Goal: Task Accomplishment & Management: Complete application form

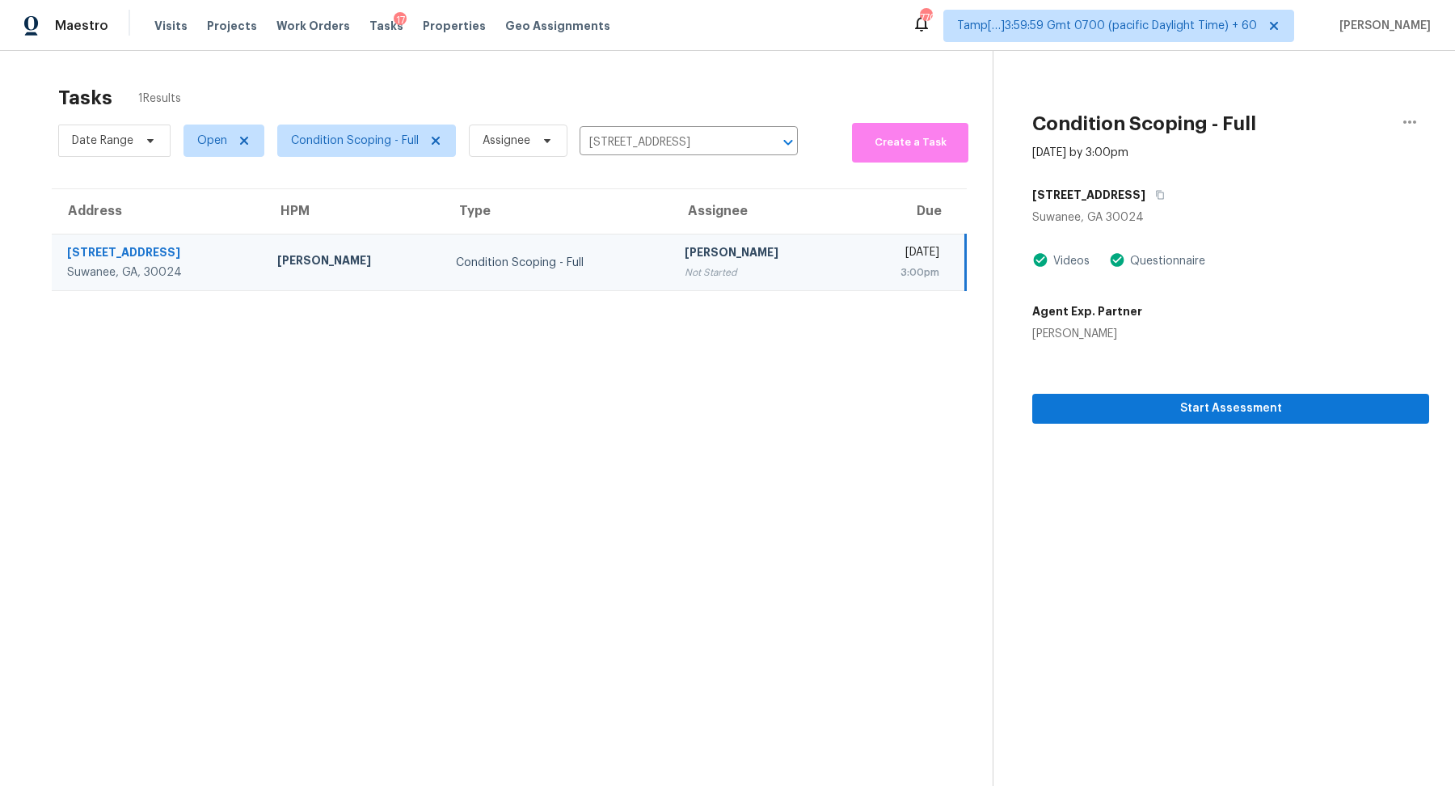
click at [1071, 388] on div "Start Assessment" at bounding box center [1230, 383] width 397 height 82
click at [1071, 392] on div "Start Assessment" at bounding box center [1230, 383] width 397 height 82
click at [1071, 393] on div "Start Assessment" at bounding box center [1230, 383] width 397 height 82
click at [1080, 409] on span "Start Assessment" at bounding box center [1230, 409] width 371 height 20
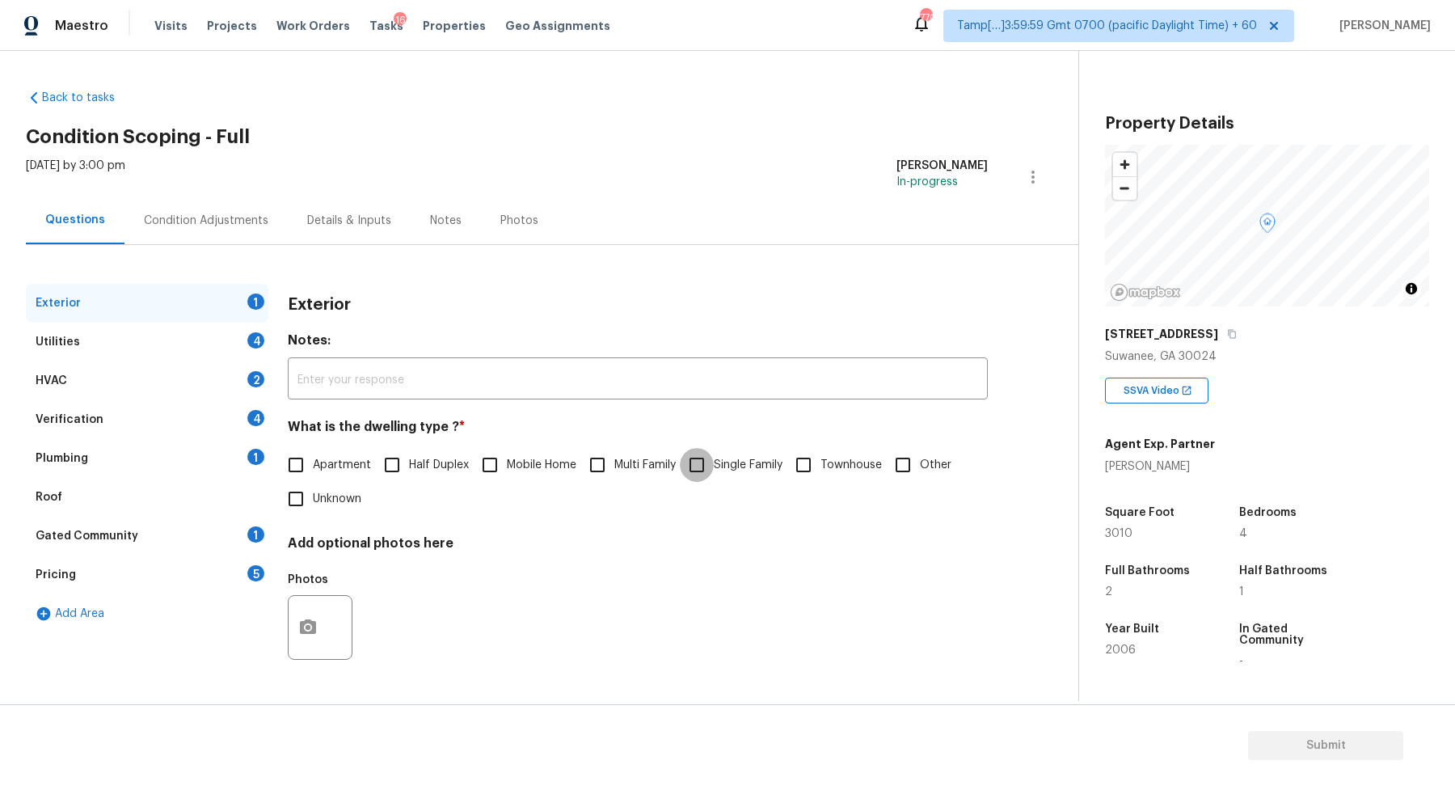
click at [694, 457] on input "Single Family" at bounding box center [697, 465] width 34 height 34
checkbox input "true"
click at [237, 348] on div "Utilities 4" at bounding box center [147, 342] width 243 height 39
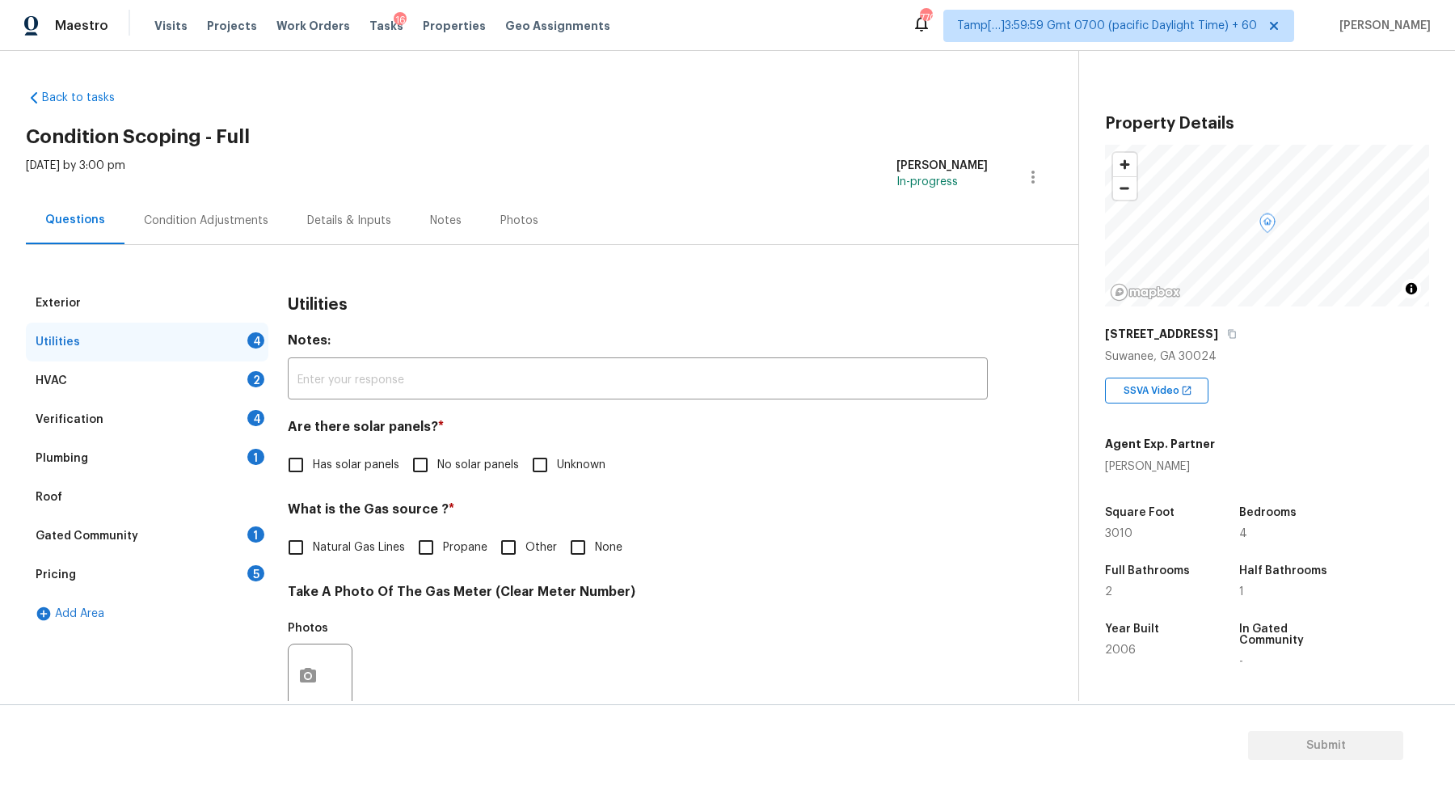
click at [442, 460] on span "No solar panels" at bounding box center [478, 465] width 82 height 17
click at [437, 460] on input "No solar panels" at bounding box center [420, 465] width 34 height 34
checkbox input "true"
click at [384, 541] on span "Natural Gas Lines" at bounding box center [359, 549] width 92 height 17
click at [313, 541] on input "Natural Gas Lines" at bounding box center [296, 549] width 34 height 34
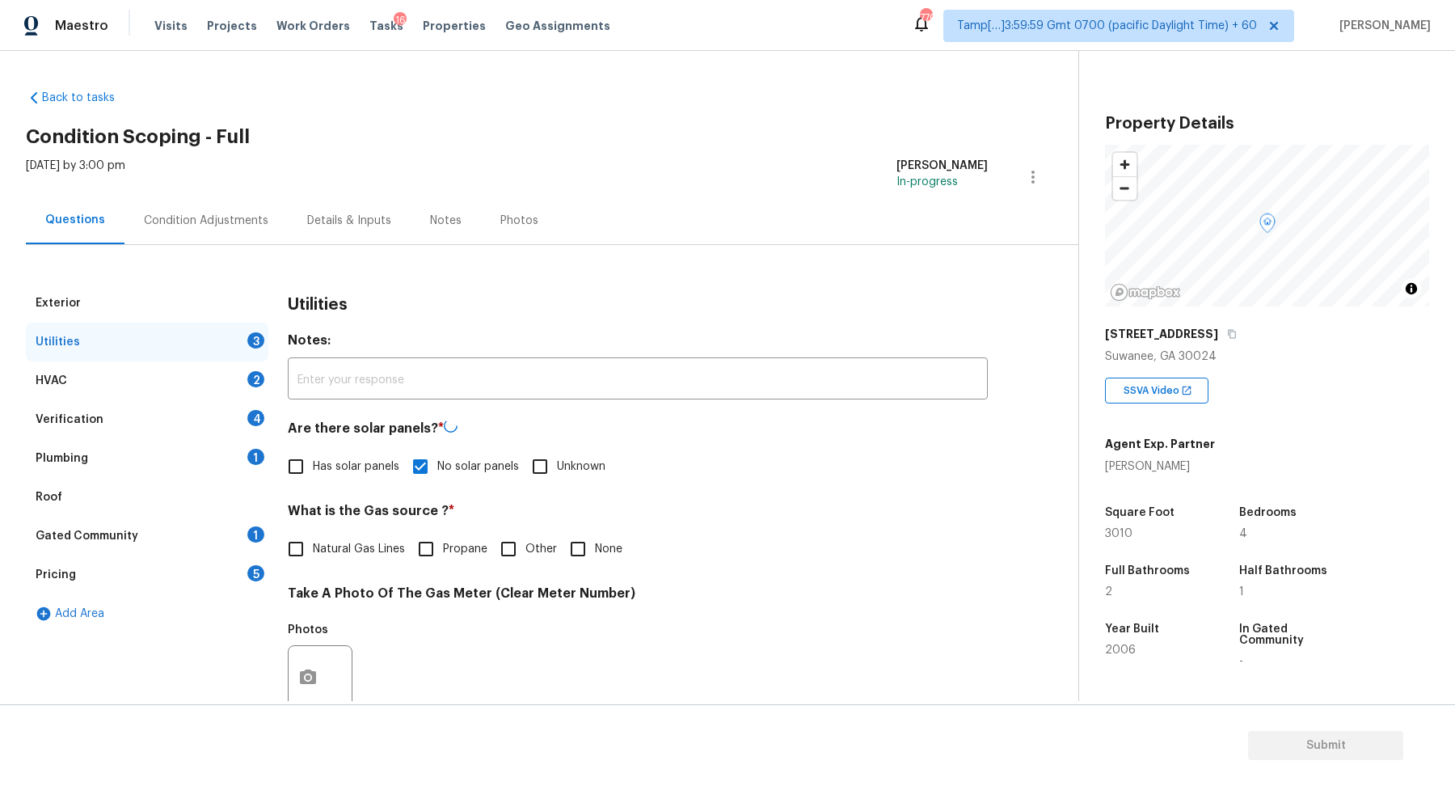
checkbox input "true"
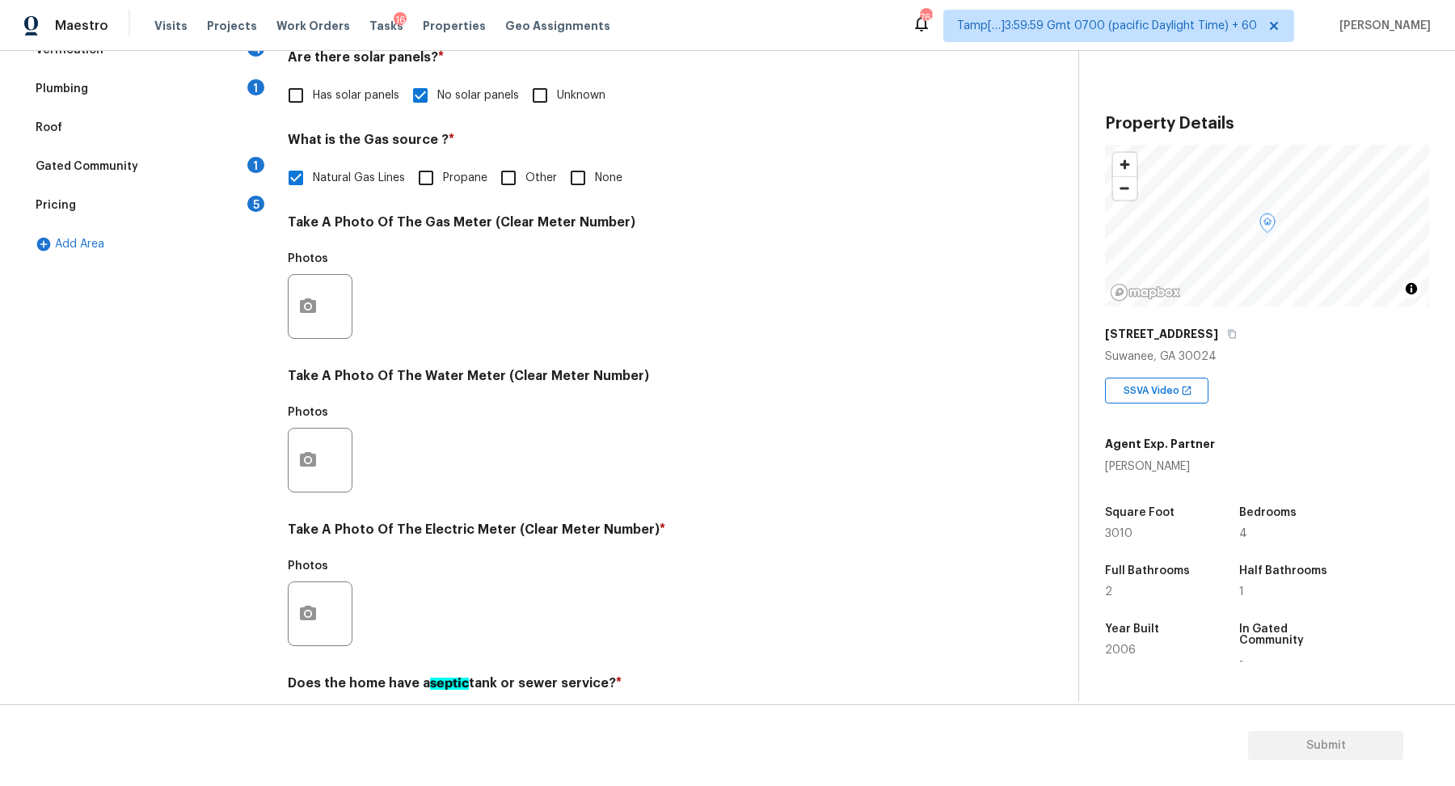
scroll to position [430, 0]
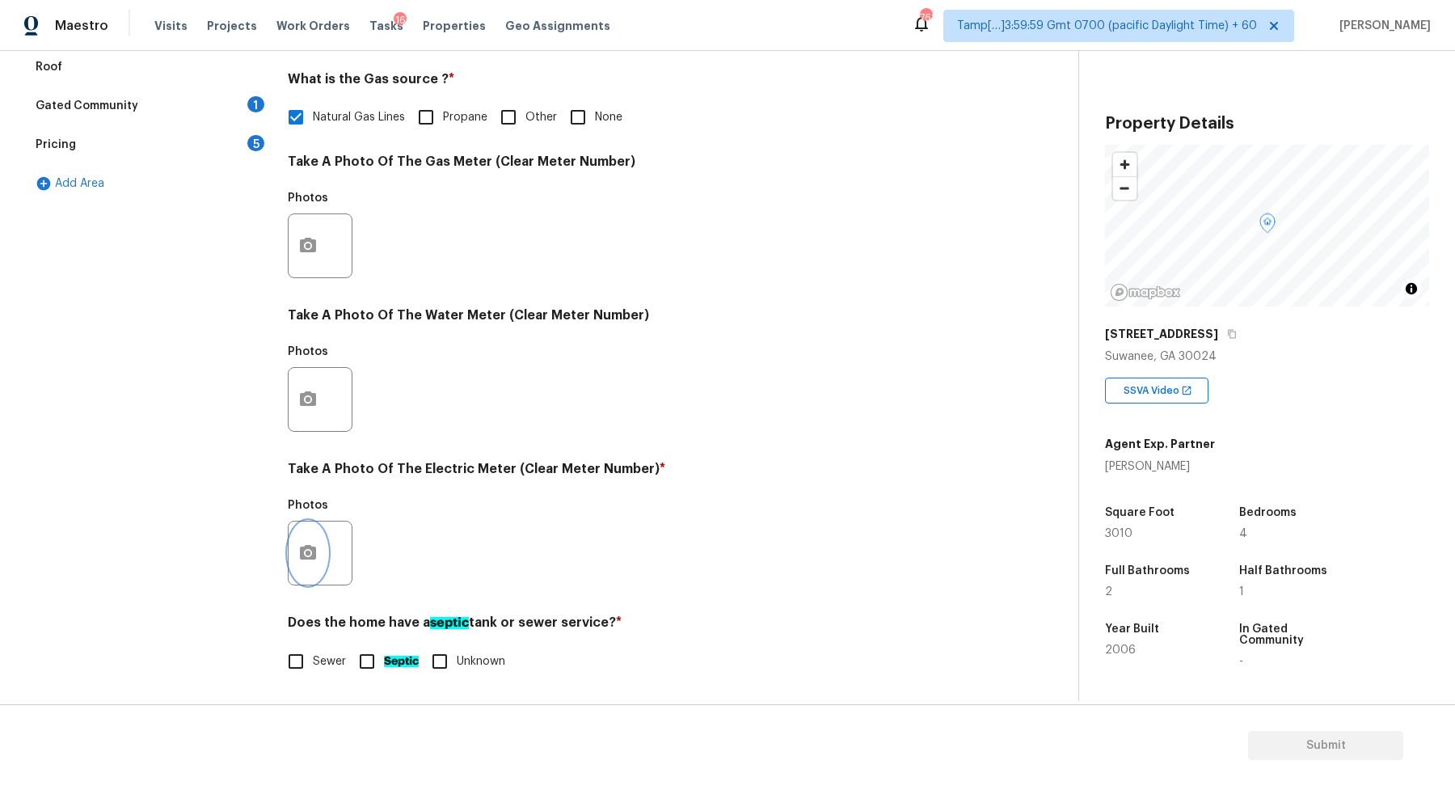
click at [297, 541] on button "button" at bounding box center [308, 552] width 39 height 63
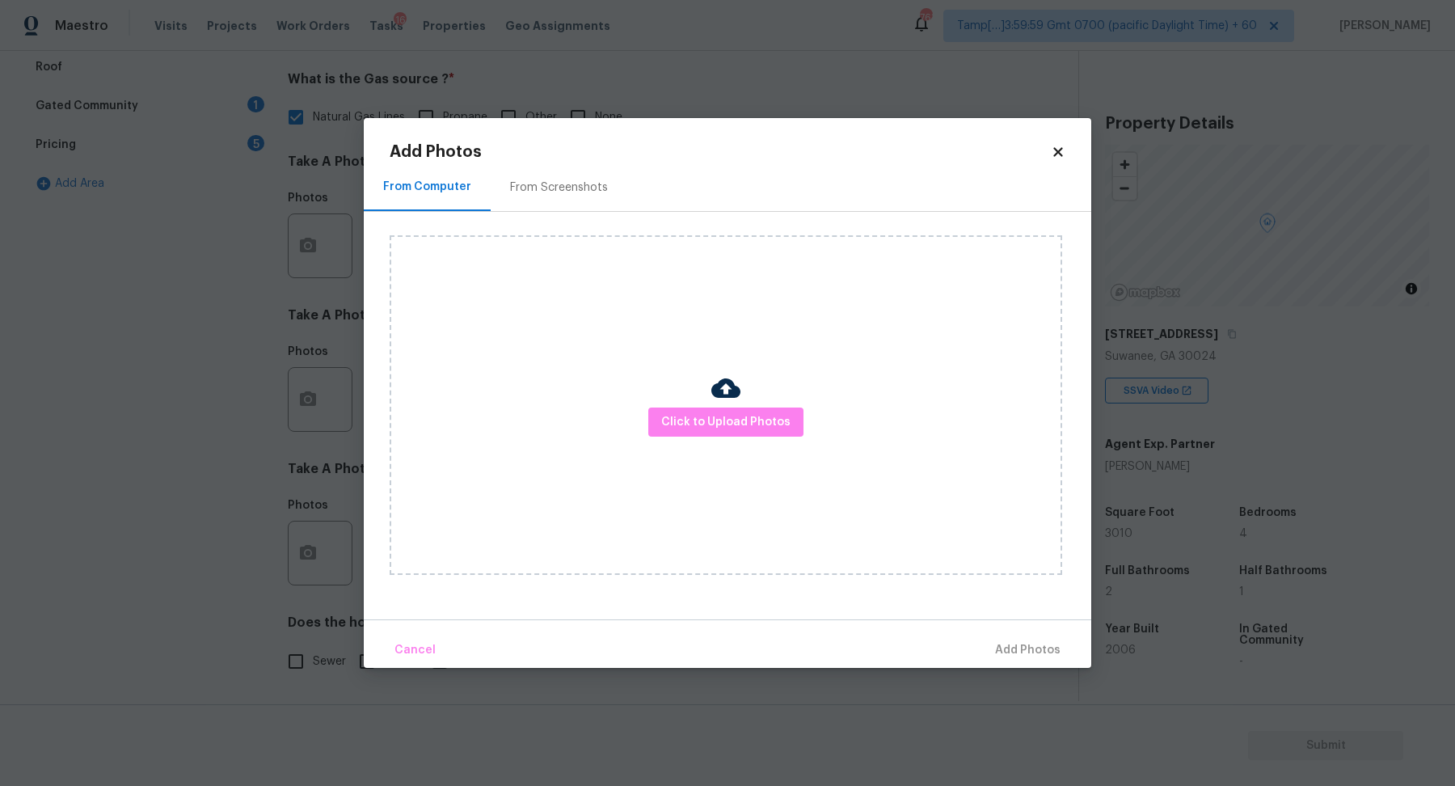
click at [726, 440] on div "Click to Upload Photos" at bounding box center [726, 405] width 673 height 340
click at [726, 428] on span "Click to Upload Photos" at bounding box center [725, 422] width 129 height 20
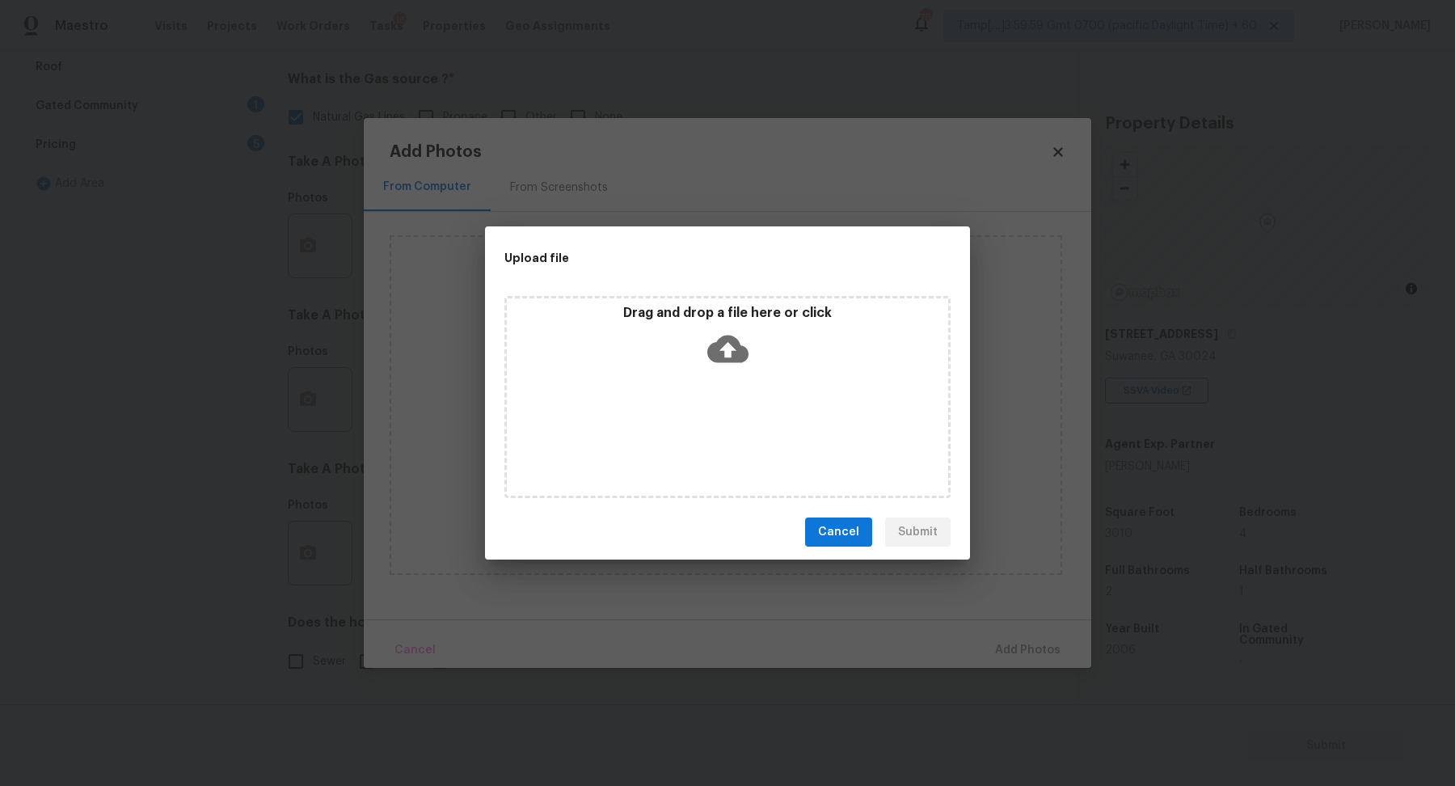
click at [733, 383] on div "Drag and drop a file here or click" at bounding box center [727, 397] width 446 height 202
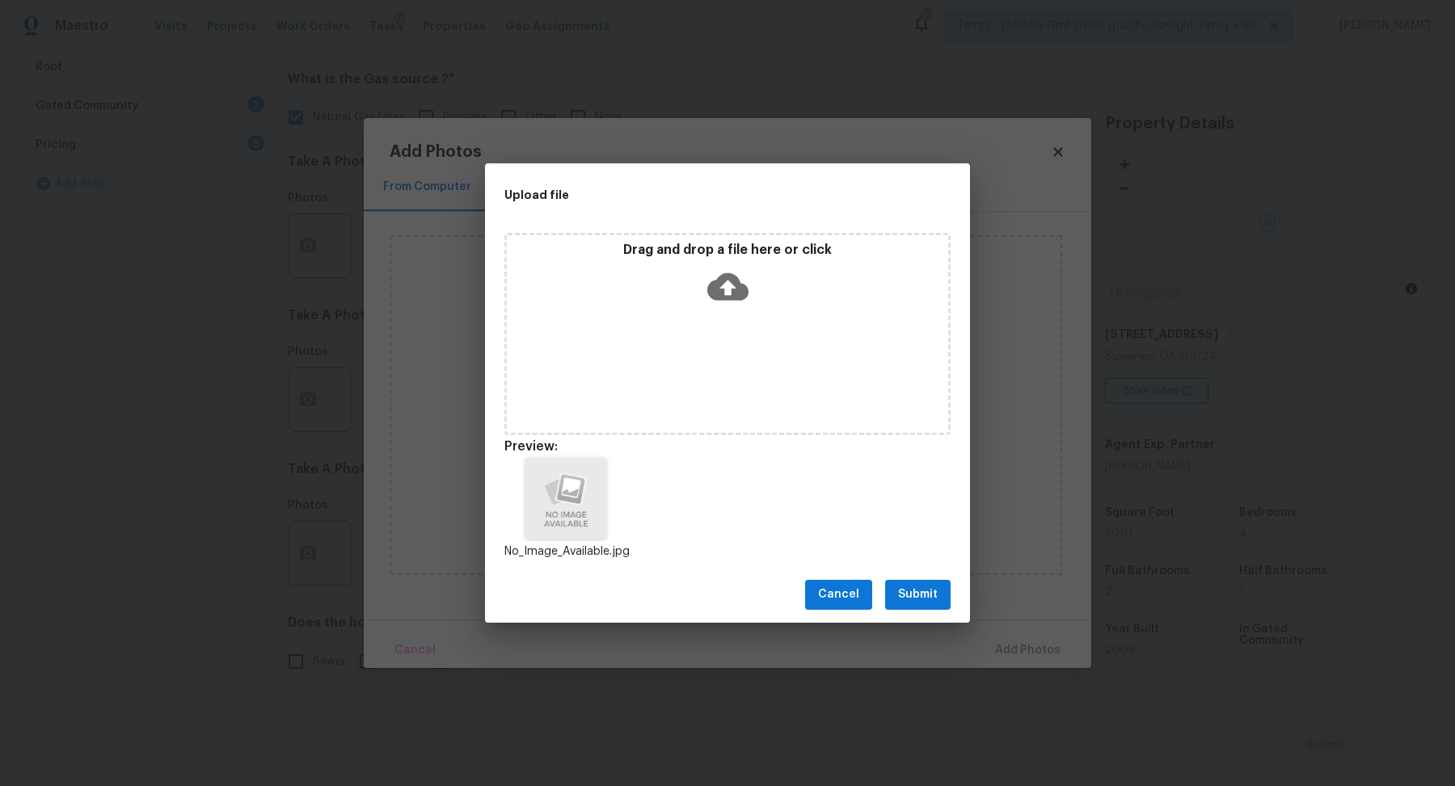
click at [933, 599] on span "Submit" at bounding box center [918, 594] width 40 height 20
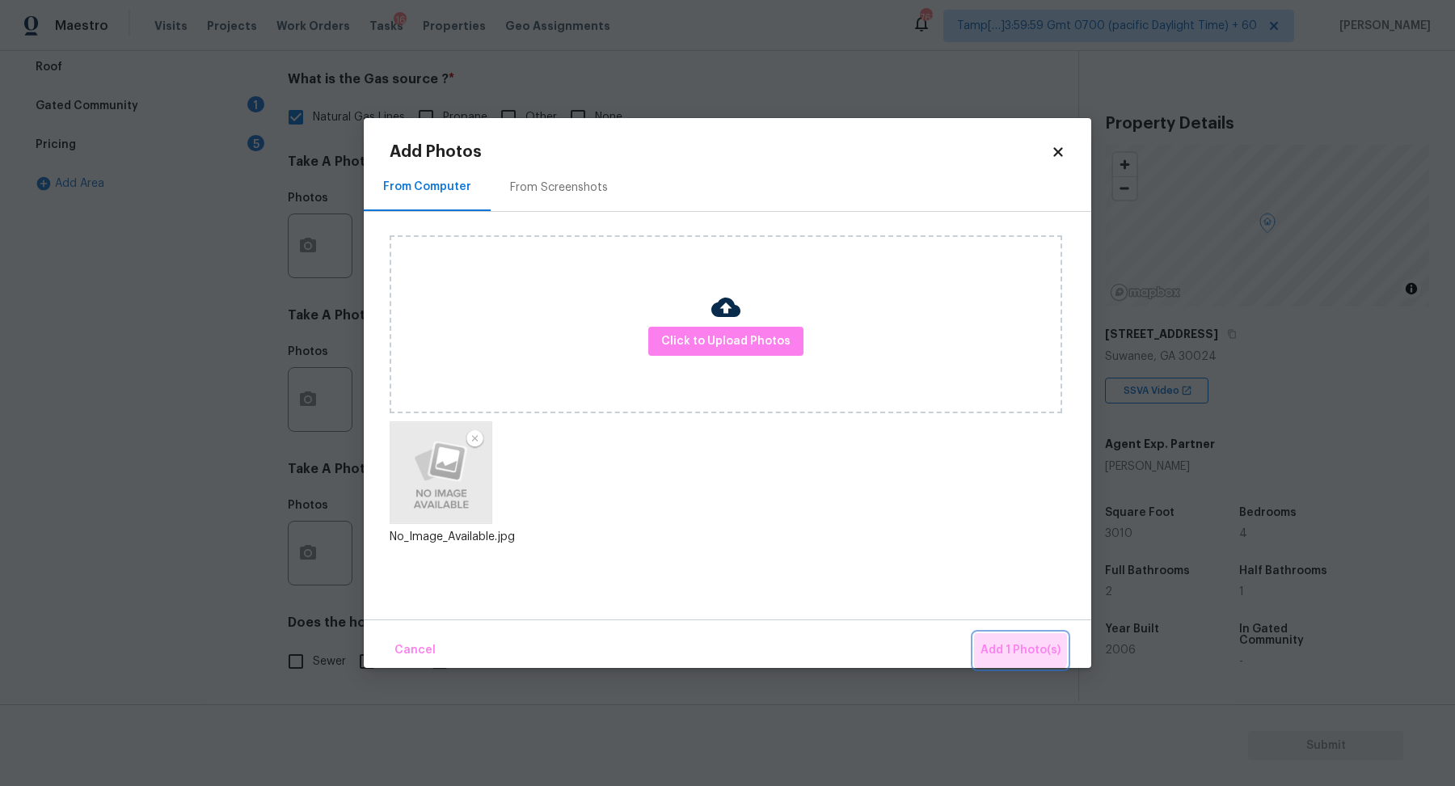
click at [1007, 636] on button "Add 1 Photo(s)" at bounding box center [1020, 650] width 93 height 35
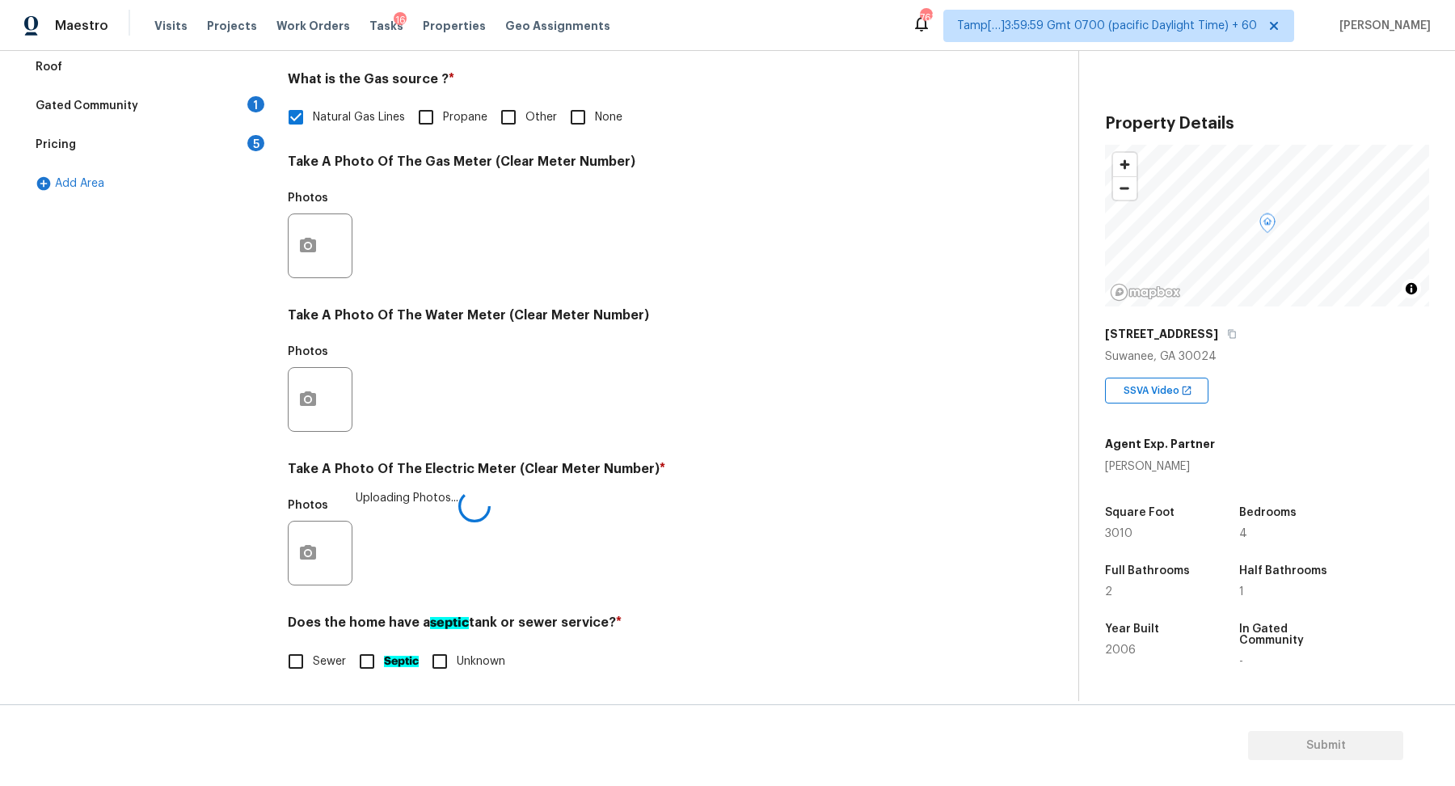
click at [337, 647] on label "Sewer" at bounding box center [312, 661] width 67 height 34
click at [313, 647] on input "Sewer" at bounding box center [296, 661] width 34 height 34
checkbox input "true"
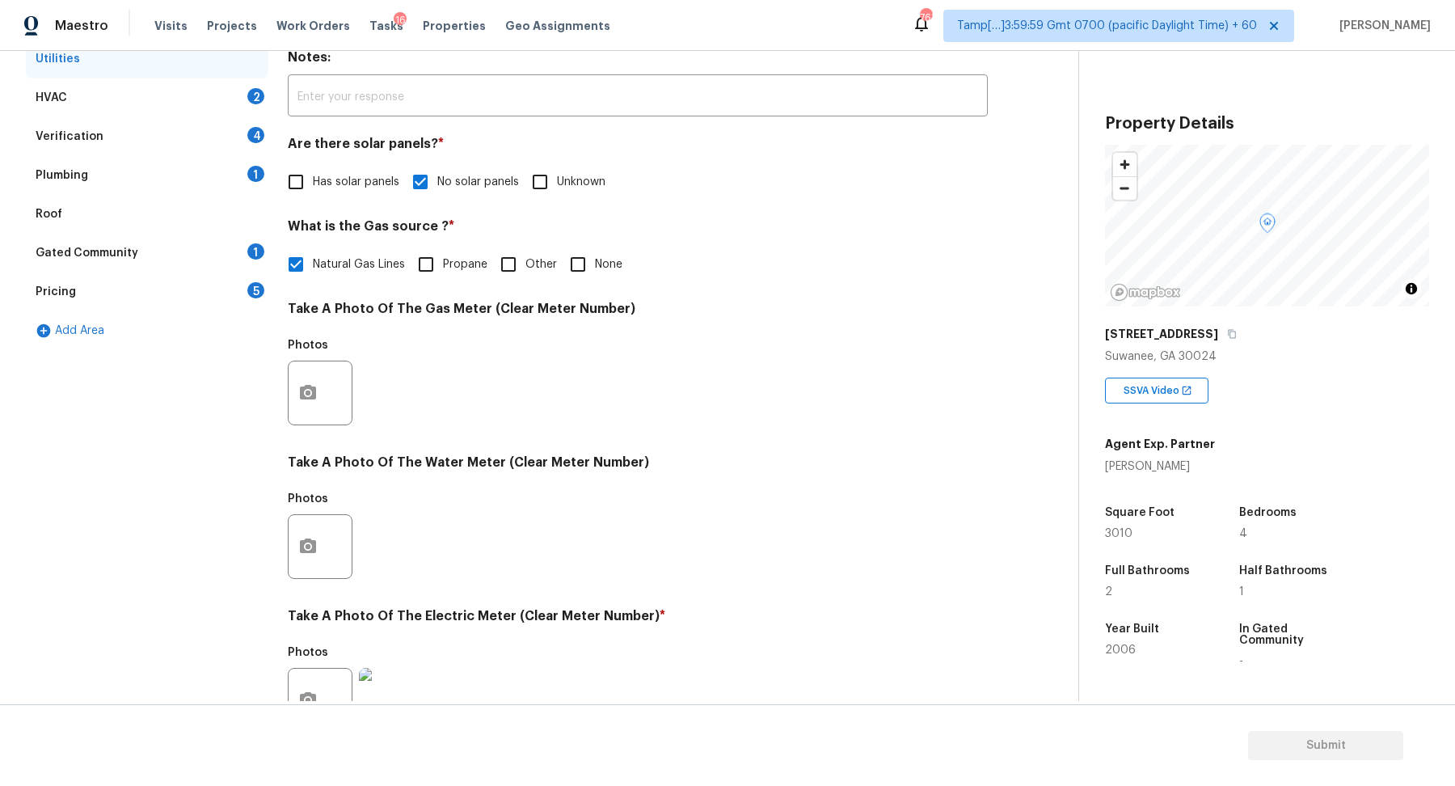
scroll to position [0, 0]
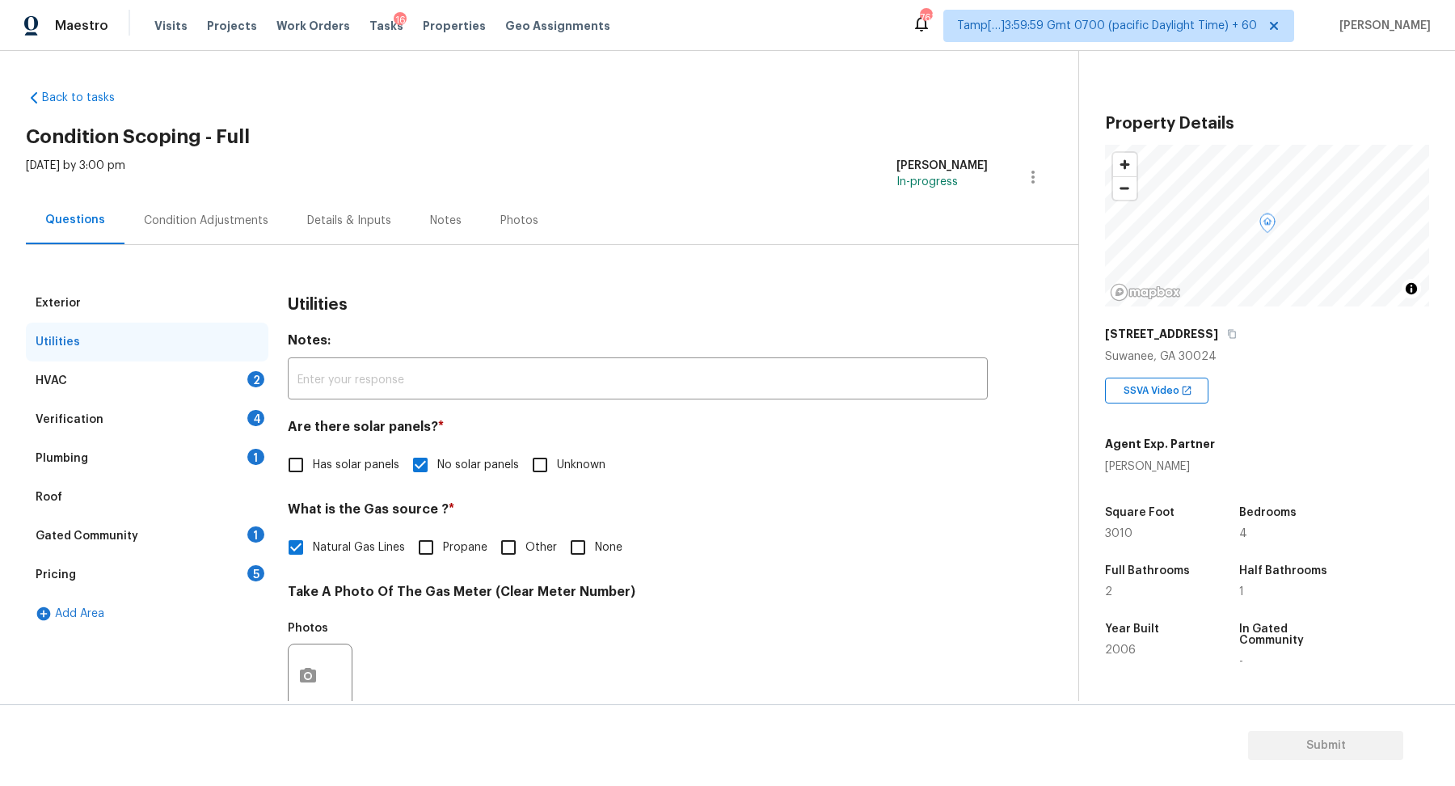
click at [217, 366] on div "HVAC 2" at bounding box center [147, 380] width 243 height 39
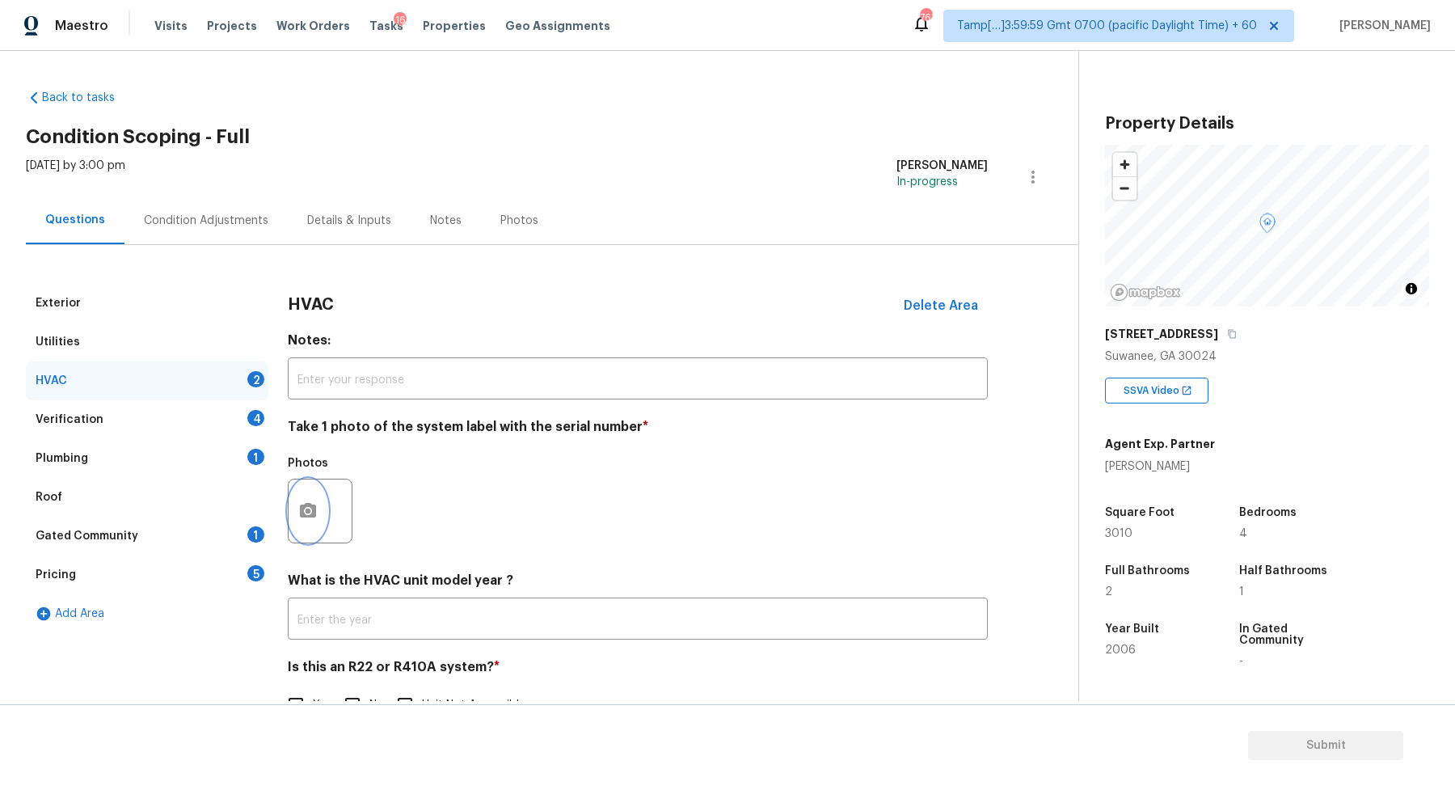
click at [300, 522] on button "button" at bounding box center [308, 510] width 39 height 63
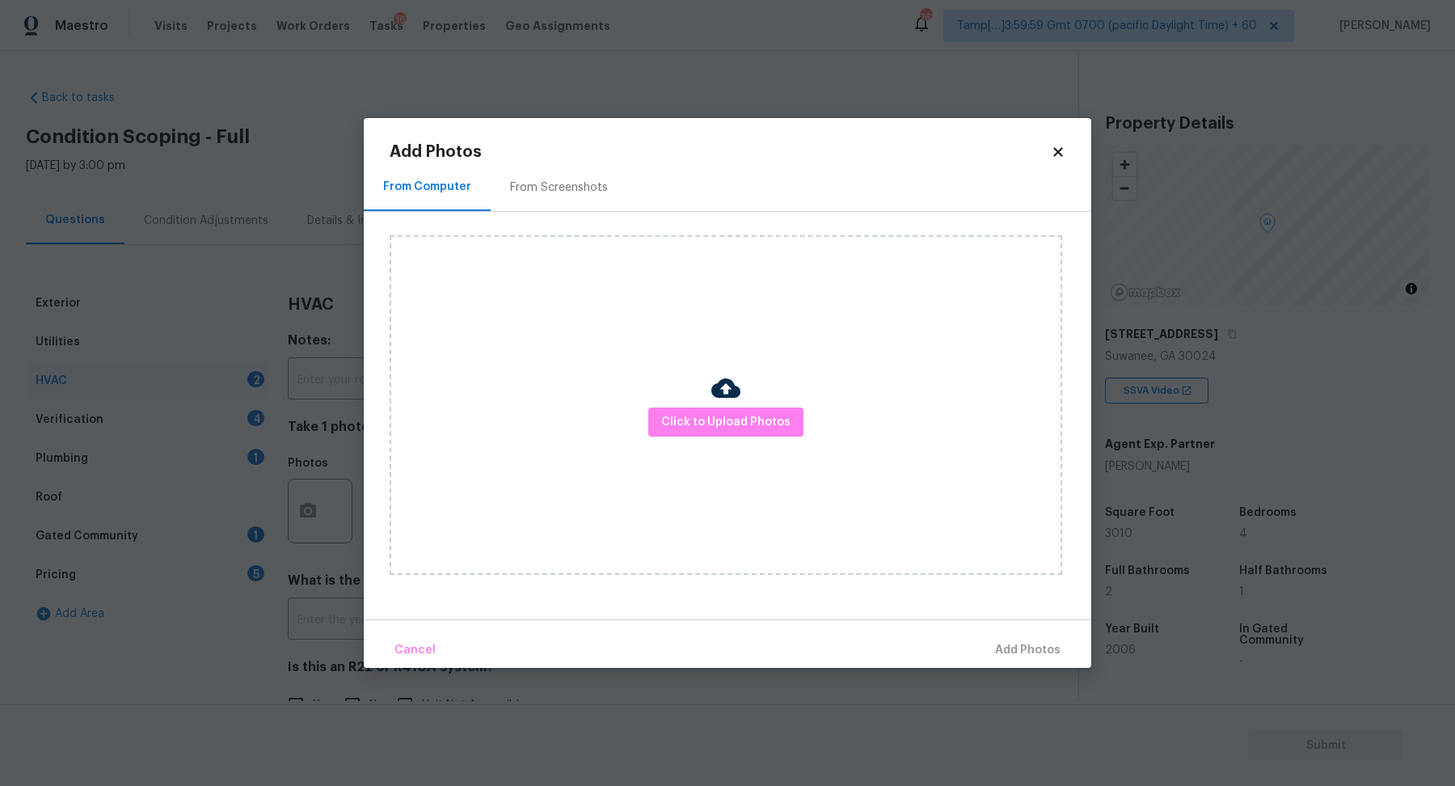
click at [733, 442] on div "Click to Upload Photos" at bounding box center [726, 405] width 673 height 340
click at [733, 416] on span "Click to Upload Photos" at bounding box center [725, 422] width 129 height 20
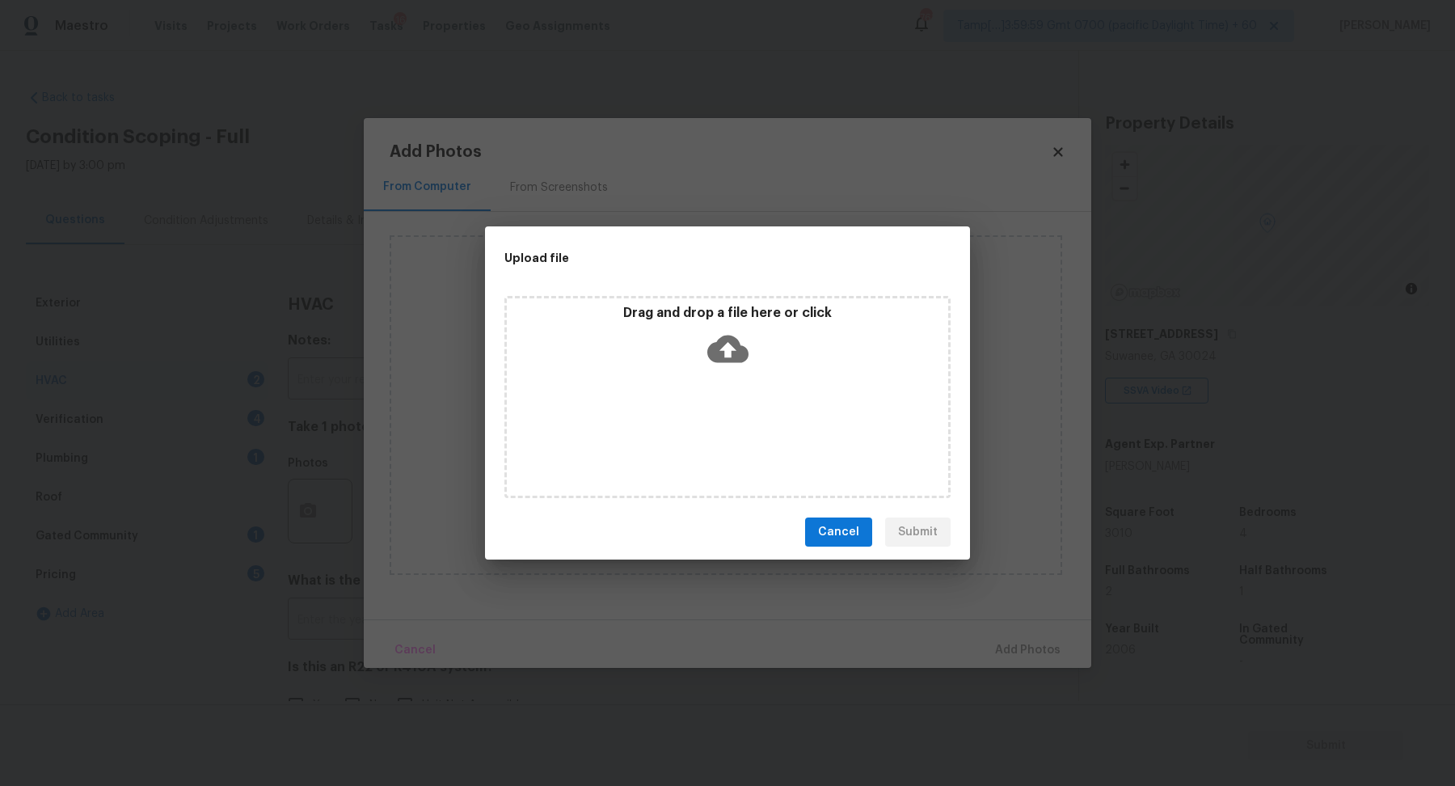
click at [734, 371] on div "Drag and drop a file here or click" at bounding box center [727, 340] width 441 height 70
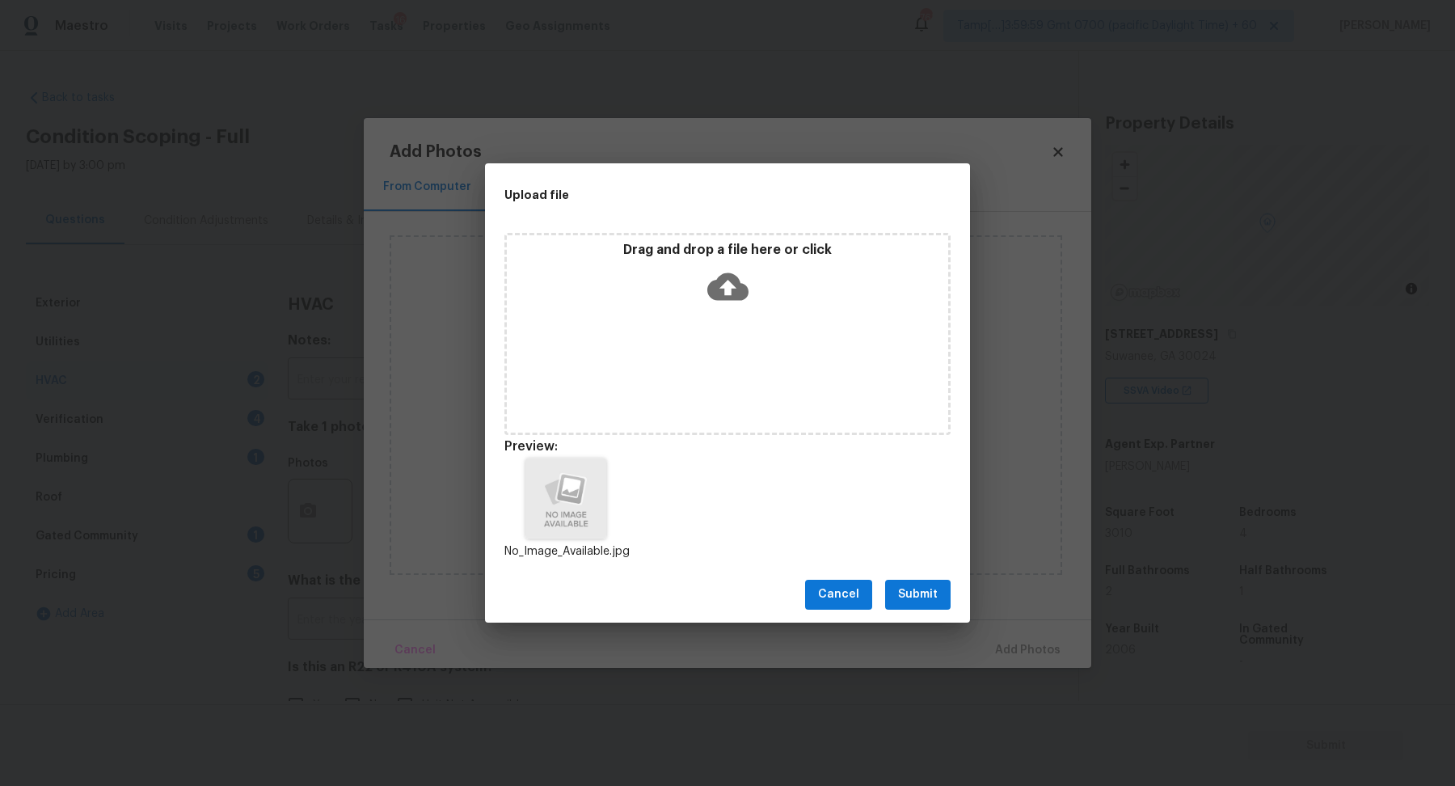
click at [926, 588] on span "Submit" at bounding box center [918, 594] width 40 height 20
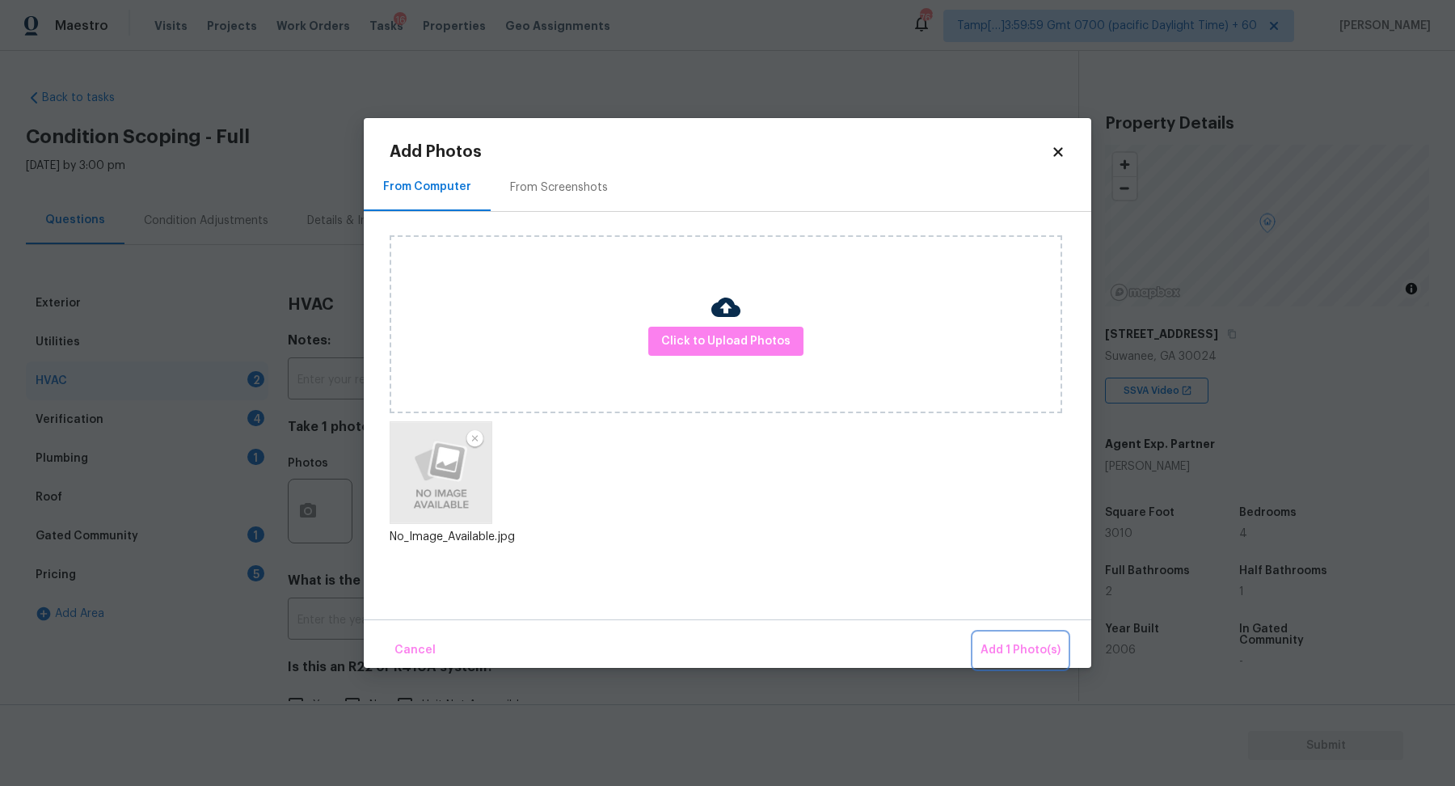
click at [999, 648] on span "Add 1 Photo(s)" at bounding box center [1021, 650] width 80 height 20
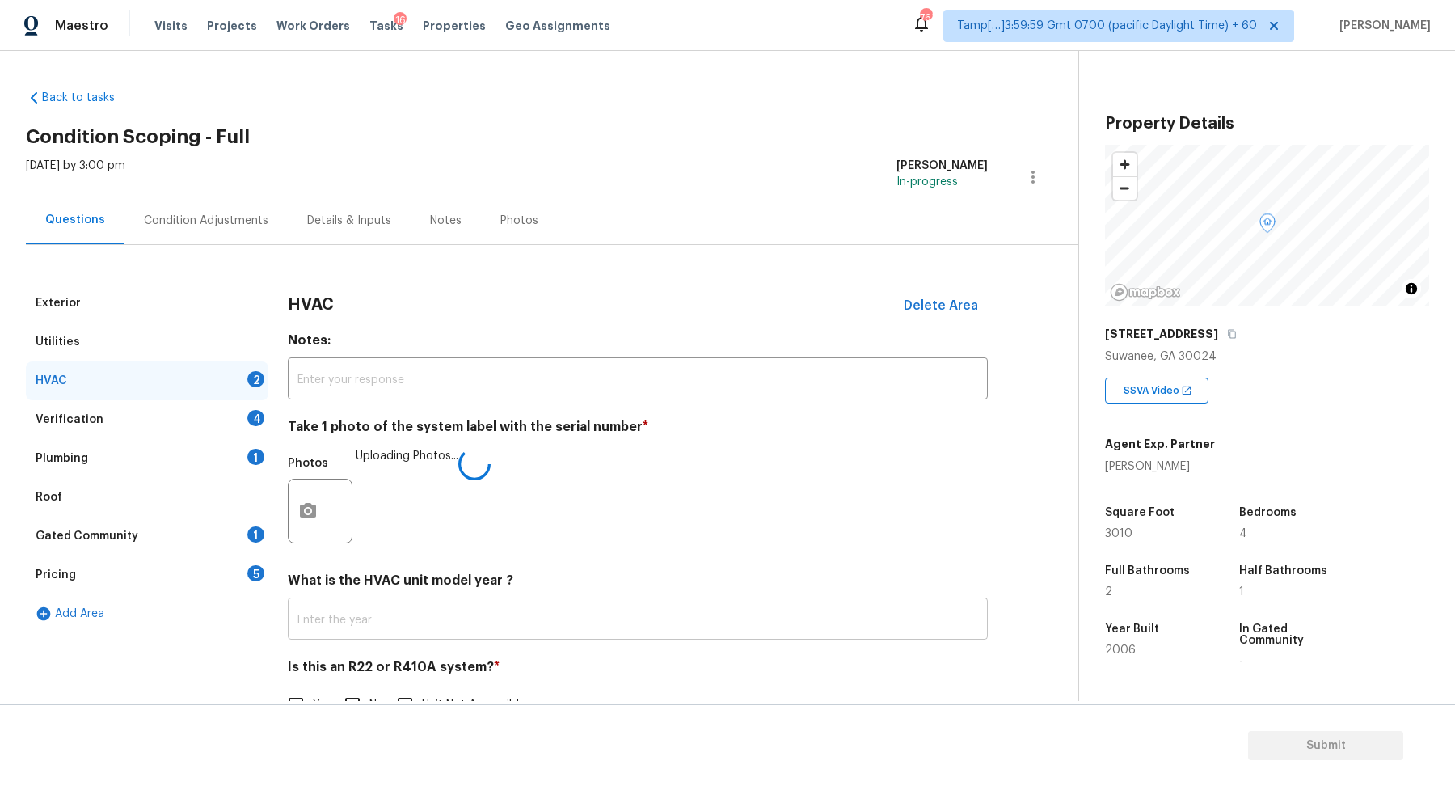
click at [375, 634] on input "text" at bounding box center [638, 620] width 700 height 38
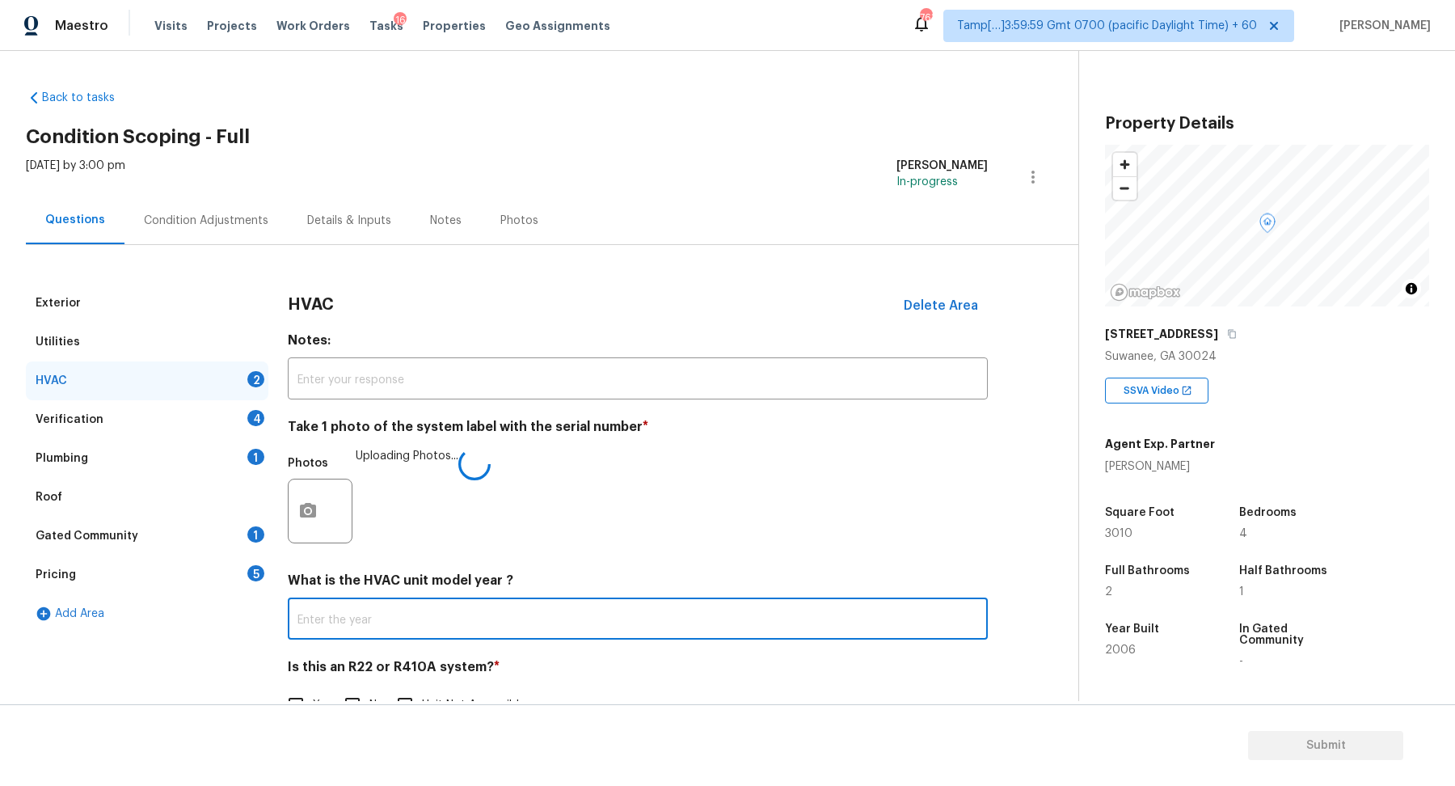
scroll to position [44, 0]
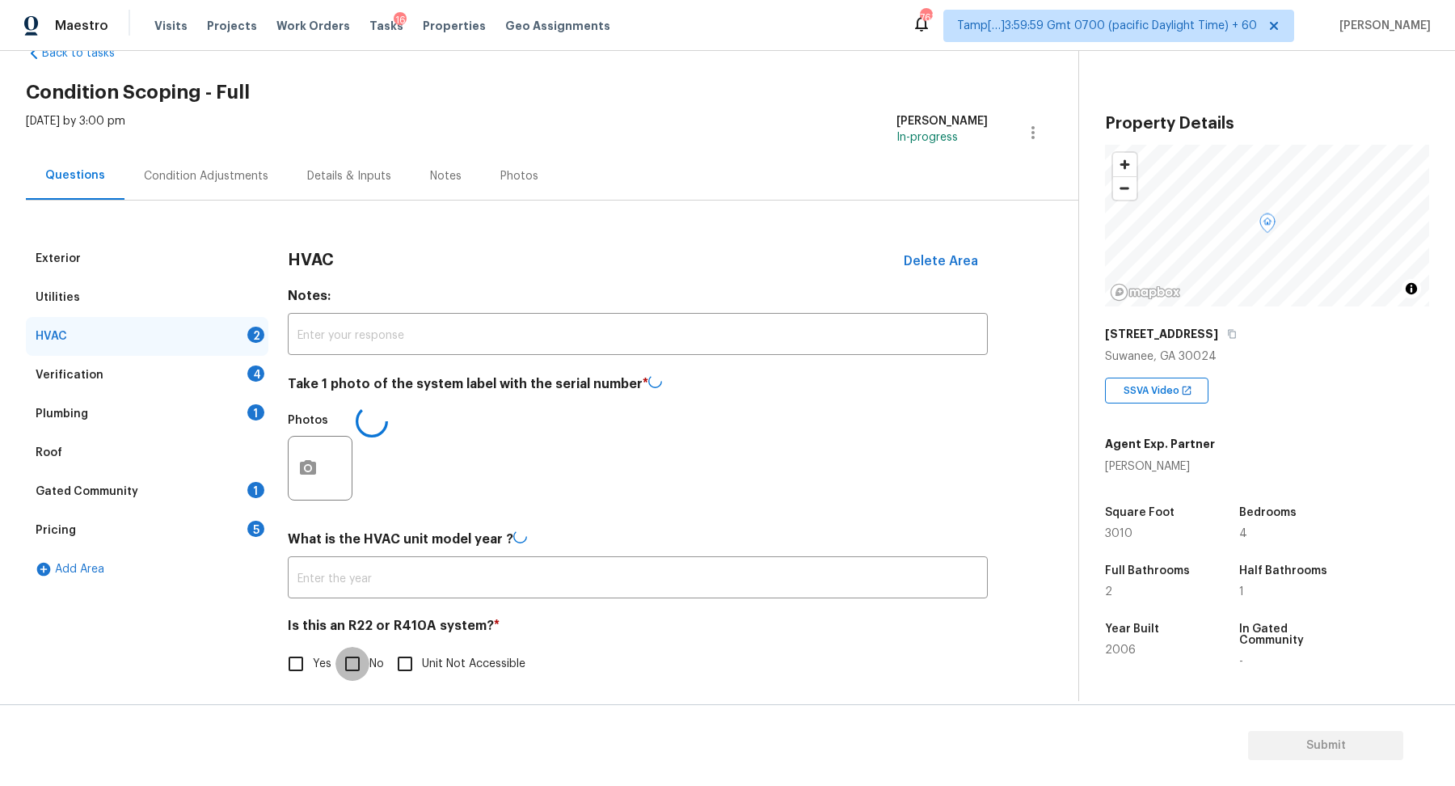
click at [365, 647] on input "No" at bounding box center [352, 664] width 34 height 34
checkbox input "true"
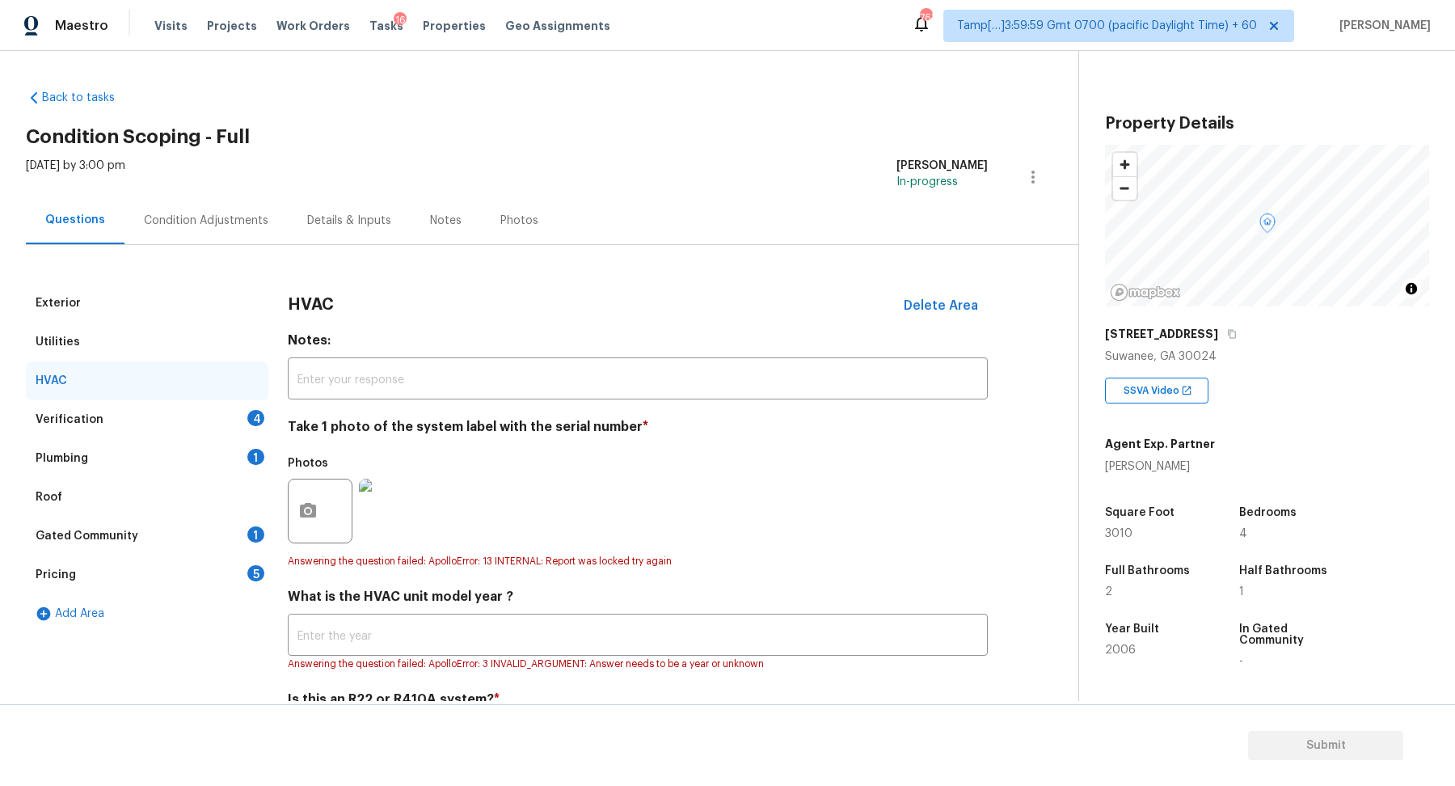
scroll to position [77, 0]
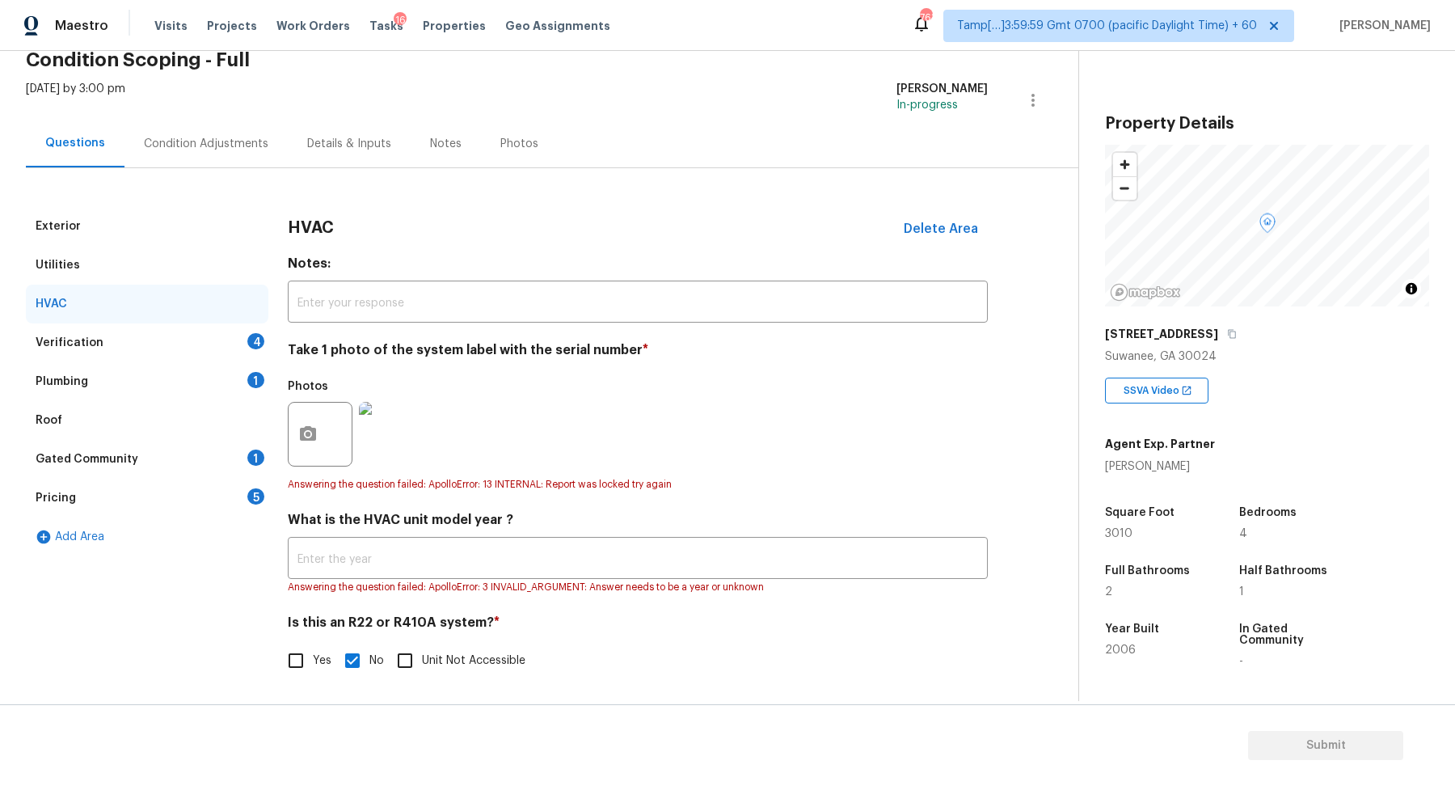
click at [211, 350] on div "Verification 4" at bounding box center [147, 342] width 243 height 39
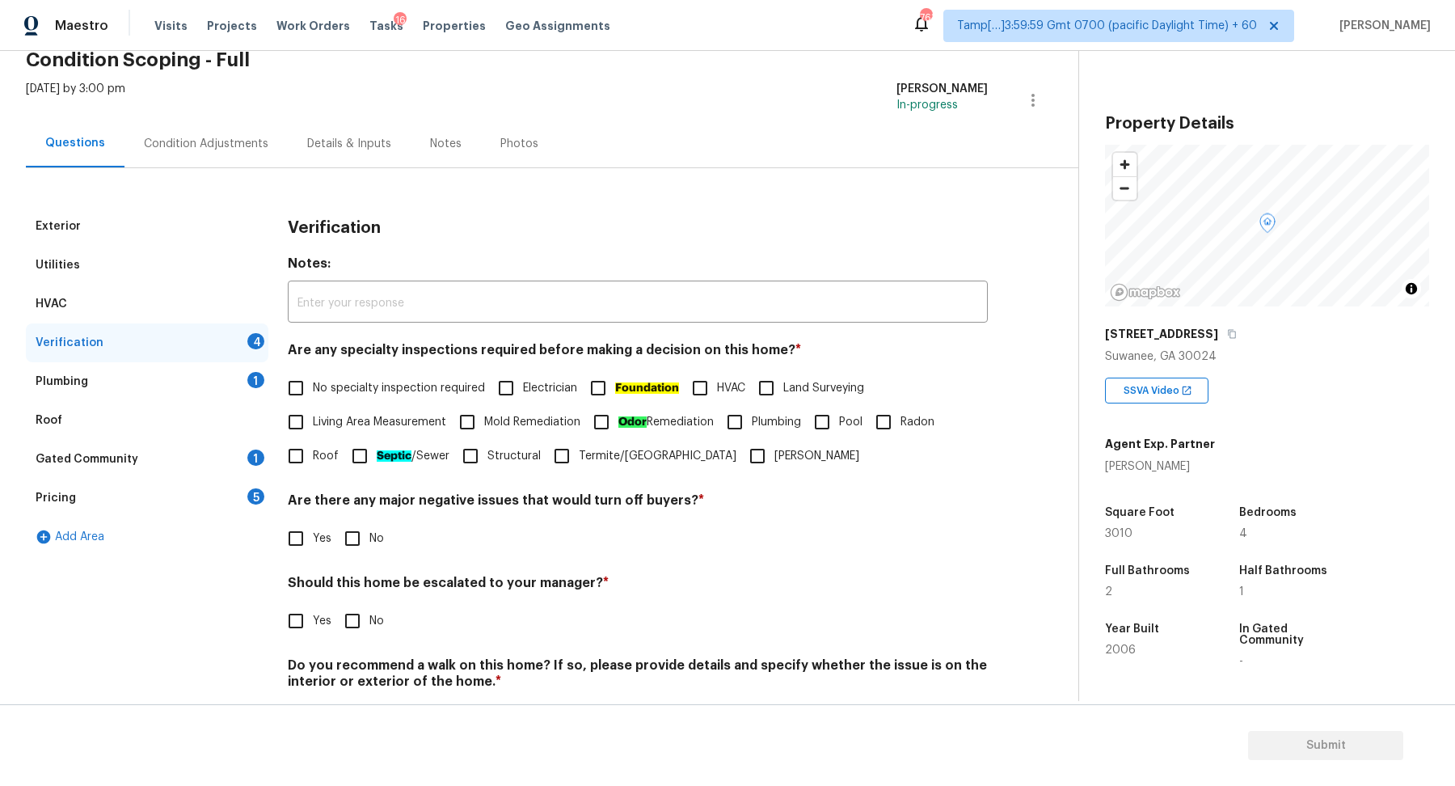
click at [340, 383] on span "No specialty inspection required" at bounding box center [399, 388] width 172 height 17
click at [313, 383] on input "No specialty inspection required" at bounding box center [296, 388] width 34 height 34
checkbox input "true"
click at [383, 517] on div "Are there any major negative issues that would turn off buyers? * Yes No" at bounding box center [638, 523] width 700 height 63
click at [363, 535] on input "No" at bounding box center [352, 538] width 34 height 34
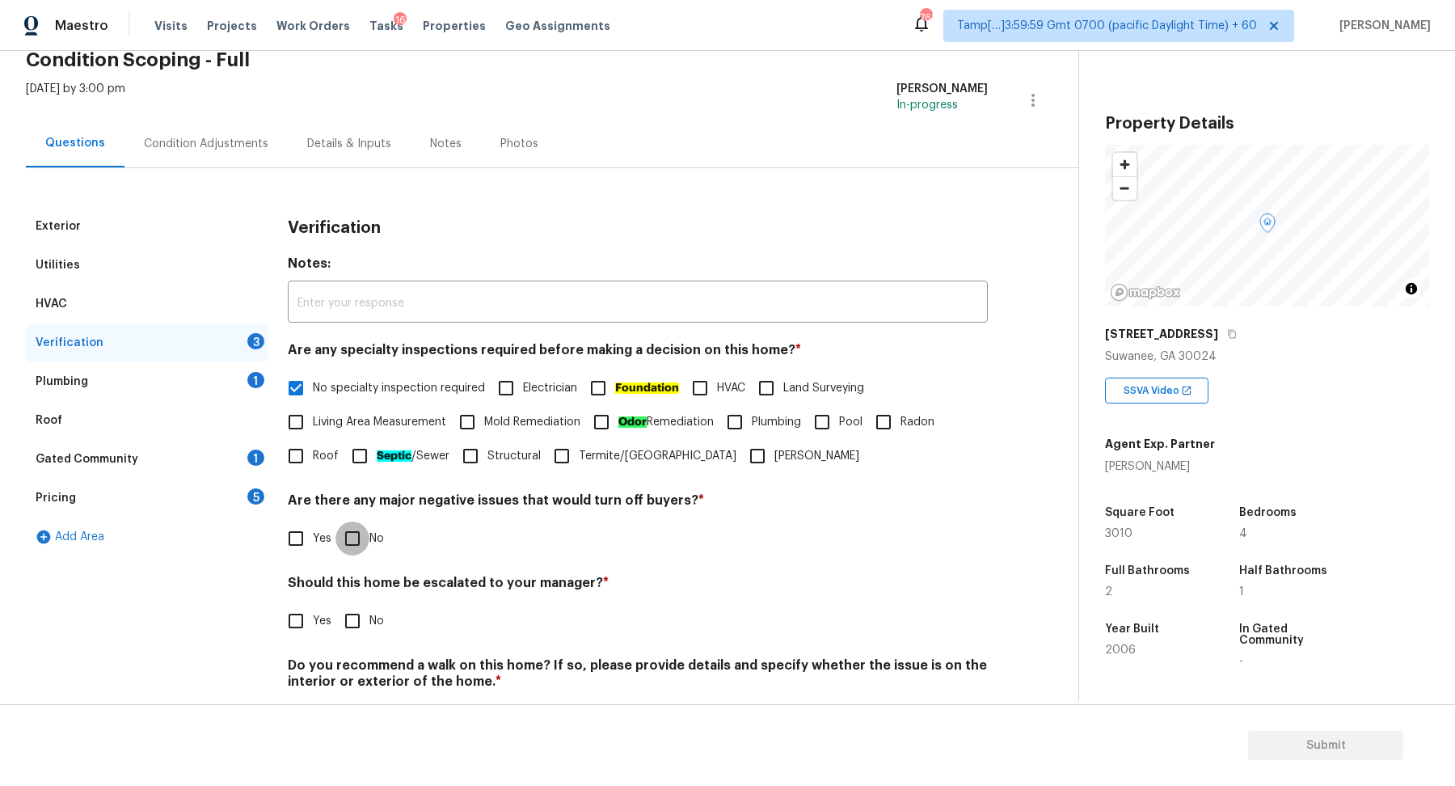
checkbox input "true"
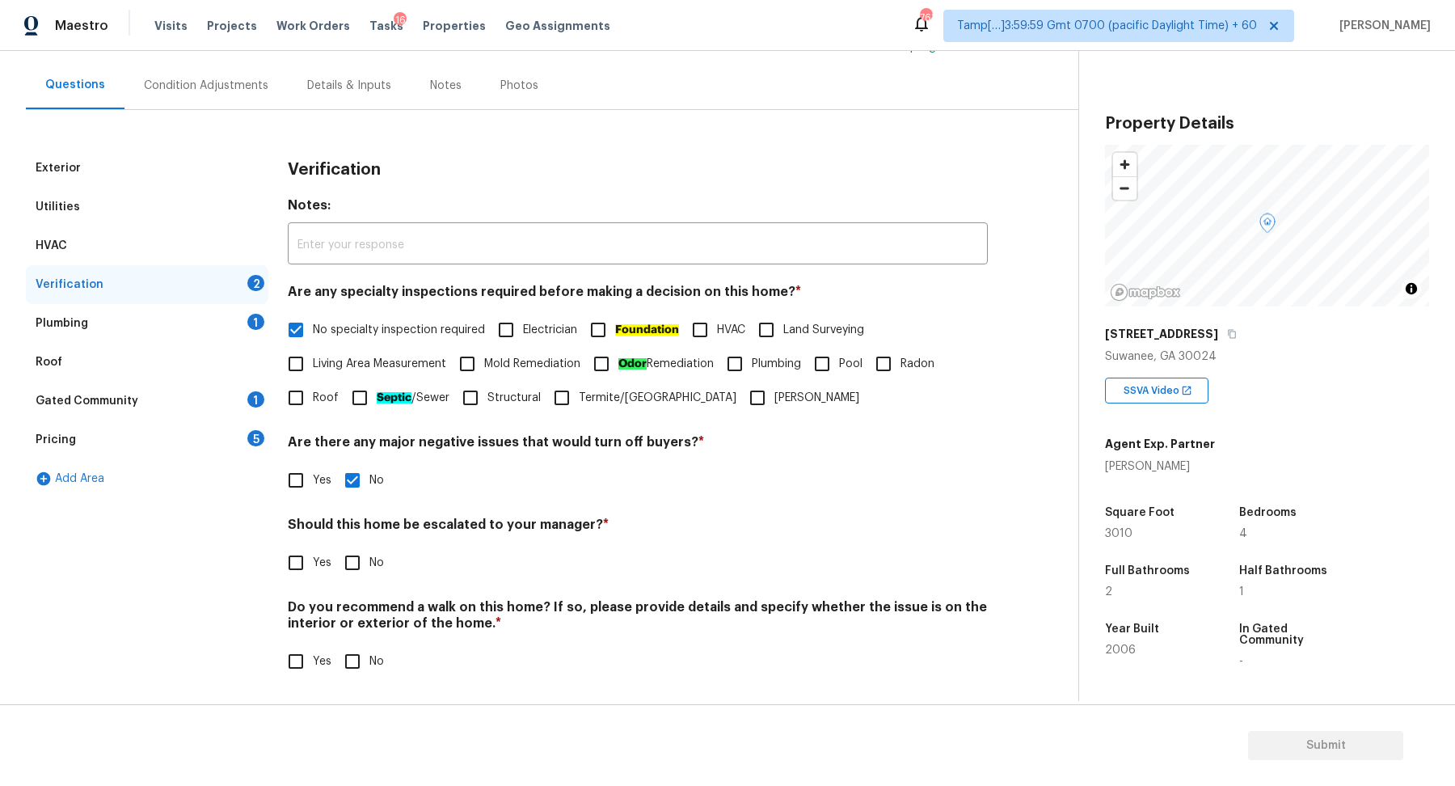
click at [321, 561] on span "Yes" at bounding box center [322, 563] width 19 height 17
click at [313, 561] on input "Yes" at bounding box center [296, 563] width 34 height 34
checkbox input "true"
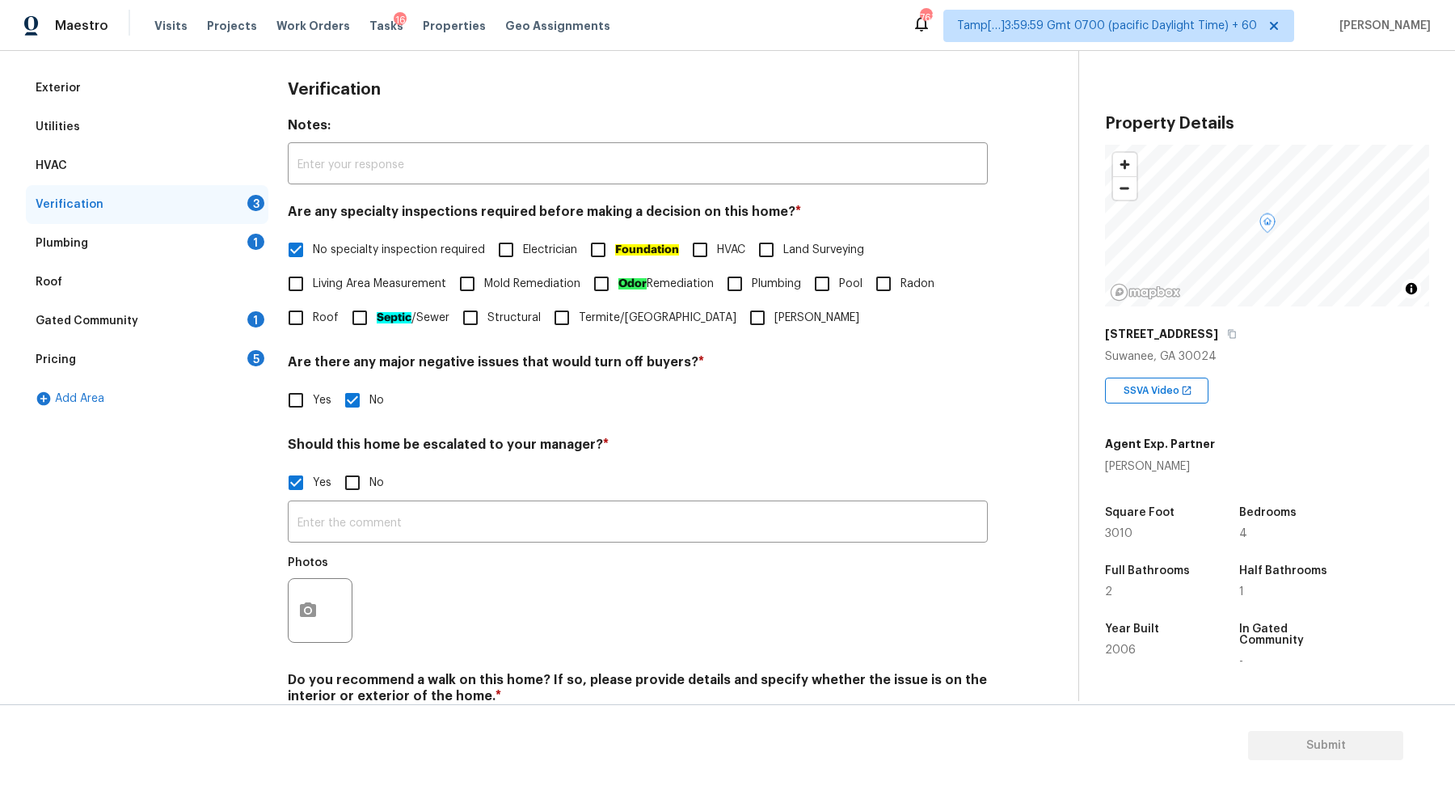
scroll to position [288, 0]
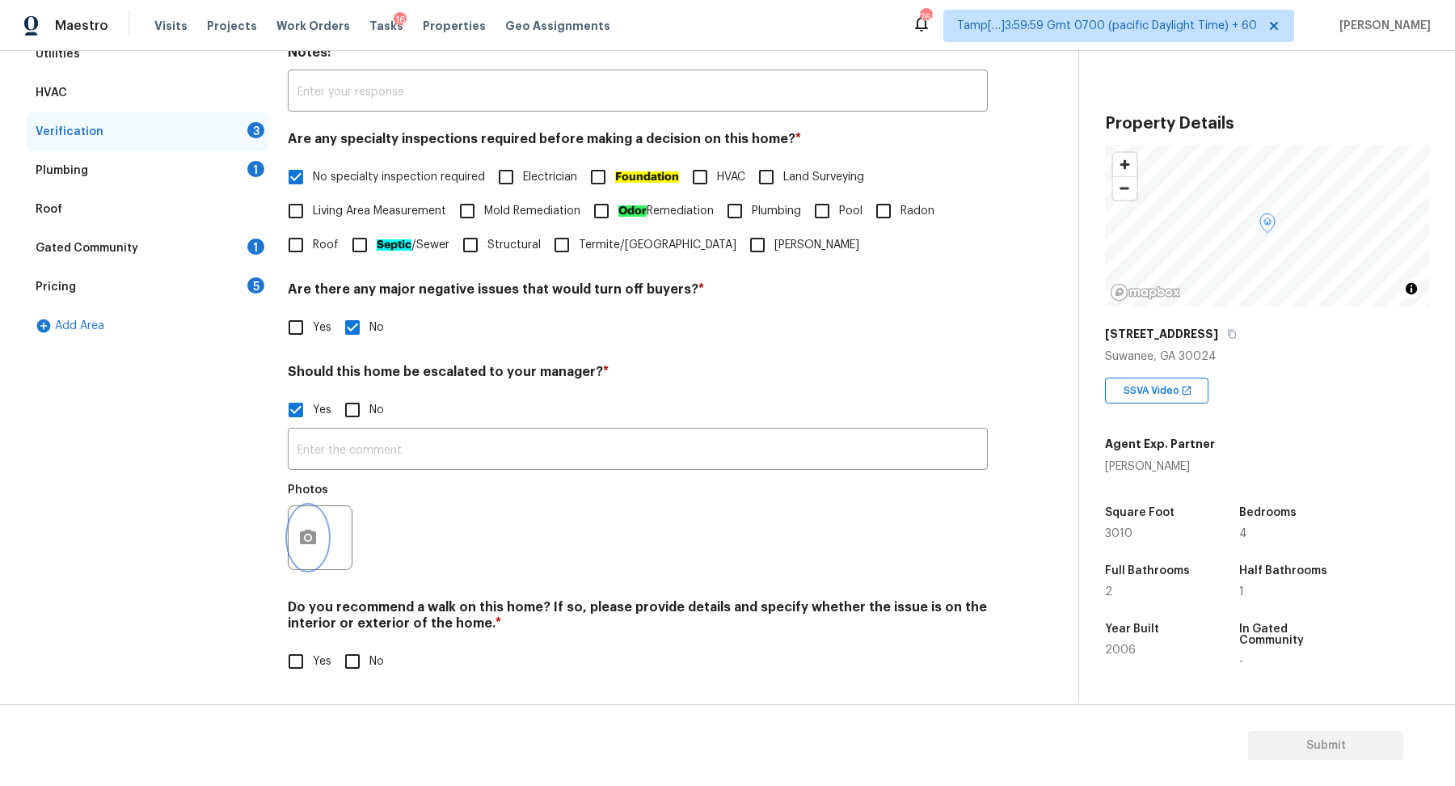
click at [302, 534] on icon "button" at bounding box center [308, 537] width 16 height 15
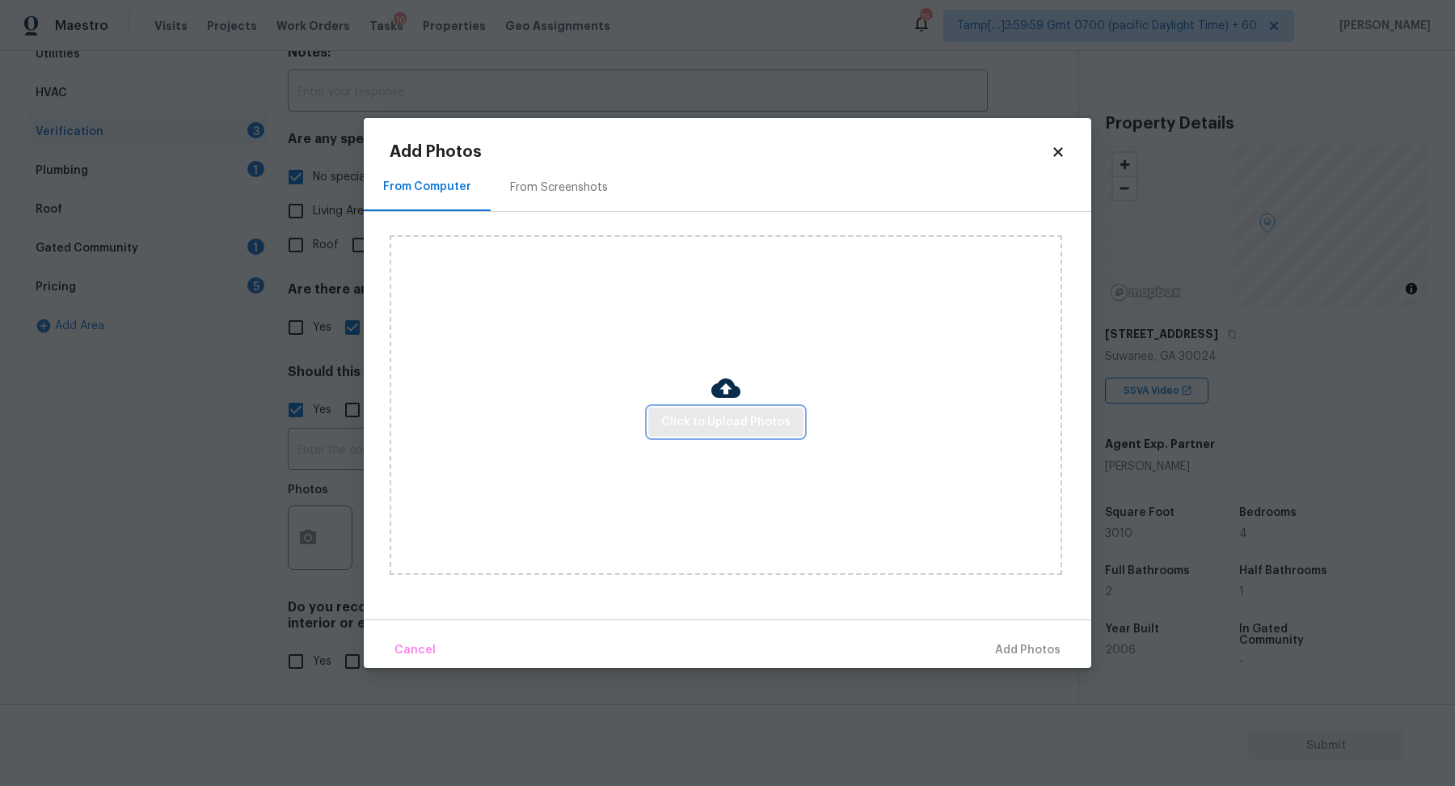
click at [747, 412] on span "Click to Upload Photos" at bounding box center [725, 422] width 129 height 20
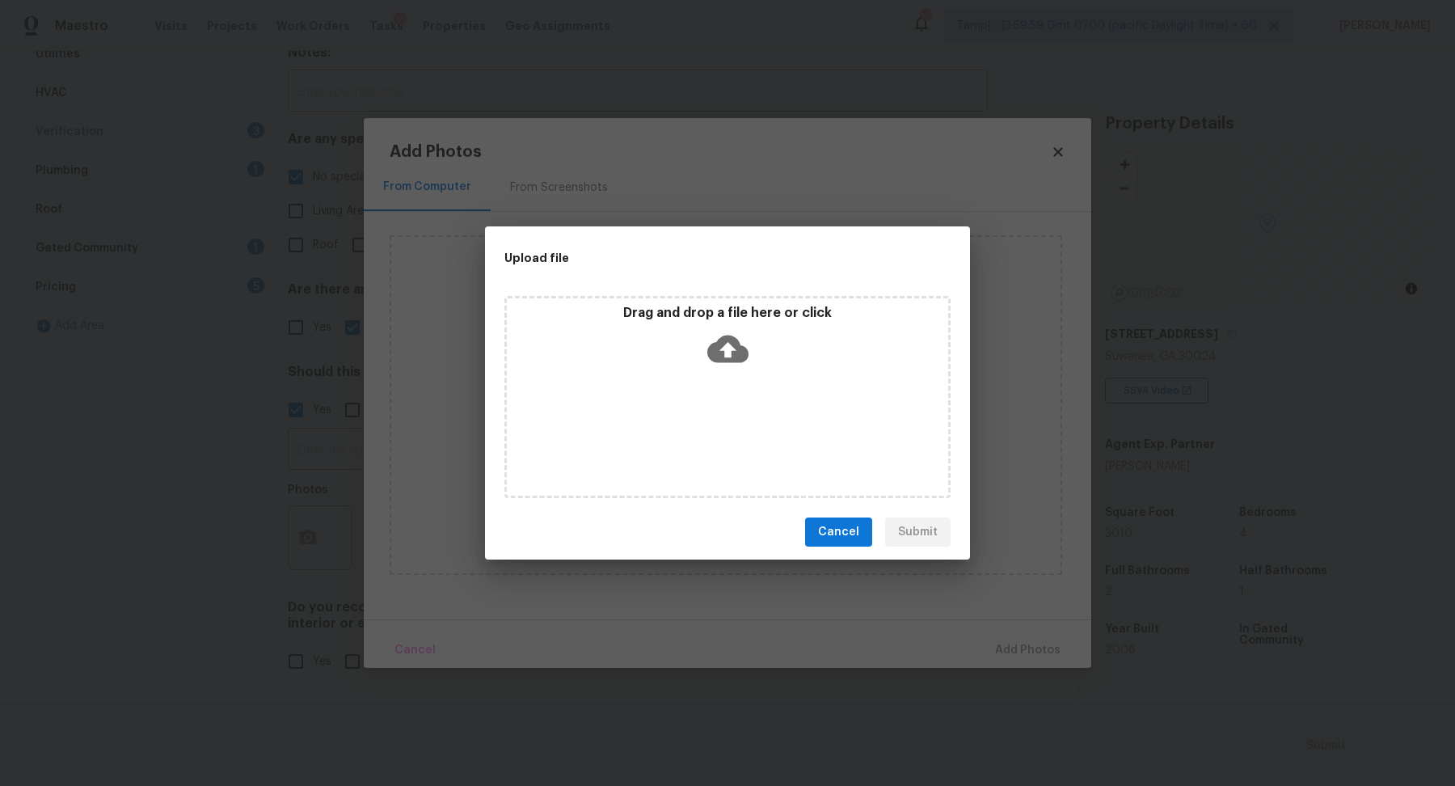
click at [761, 354] on div "Drag and drop a file here or click" at bounding box center [727, 340] width 441 height 70
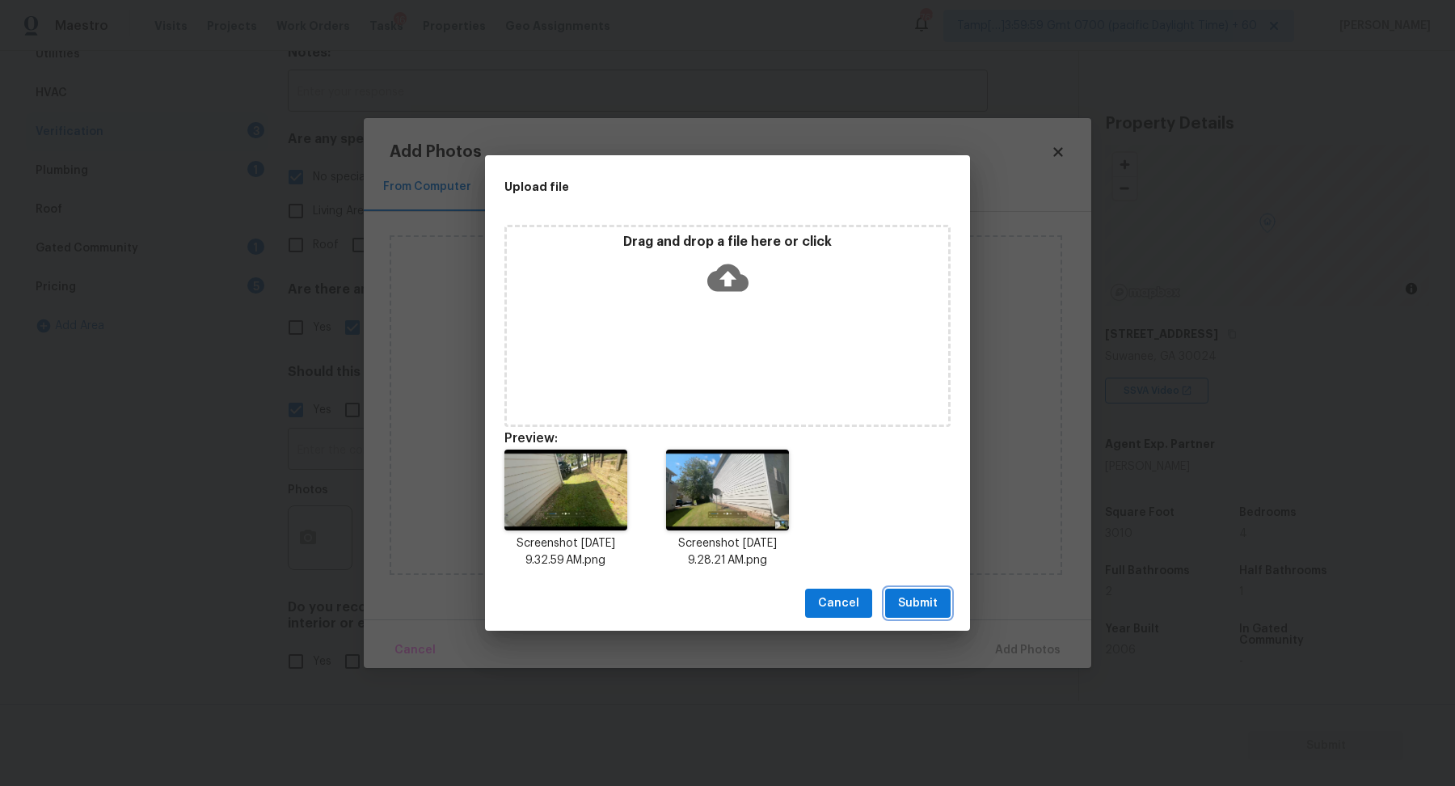
click at [936, 599] on span "Submit" at bounding box center [918, 603] width 40 height 20
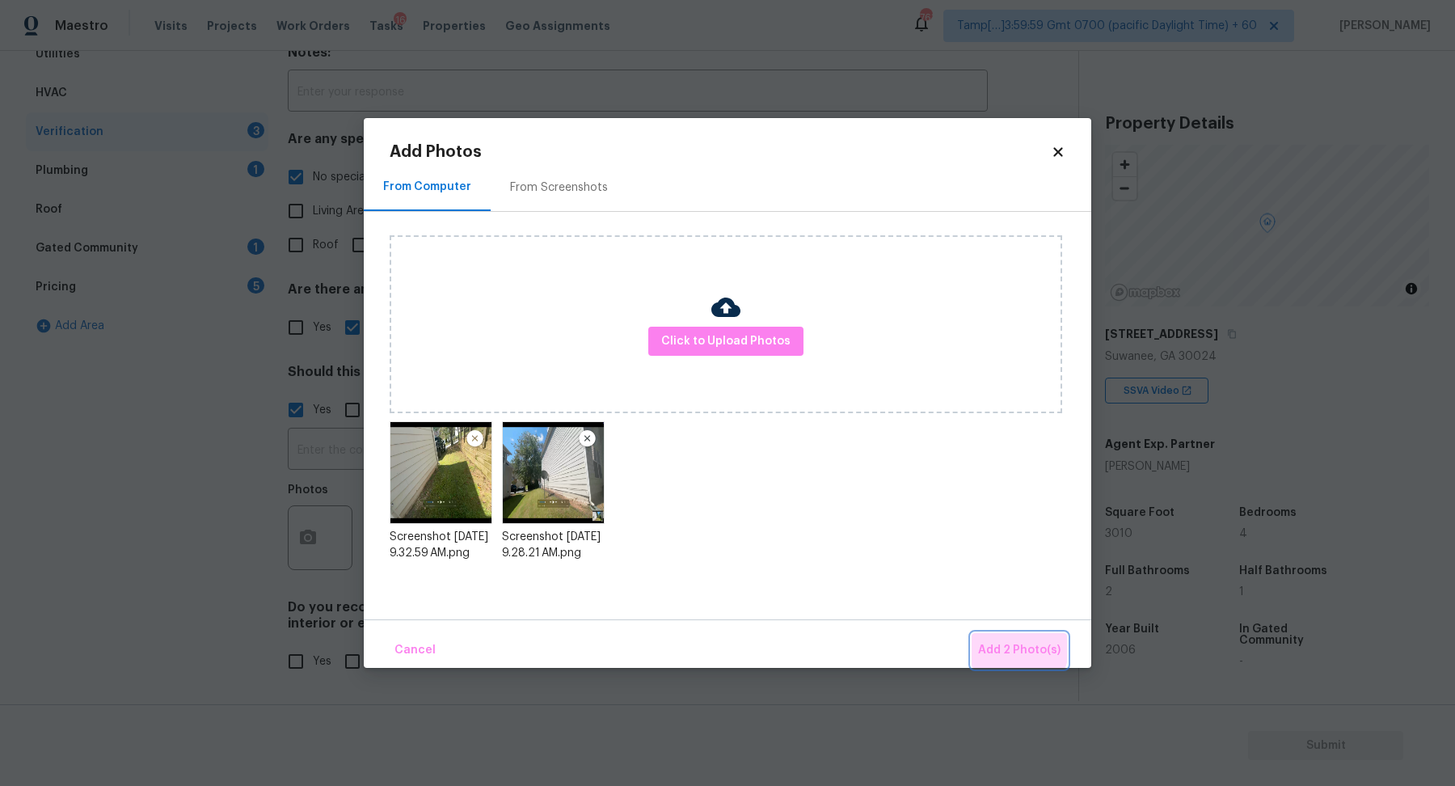
click at [997, 643] on span "Add 2 Photo(s)" at bounding box center [1019, 650] width 82 height 20
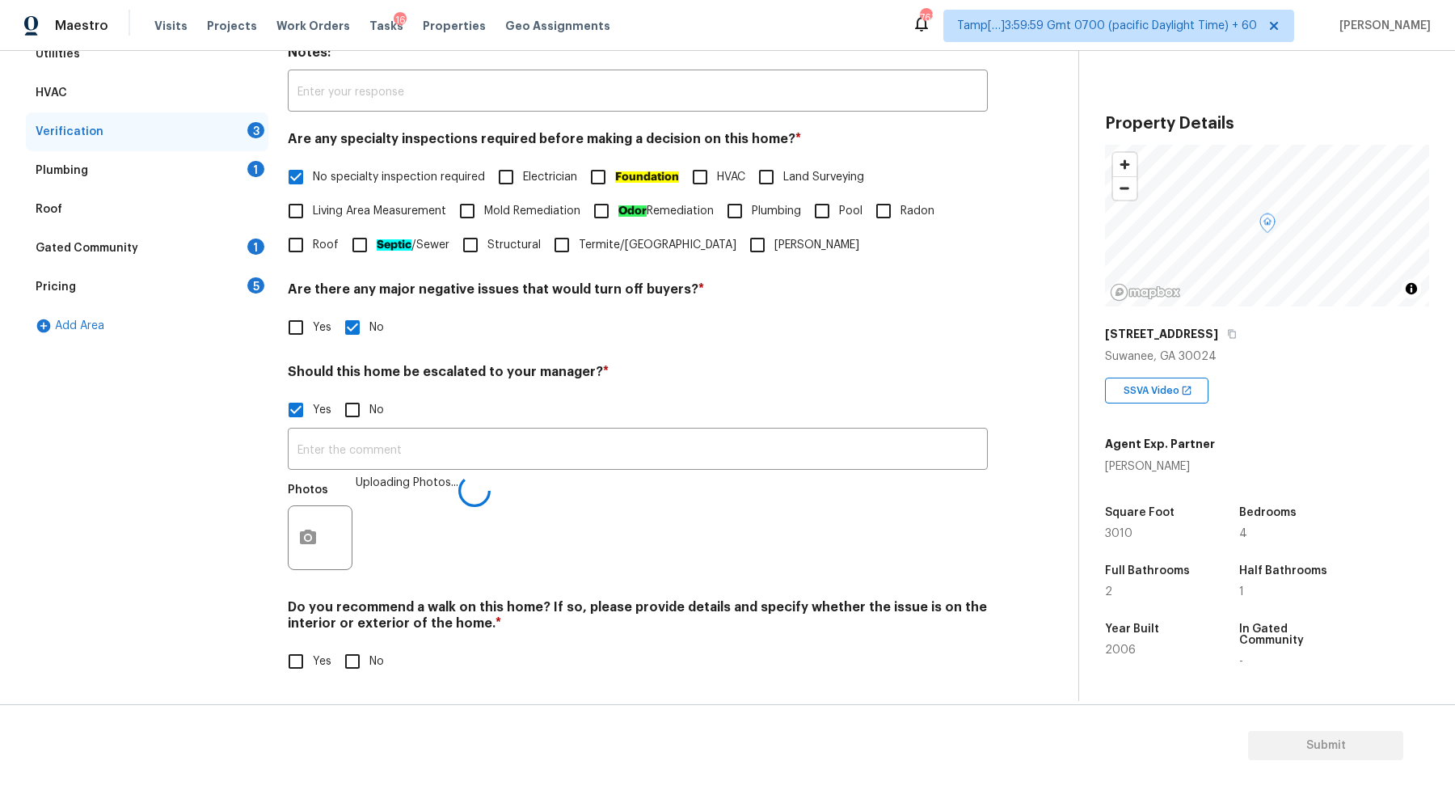
click at [581, 470] on div "​ Photos Uploading Photos..." at bounding box center [638, 503] width 700 height 153
click at [587, 458] on input "text" at bounding box center [638, 451] width 700 height 38
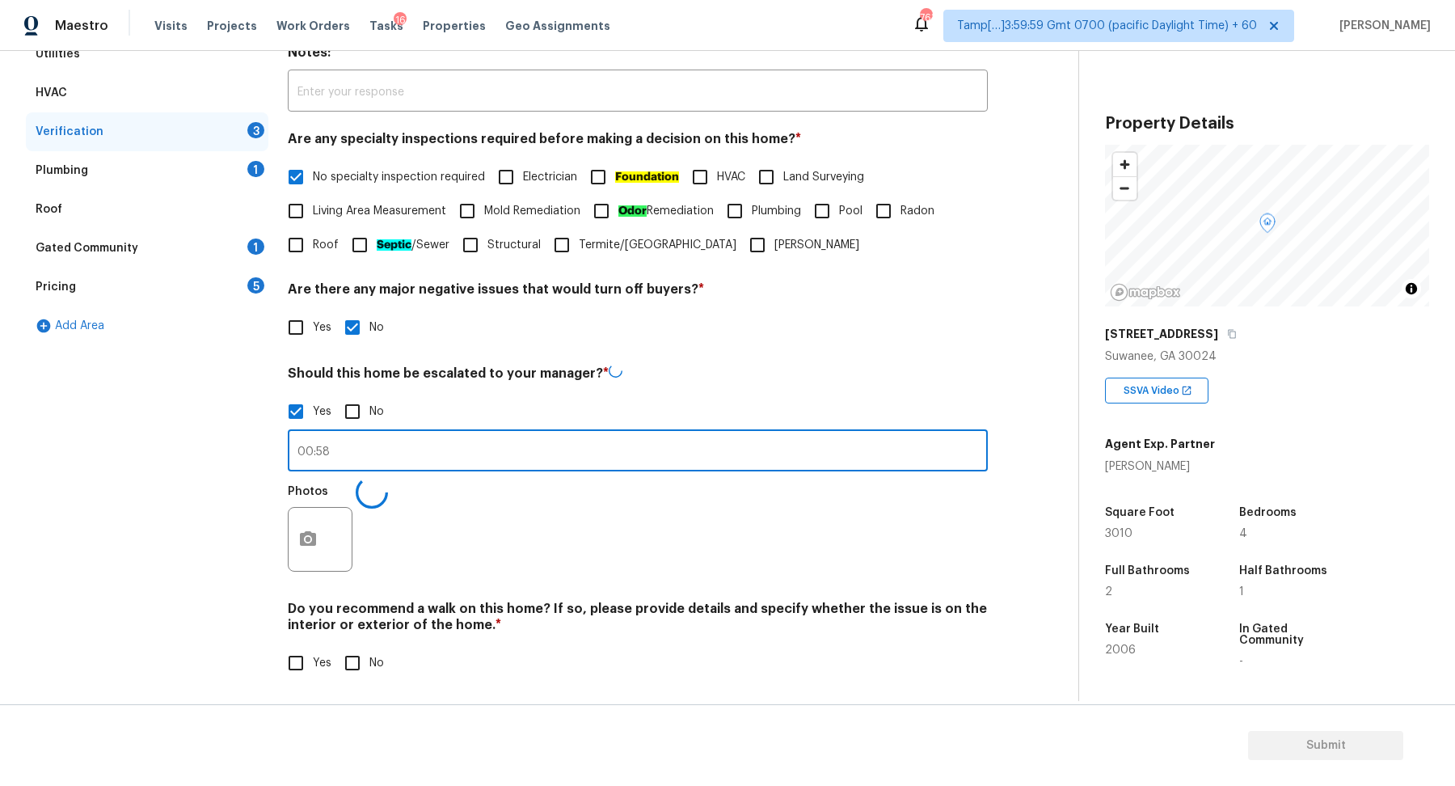
click at [295, 449] on input "00:58" at bounding box center [638, 452] width 700 height 38
click at [601, 461] on input "The house has a possible foundation issue at 00:58" at bounding box center [638, 451] width 700 height 38
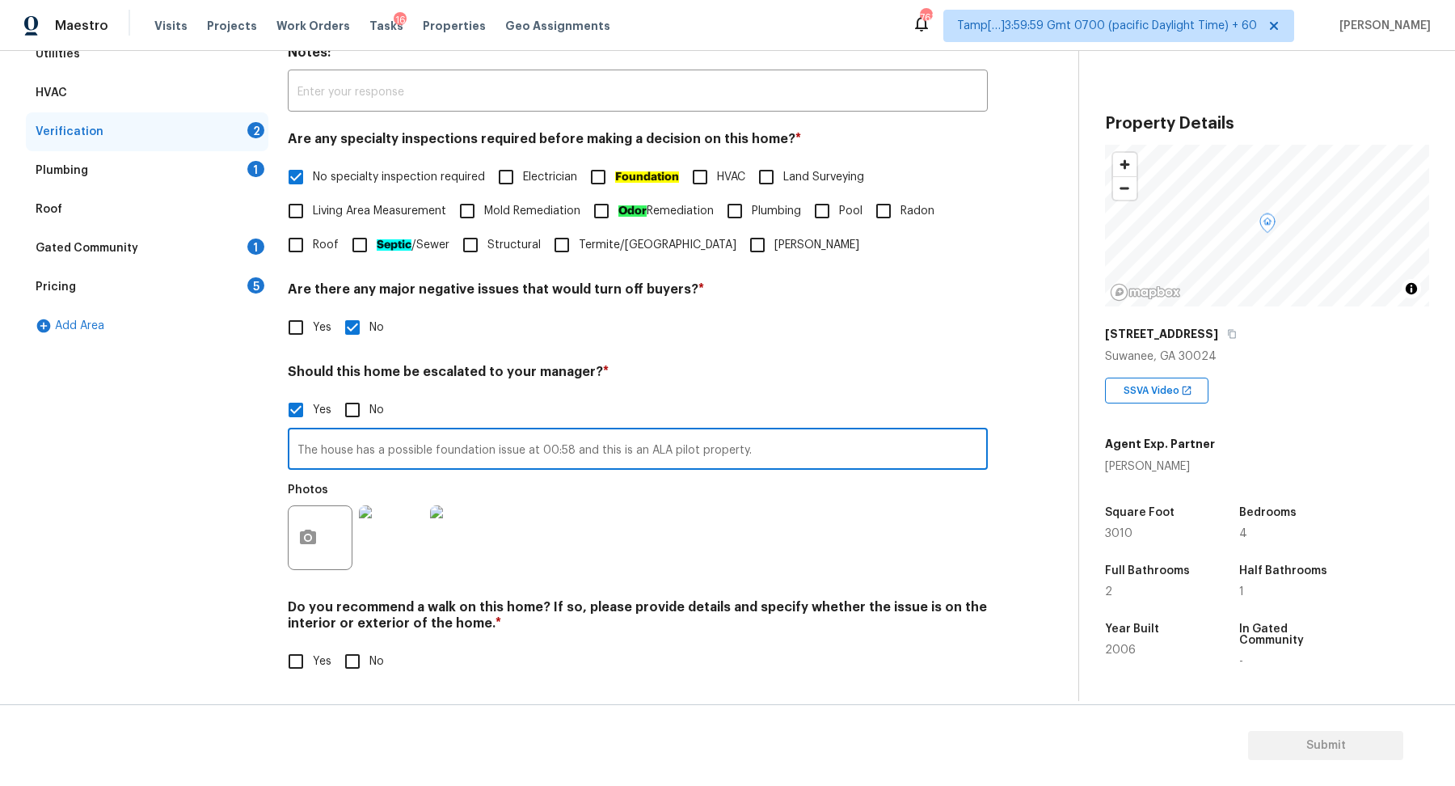
type input "The house has a possible foundation issue at 00:58 and this is an ALA pilot pro…"
click at [357, 666] on input "No" at bounding box center [352, 661] width 34 height 34
checkbox input "true"
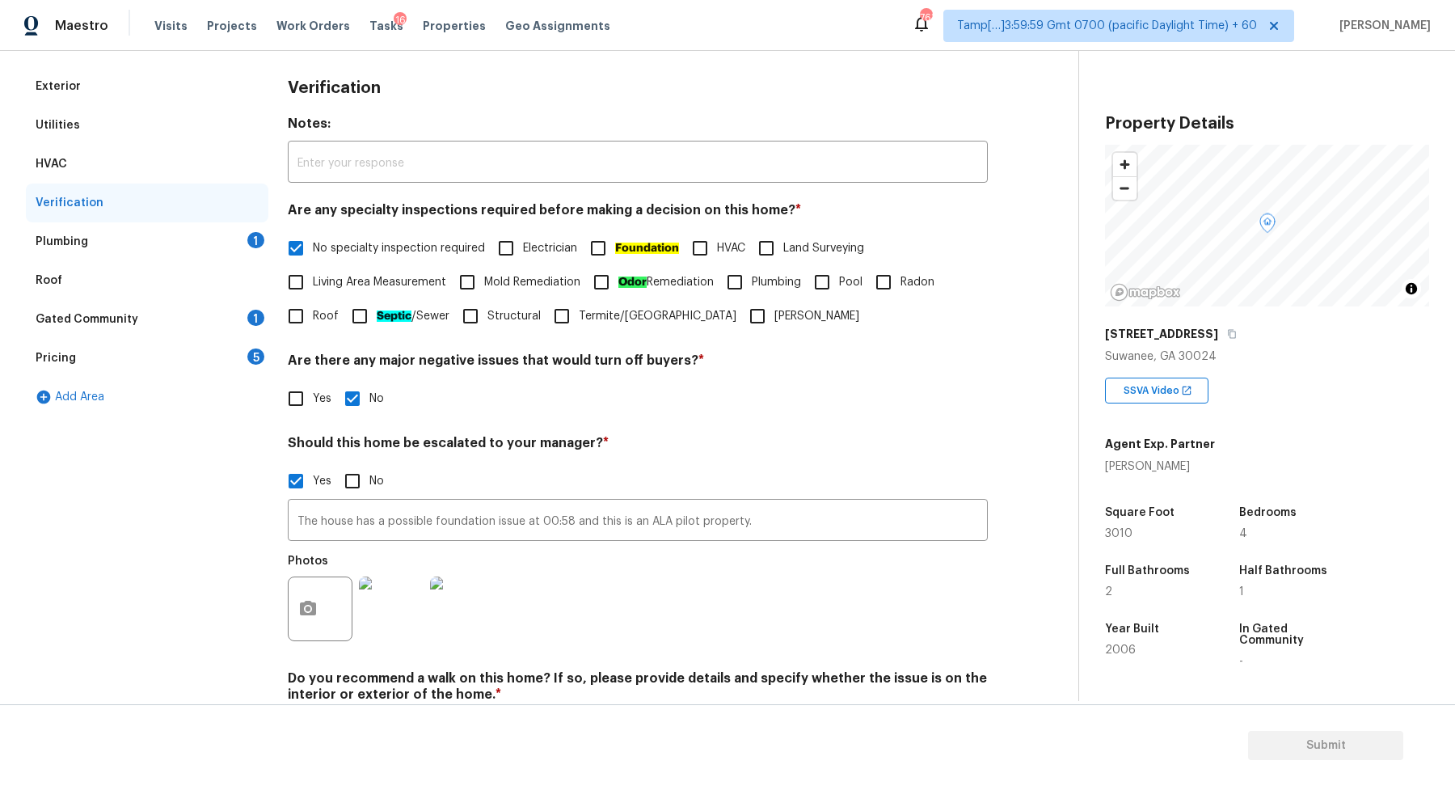
scroll to position [146, 0]
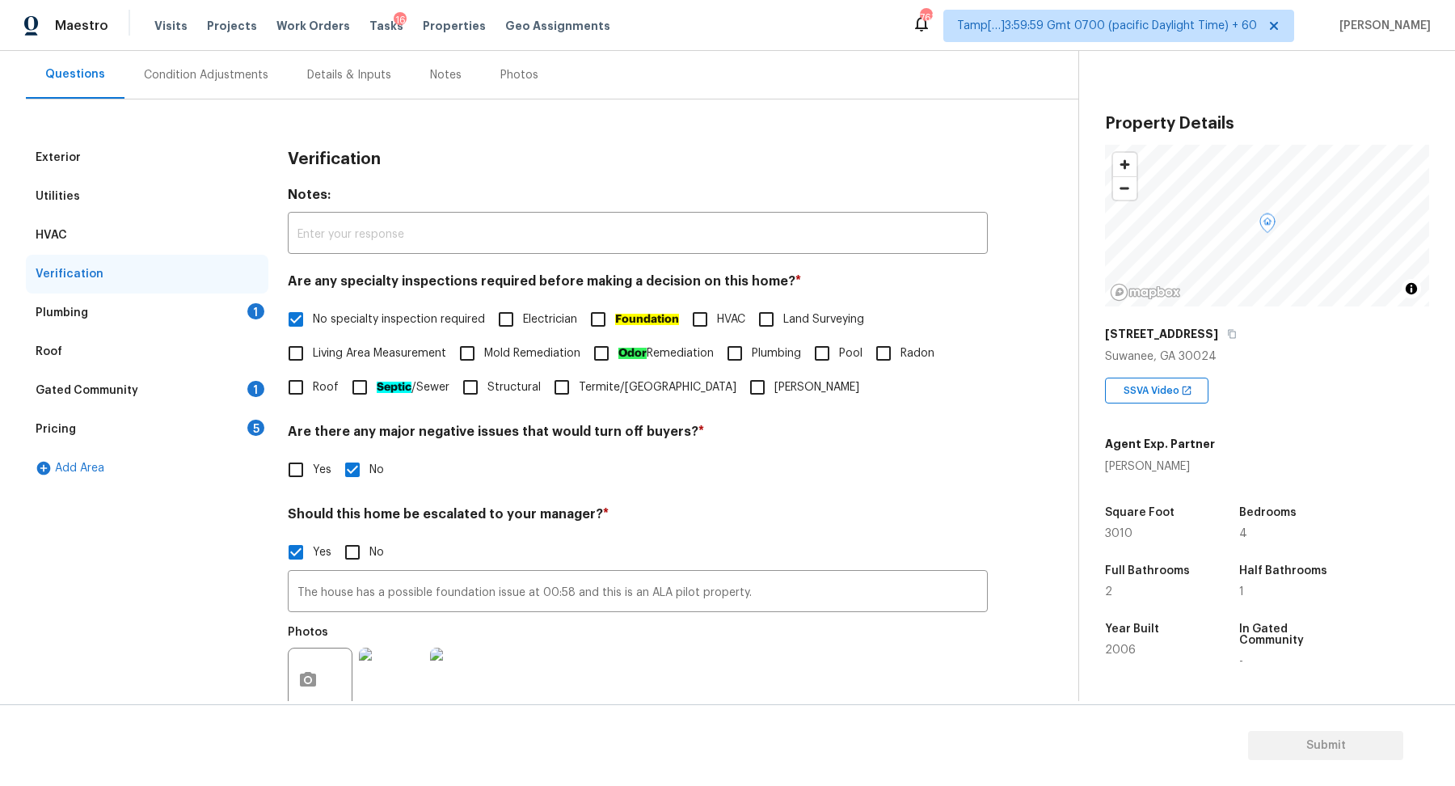
click at [259, 303] on div "1" at bounding box center [255, 311] width 17 height 16
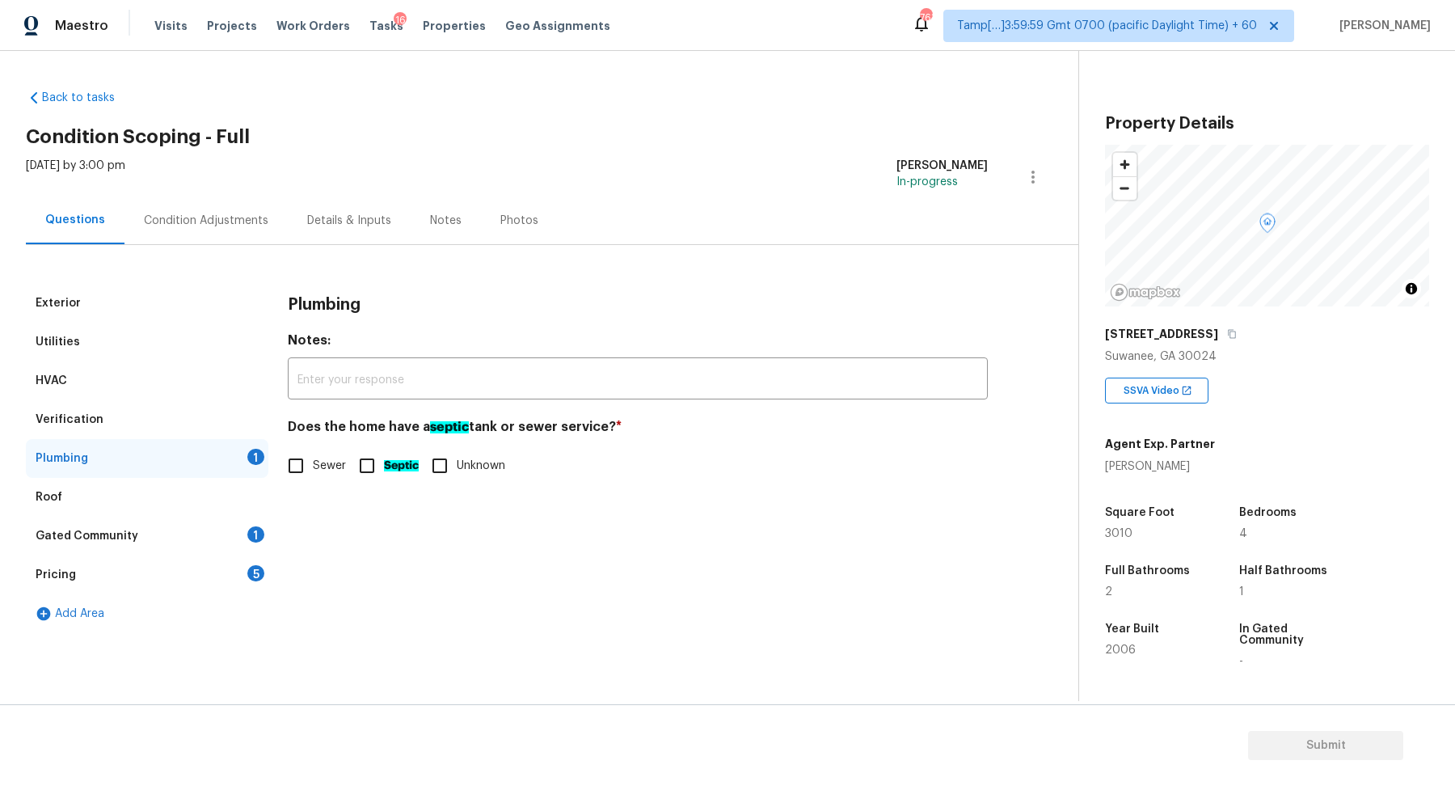
click at [320, 483] on div "Plumbing Notes: ​ Does the home have a septic tank or sewer service? * Sewer Se…" at bounding box center [638, 393] width 700 height 218
click at [322, 474] on label "Sewer" at bounding box center [312, 466] width 67 height 34
click at [313, 474] on input "Sewer" at bounding box center [296, 466] width 34 height 34
checkbox input "true"
click at [248, 545] on div "Gated Community 1" at bounding box center [147, 536] width 243 height 39
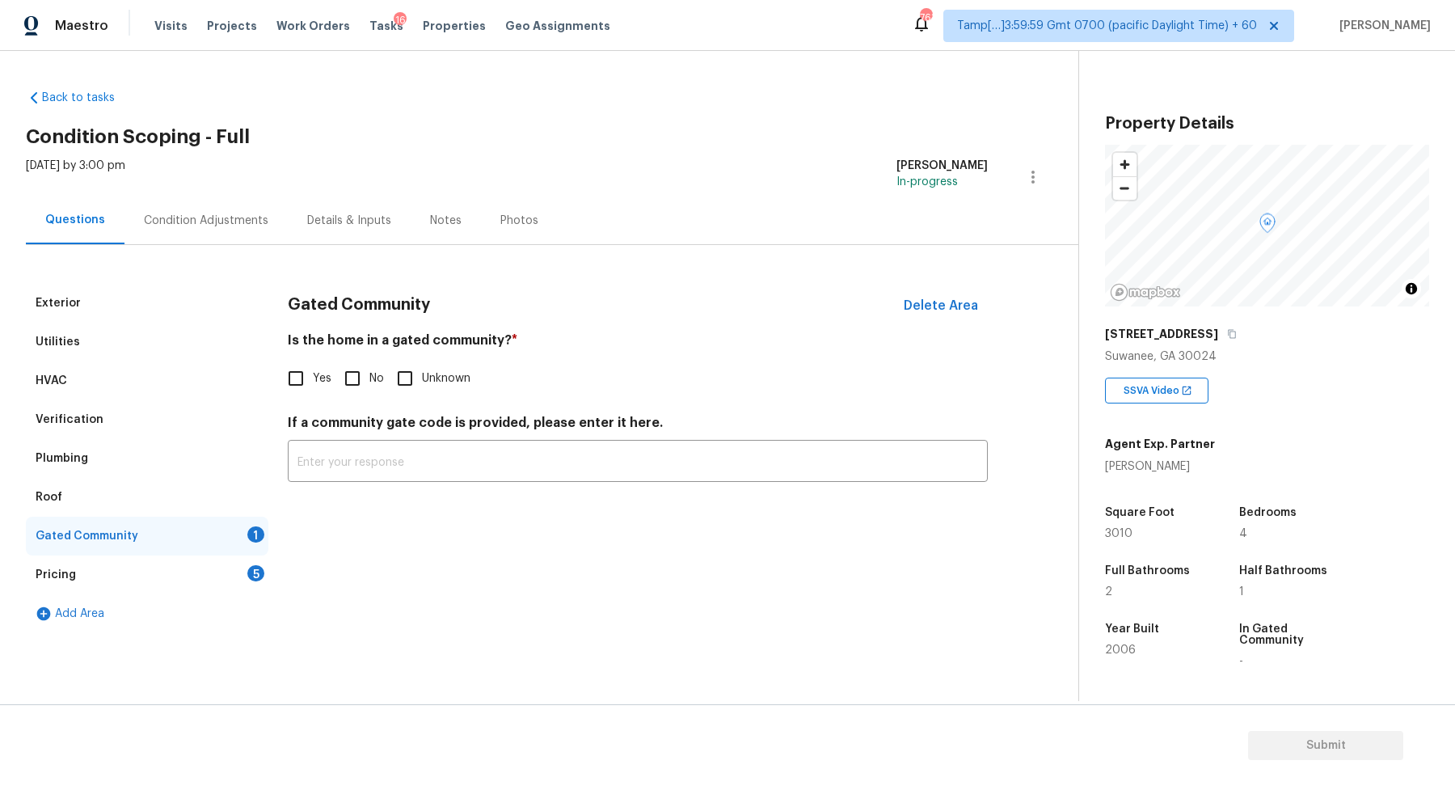
click at [365, 372] on input "No" at bounding box center [352, 378] width 34 height 34
checkbox input "true"
click at [259, 571] on div "5" at bounding box center [255, 573] width 17 height 16
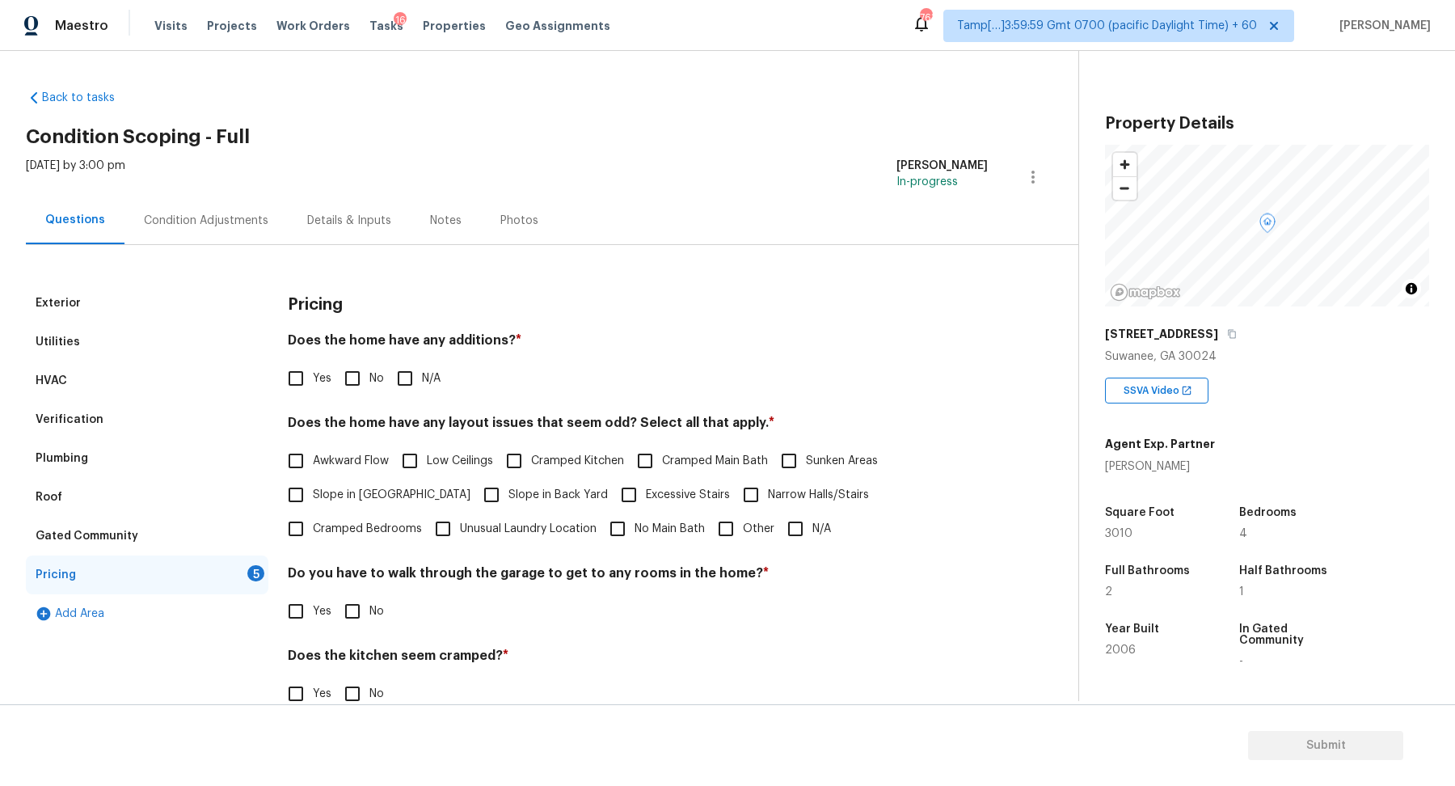
click at [384, 384] on div "Yes No N/A" at bounding box center [638, 378] width 700 height 34
click at [366, 384] on input "No" at bounding box center [352, 378] width 34 height 34
checkbox input "true"
click at [358, 487] on span "Slope in [GEOGRAPHIC_DATA]" at bounding box center [392, 495] width 158 height 17
click at [313, 487] on input "Slope in [GEOGRAPHIC_DATA]" at bounding box center [296, 495] width 34 height 34
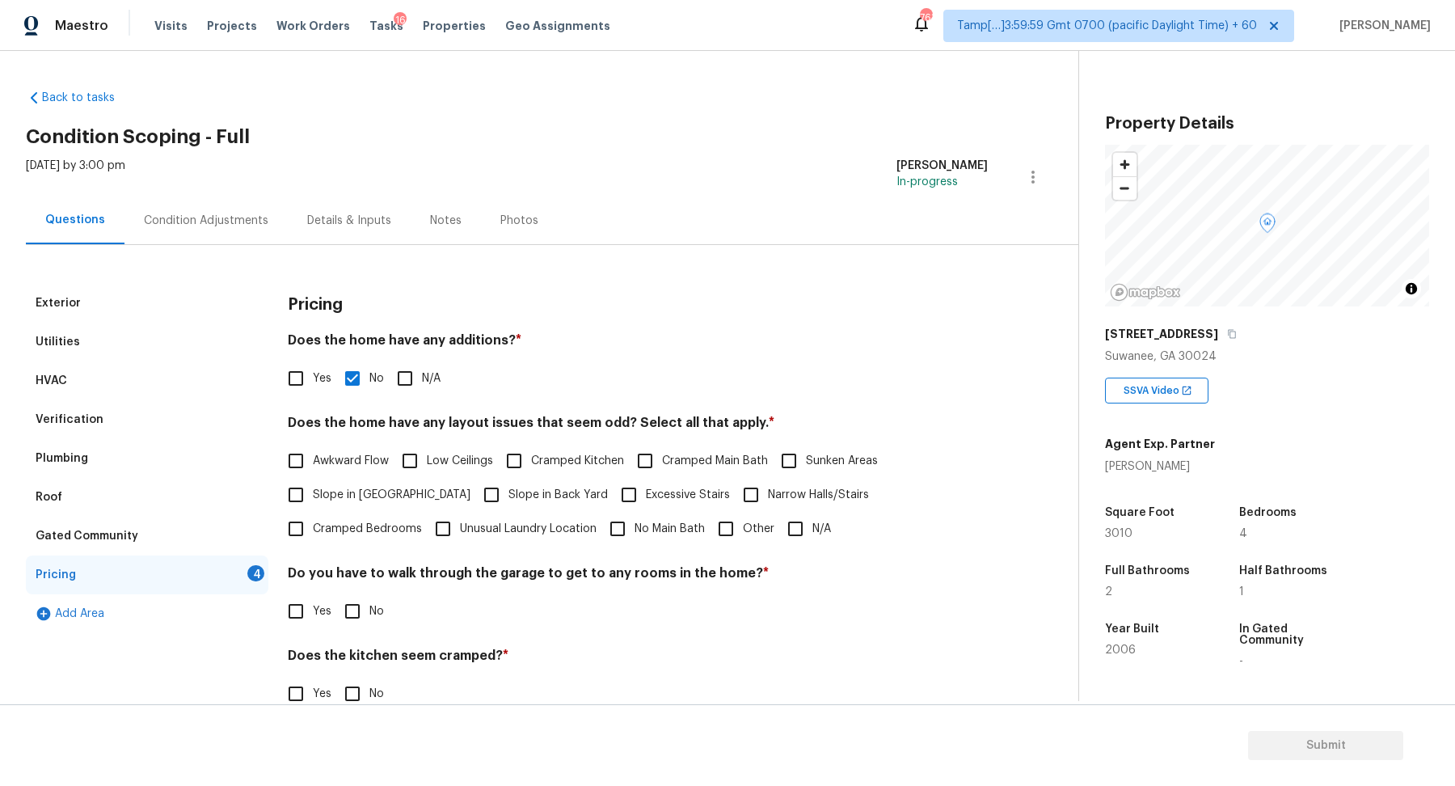
checkbox input "true"
click at [508, 494] on span "Slope in Back Yard" at bounding box center [557, 496] width 99 height 17
click at [475, 494] on input "Slope in Back Yard" at bounding box center [492, 496] width 34 height 34
checkbox input "true"
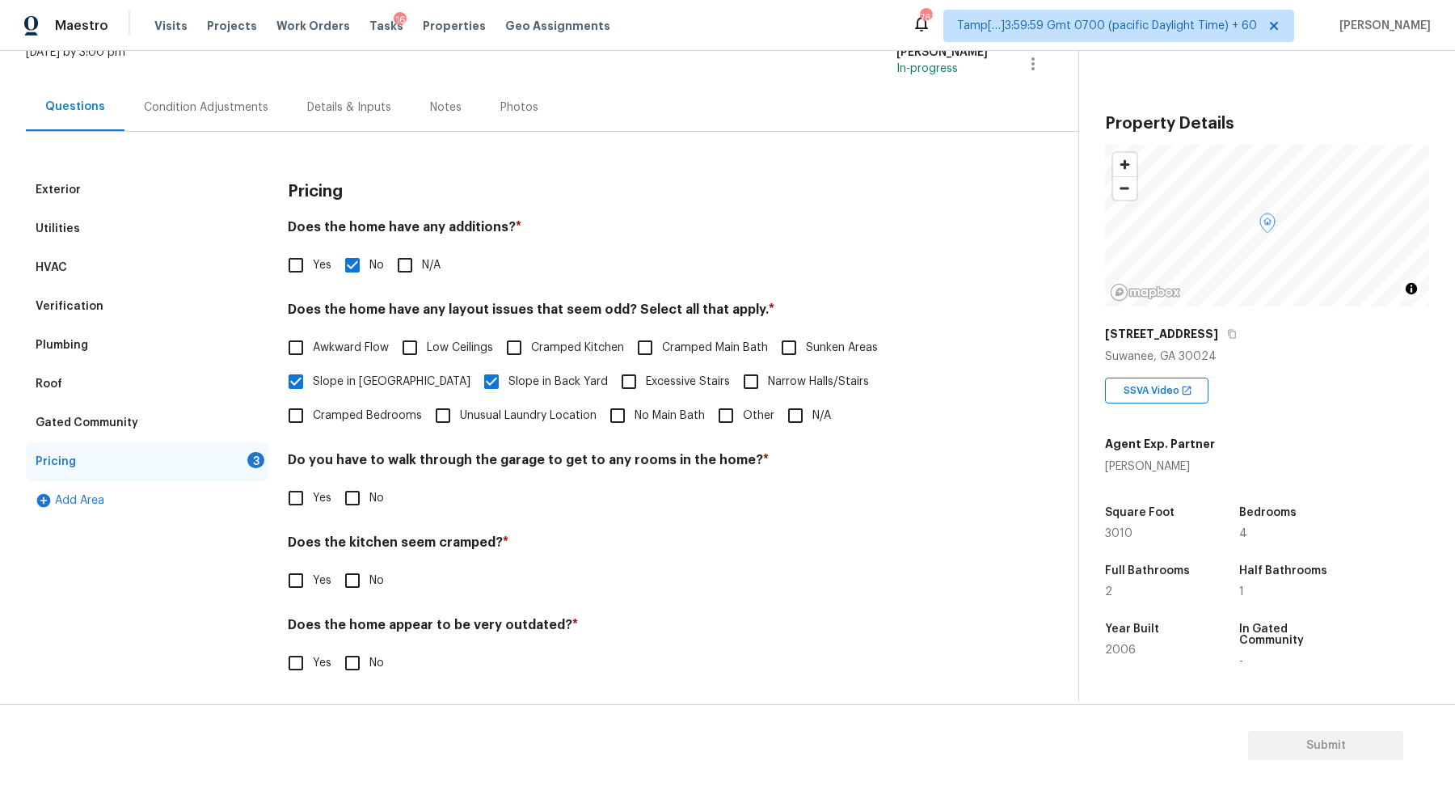
scroll to position [115, 0]
click at [344, 513] on div "Pricing Does the home have any additions? * Yes No N/A Does the home have any l…" at bounding box center [638, 433] width 700 height 529
click at [352, 505] on input "No" at bounding box center [352, 496] width 34 height 34
checkbox input "true"
click at [335, 562] on input "No" at bounding box center [352, 579] width 34 height 34
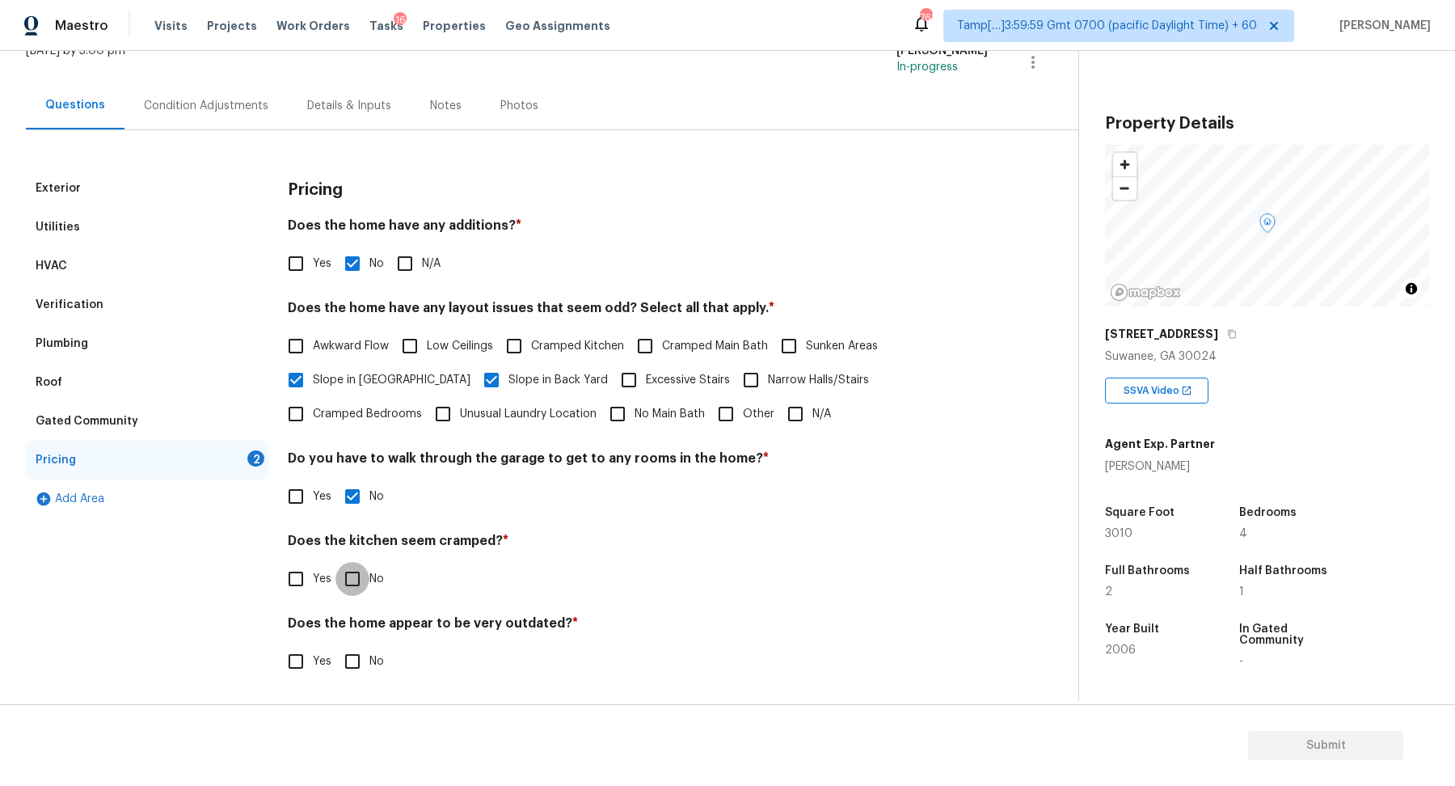
checkbox input "true"
click at [335, 644] on input "No" at bounding box center [352, 661] width 34 height 34
checkbox input "true"
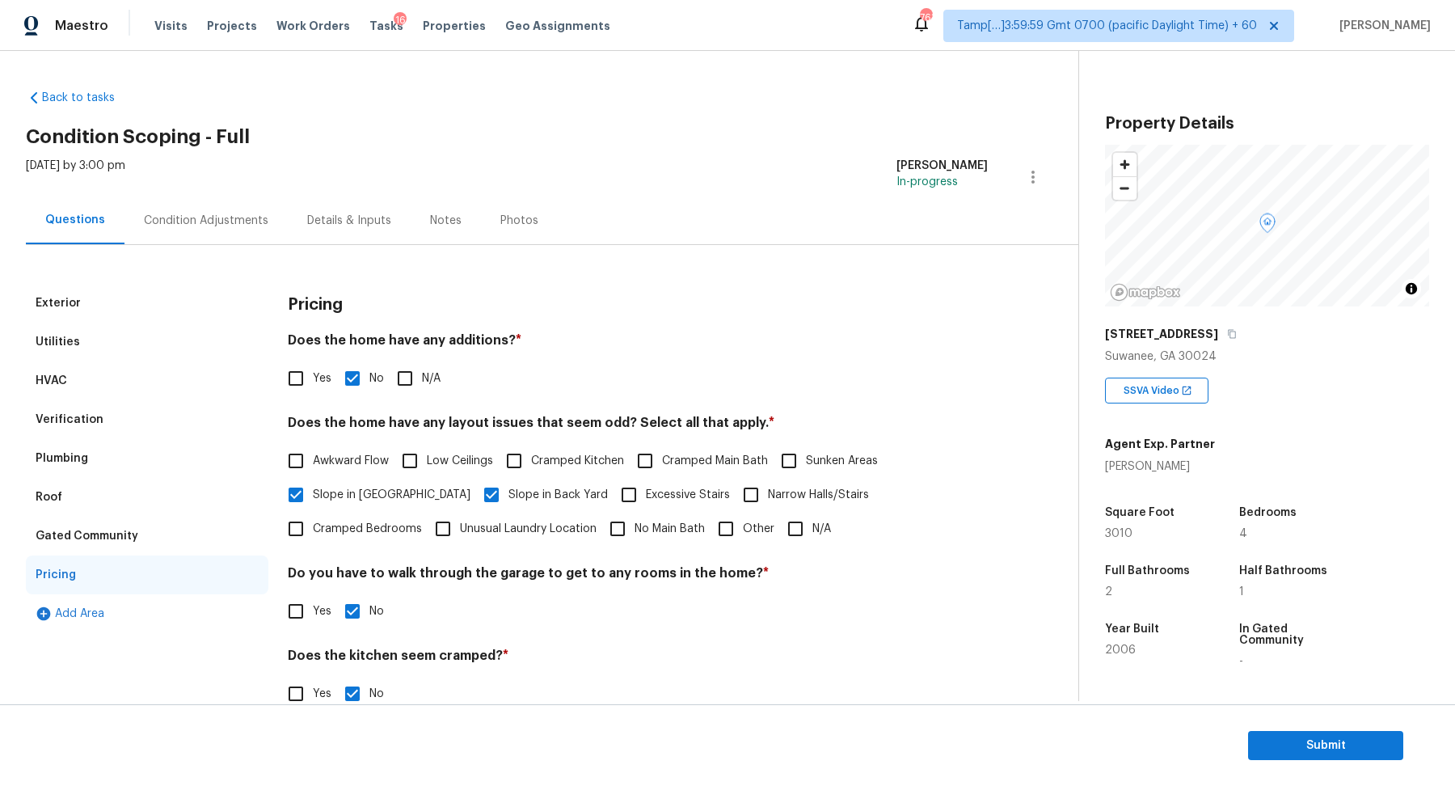
click at [251, 227] on div "Condition Adjustments" at bounding box center [206, 221] width 124 height 16
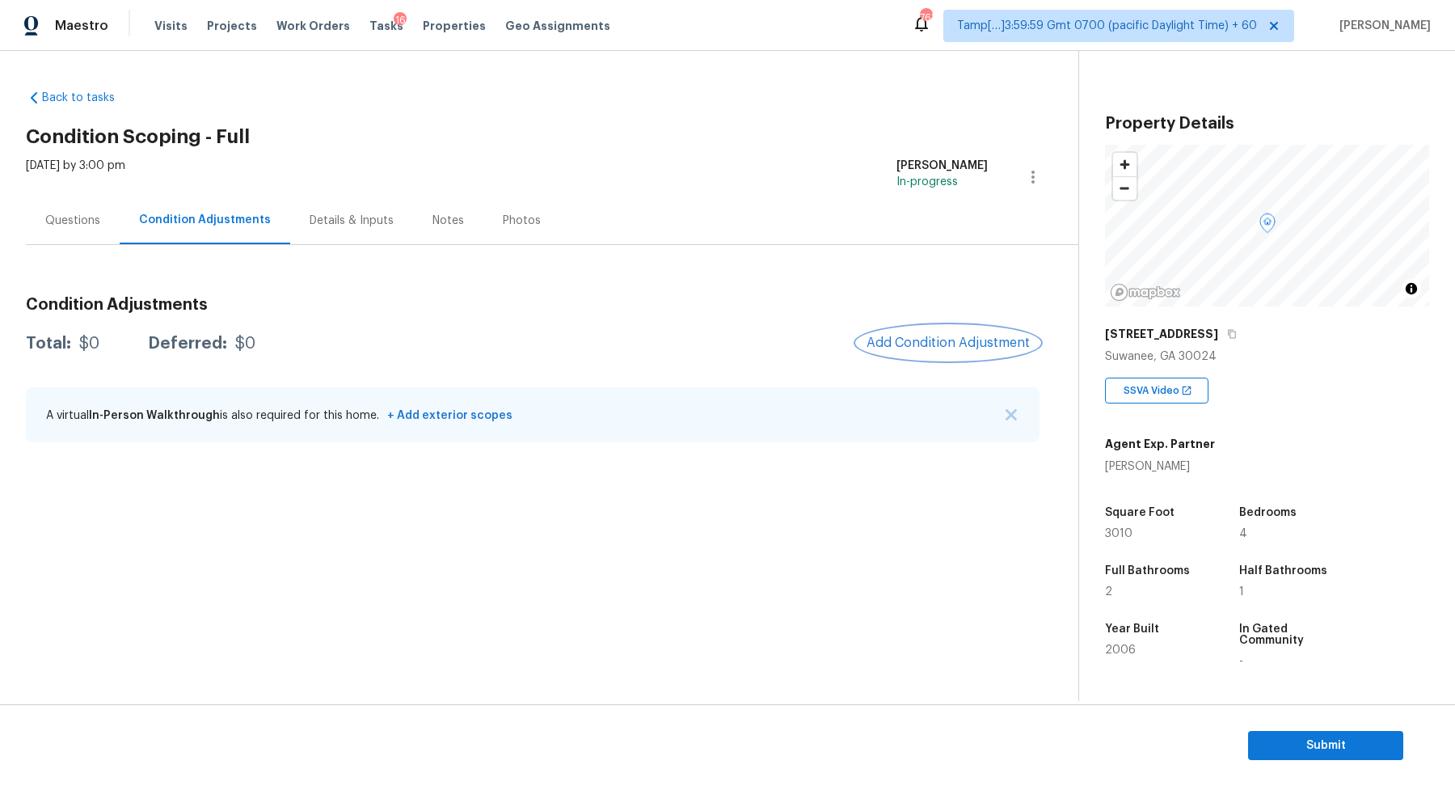
click at [909, 348] on span "Add Condition Adjustment" at bounding box center [948, 342] width 163 height 15
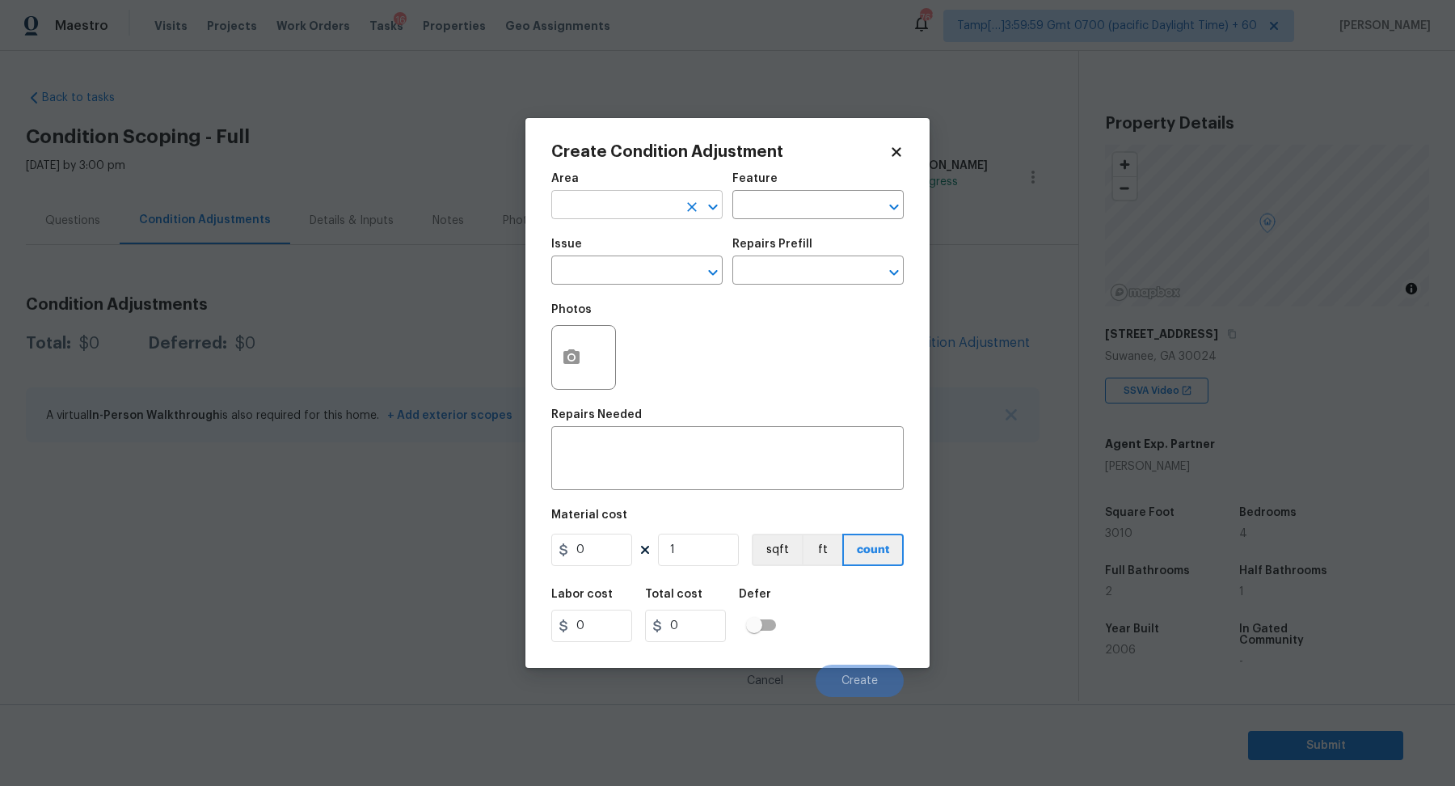
click at [608, 212] on input "text" at bounding box center [614, 206] width 126 height 25
click at [618, 262] on li "Interior Overall" at bounding box center [636, 268] width 171 height 27
type input "Interior Overall"
click at [618, 262] on input "text" at bounding box center [614, 271] width 126 height 25
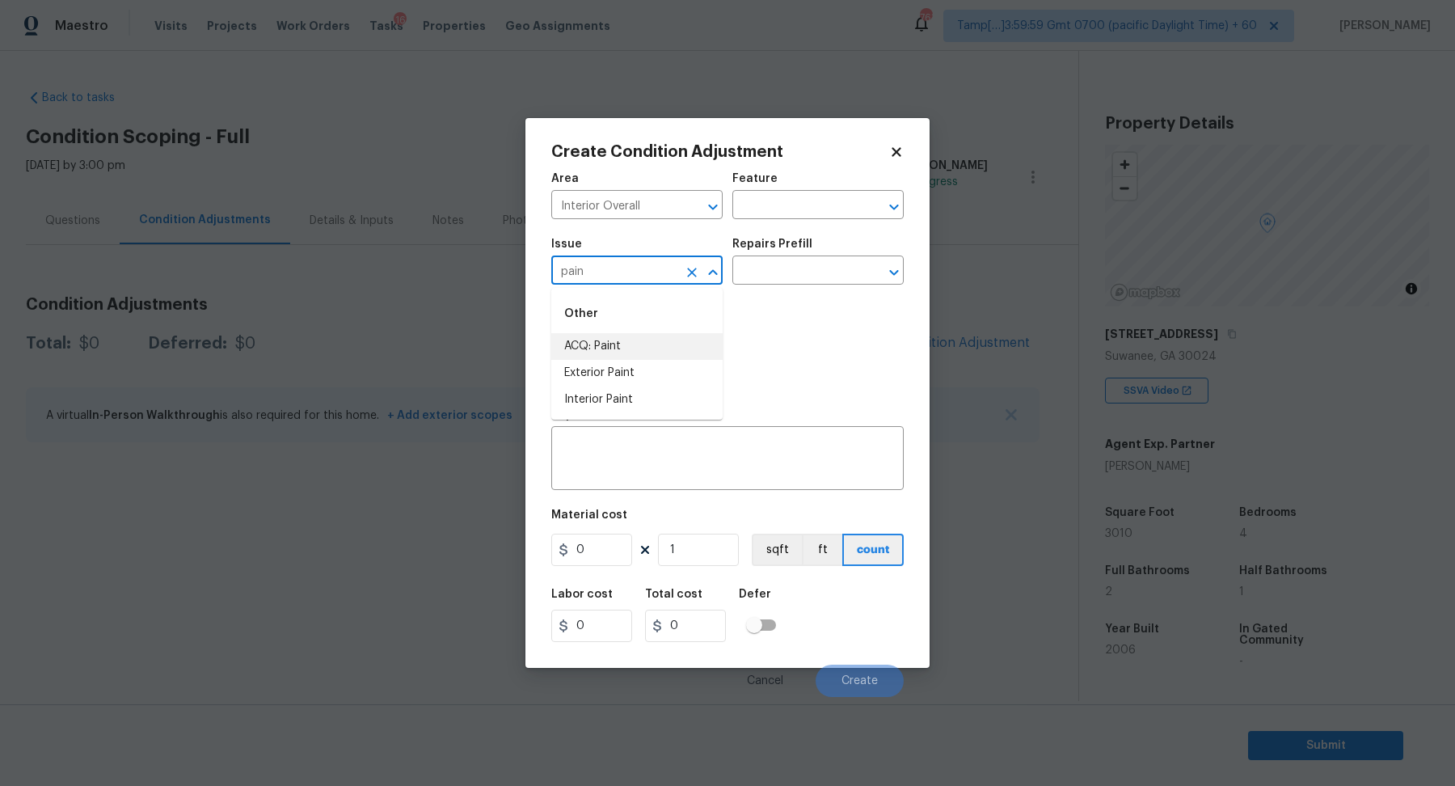
click at [666, 332] on div "Other" at bounding box center [636, 313] width 171 height 39
click at [668, 339] on li "ACQ: Paint" at bounding box center [636, 346] width 171 height 27
type input "ACQ: Paint"
click at [801, 272] on input "text" at bounding box center [795, 271] width 126 height 25
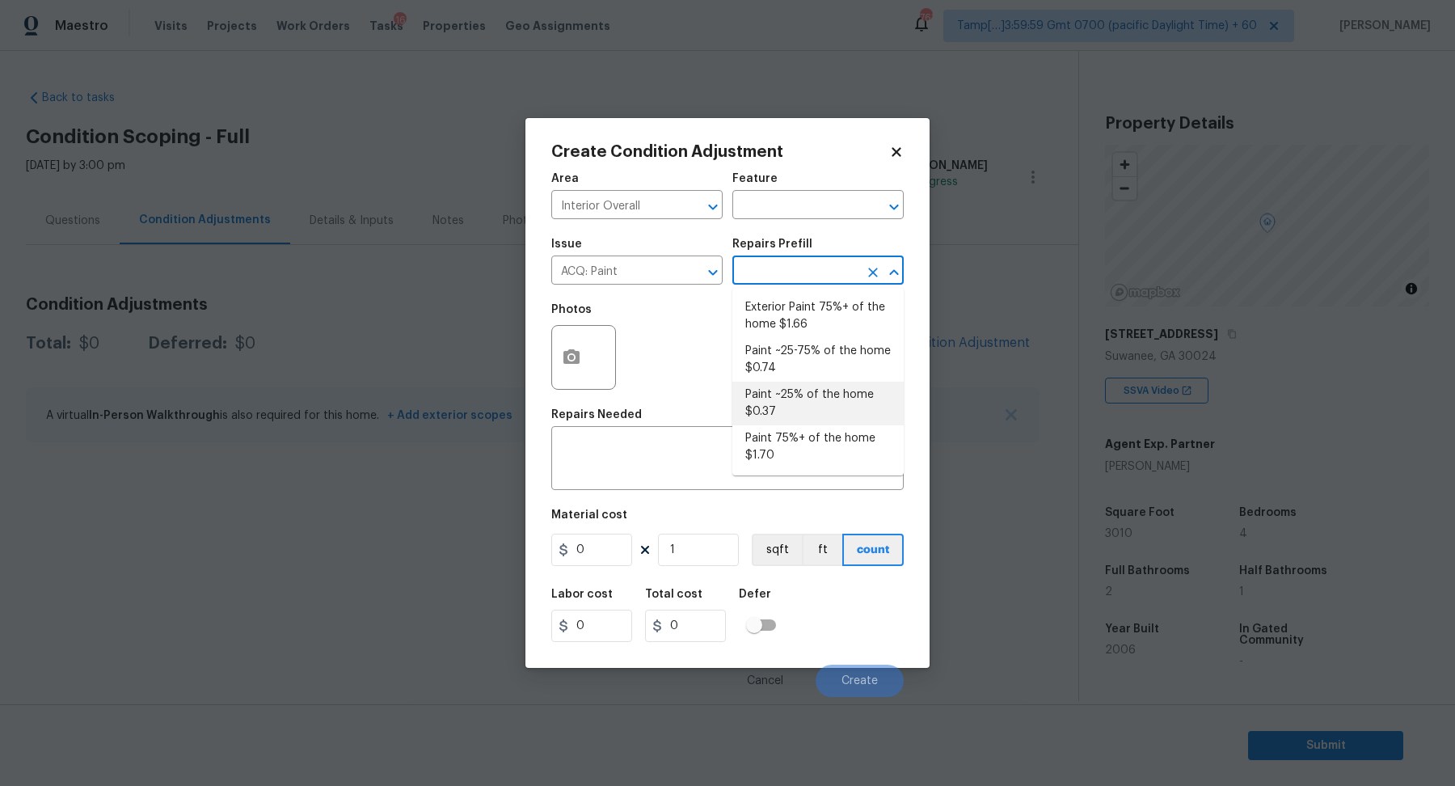
click at [804, 416] on li "Paint ~25% of the home $0.37" at bounding box center [817, 404] width 171 height 44
type input "Acquisition"
type textarea "Acquisition Scope: ~25% of the home needs interior paint"
type input "0.37"
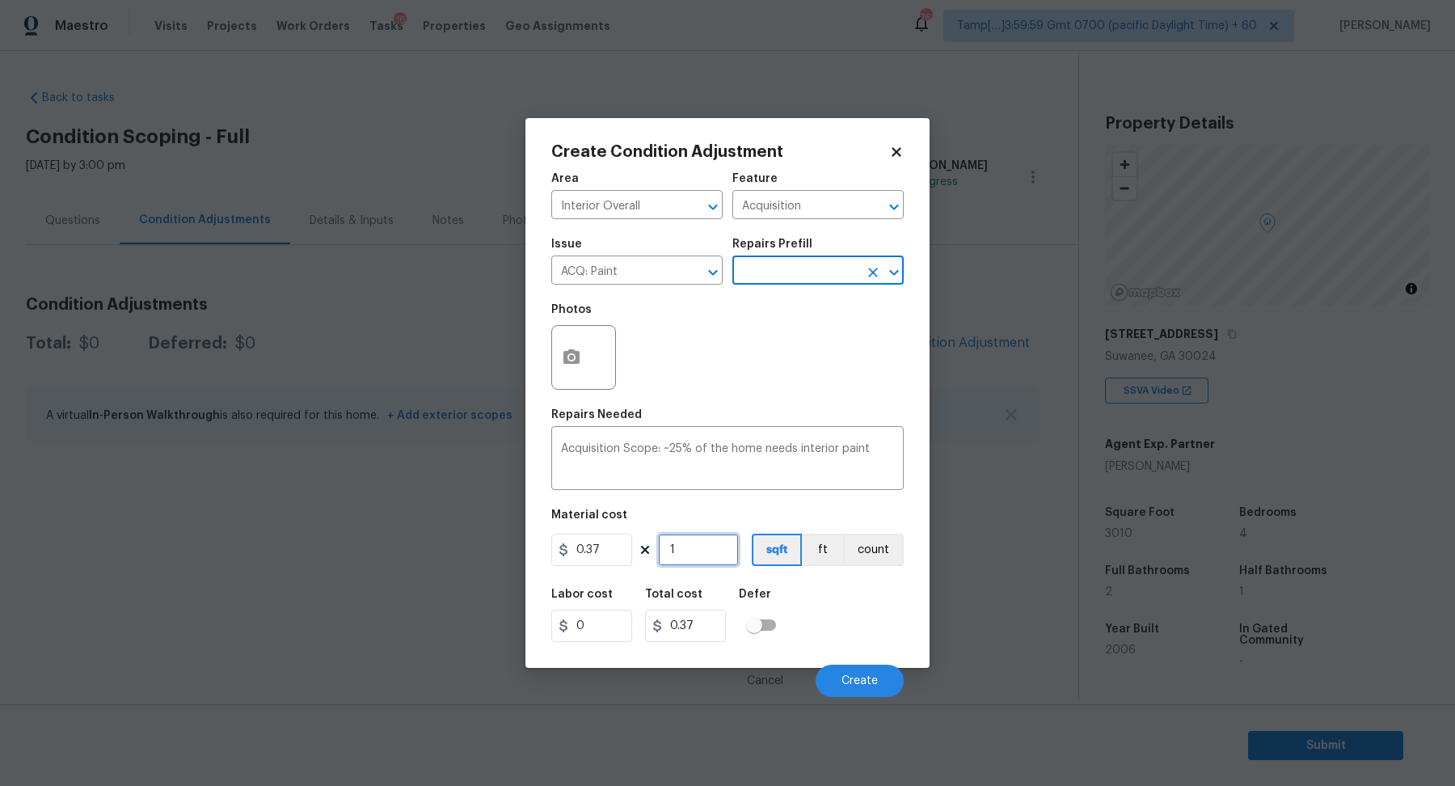
click at [705, 556] on input "1" at bounding box center [698, 550] width 81 height 32
type input "2"
type input "0.74"
type input "20"
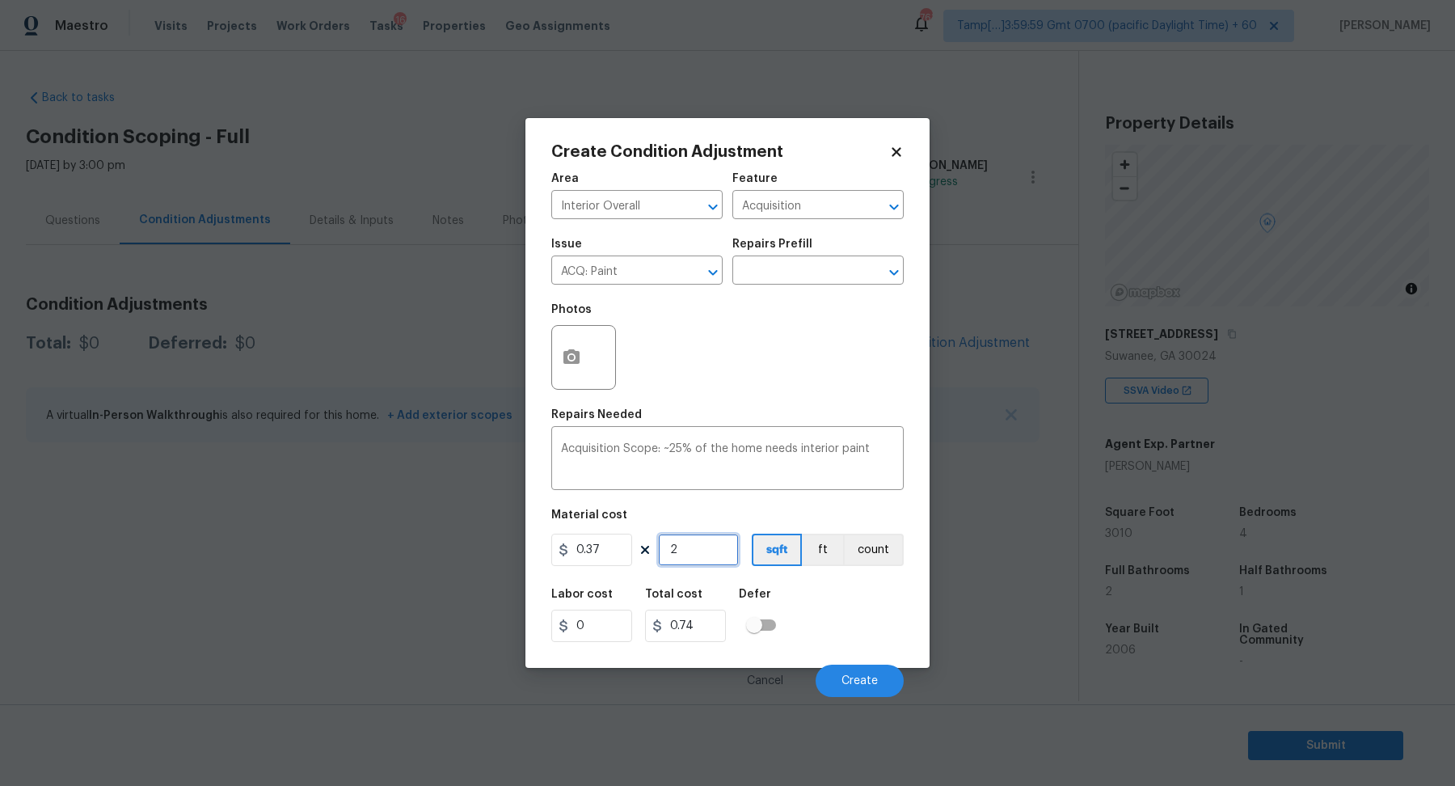
type input "7.4"
type input "201"
type input "74.37"
type input "2010"
type input "743.7"
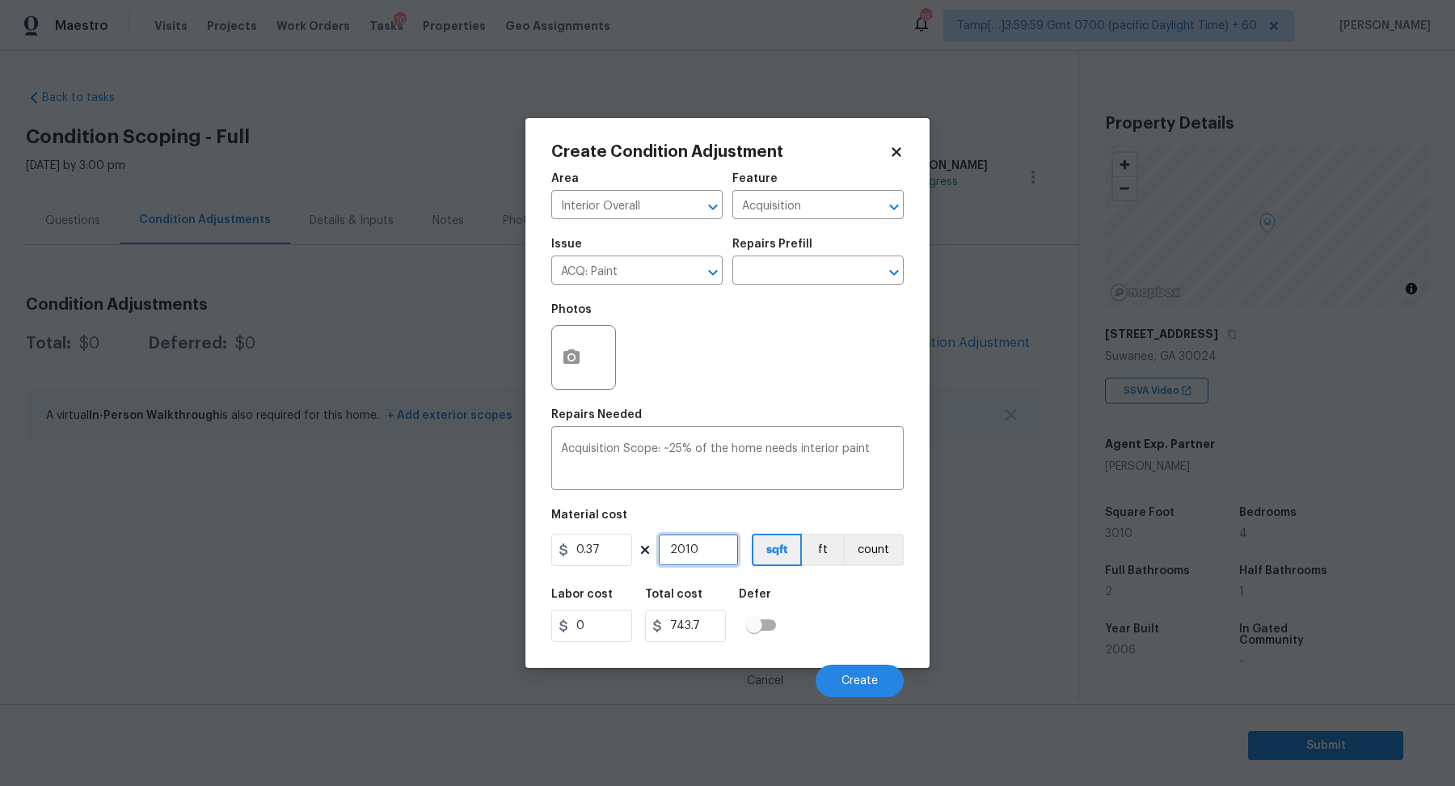
type input "201"
type input "74.37"
type input "20"
type input "7.4"
type input "2"
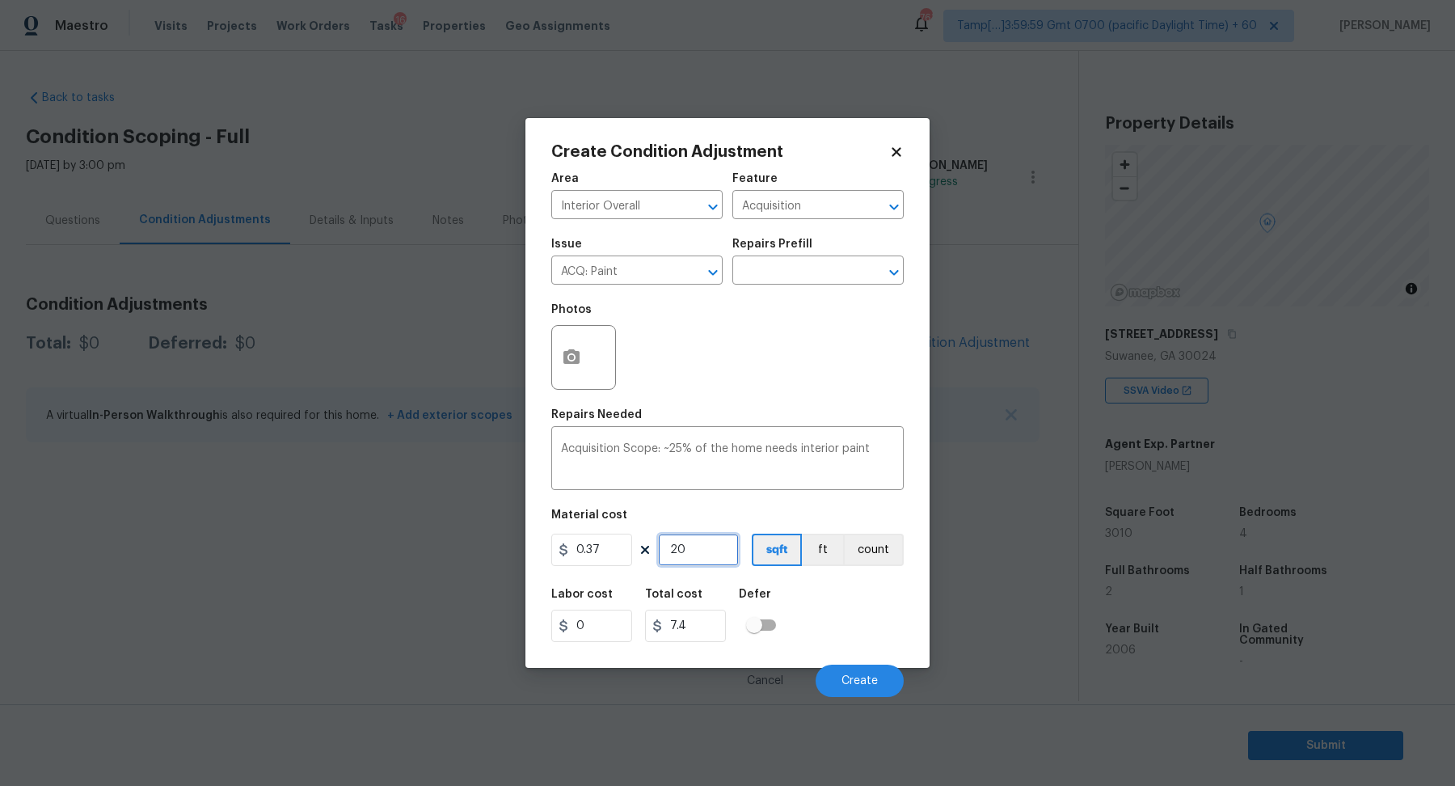
type input "0.74"
type input "0"
type input "3"
type input "1.11"
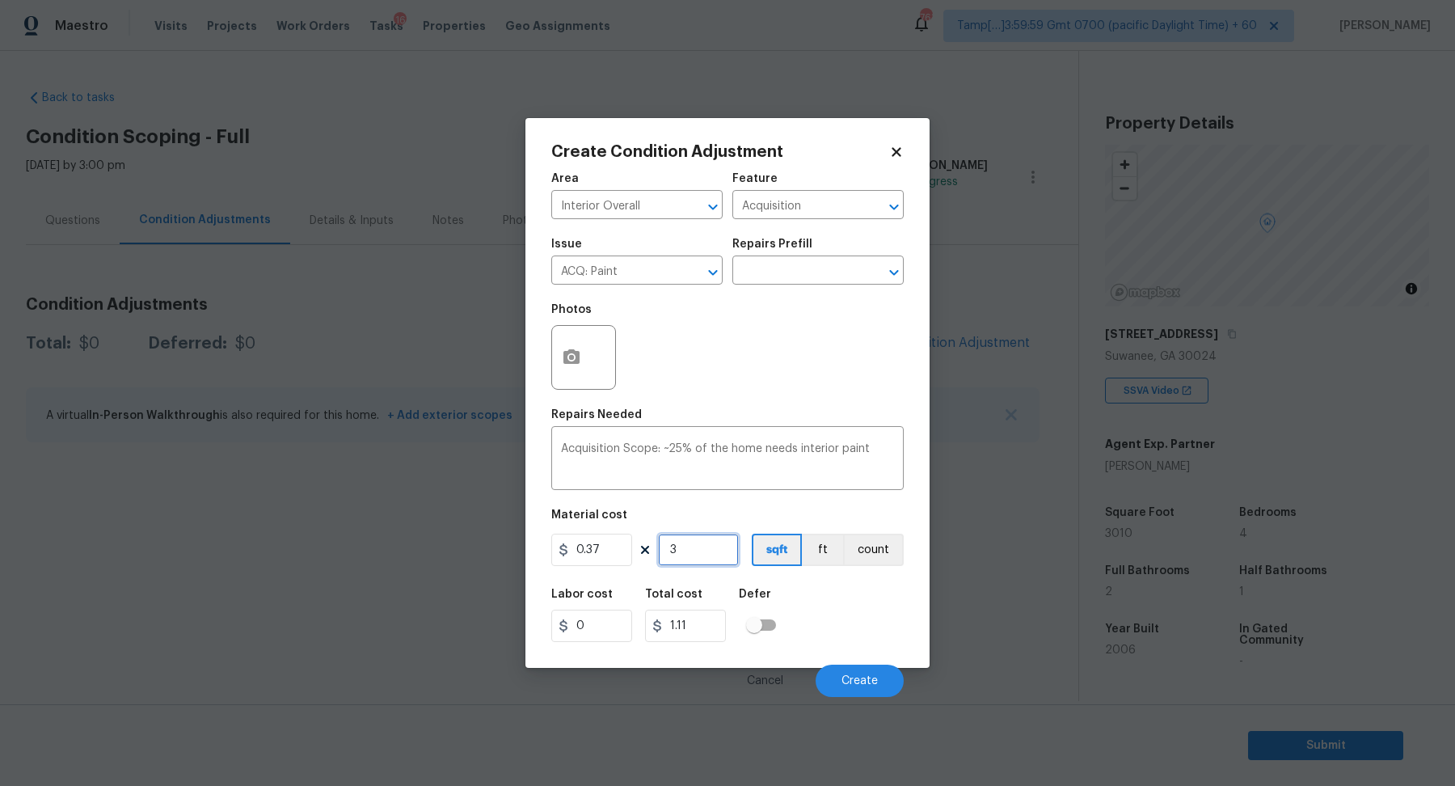
type input "30"
type input "11.1"
type input "301"
type input "111.37"
type input "3010"
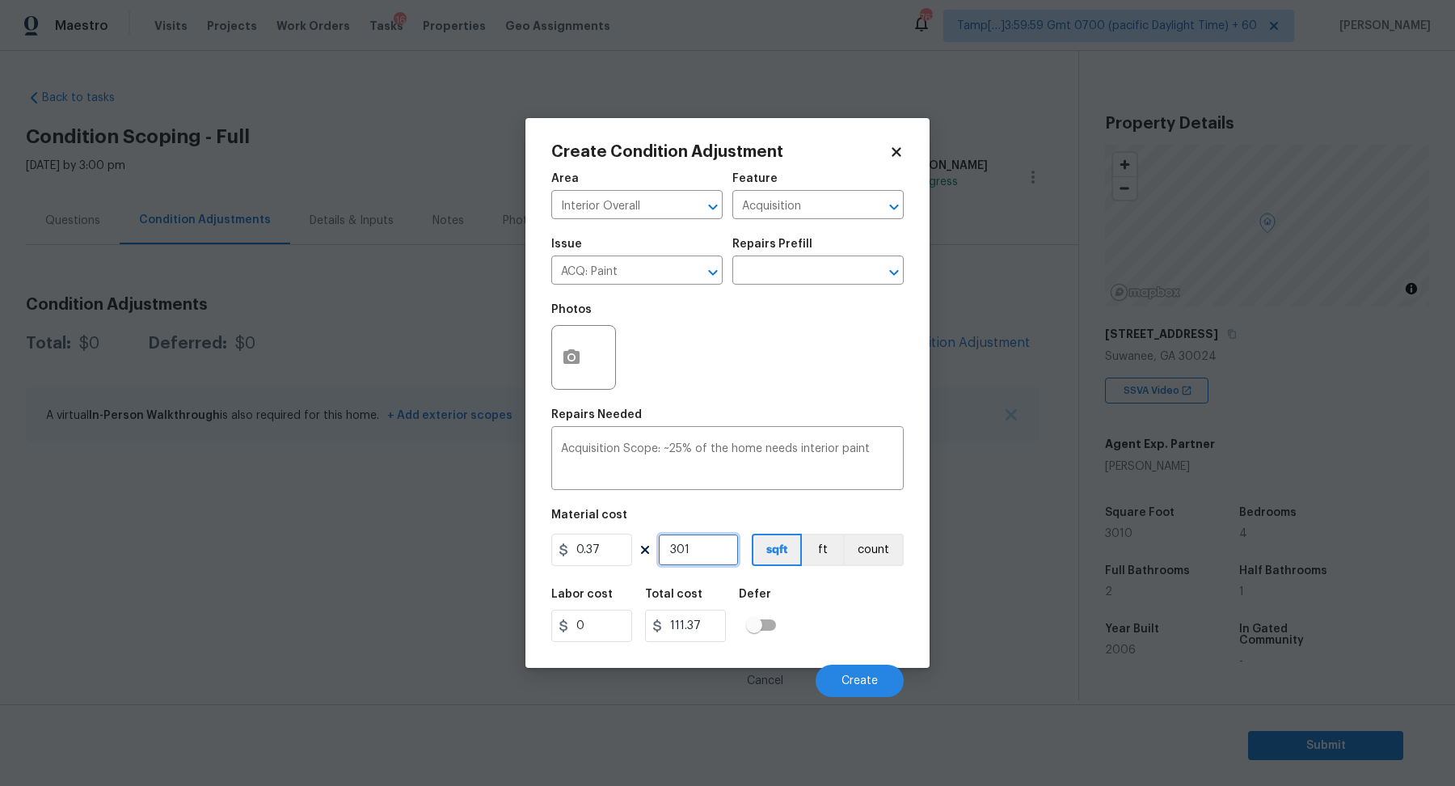
type input "1113.7"
type input "3010"
click at [861, 686] on span "Create" at bounding box center [860, 681] width 36 height 12
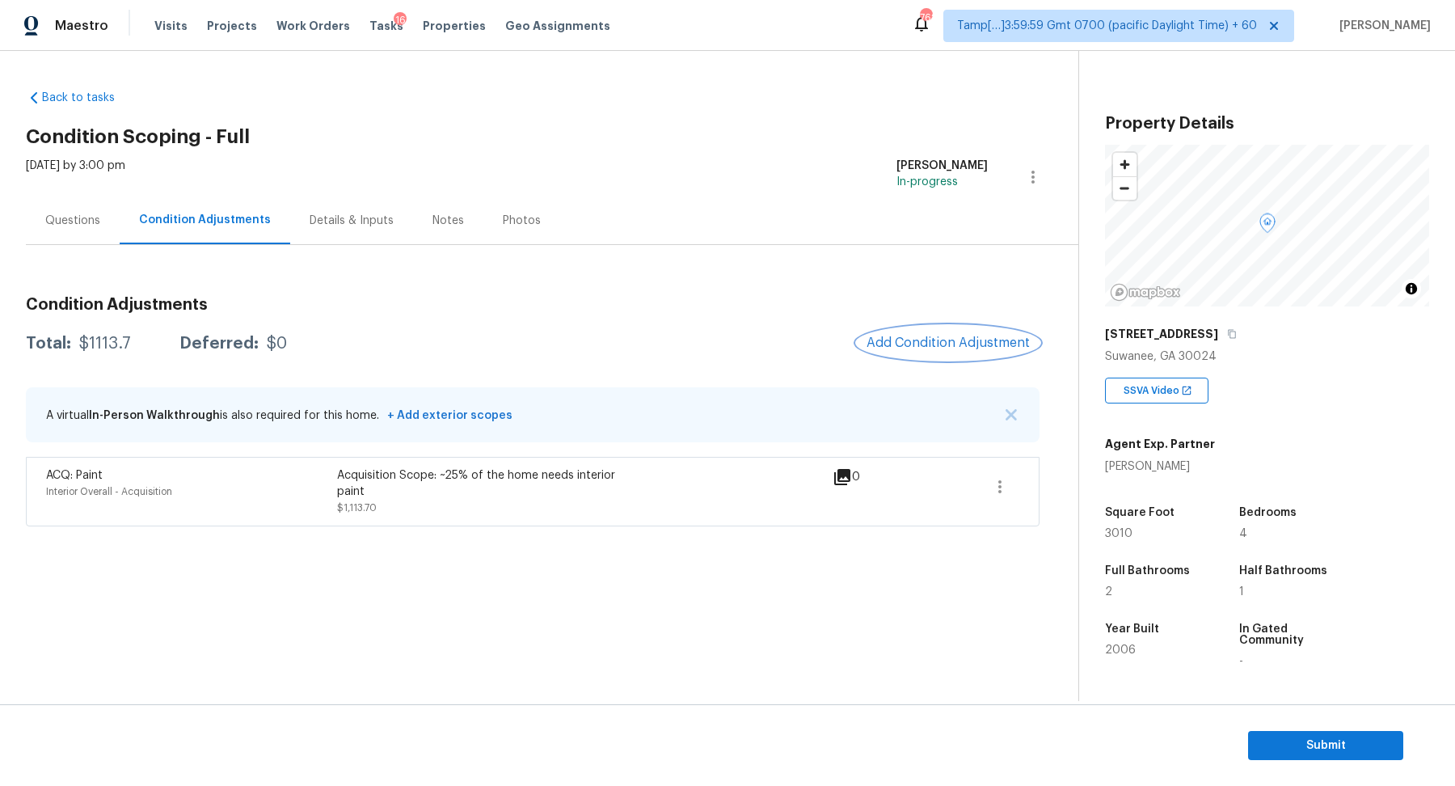
click at [943, 334] on button "Add Condition Adjustment" at bounding box center [948, 343] width 183 height 34
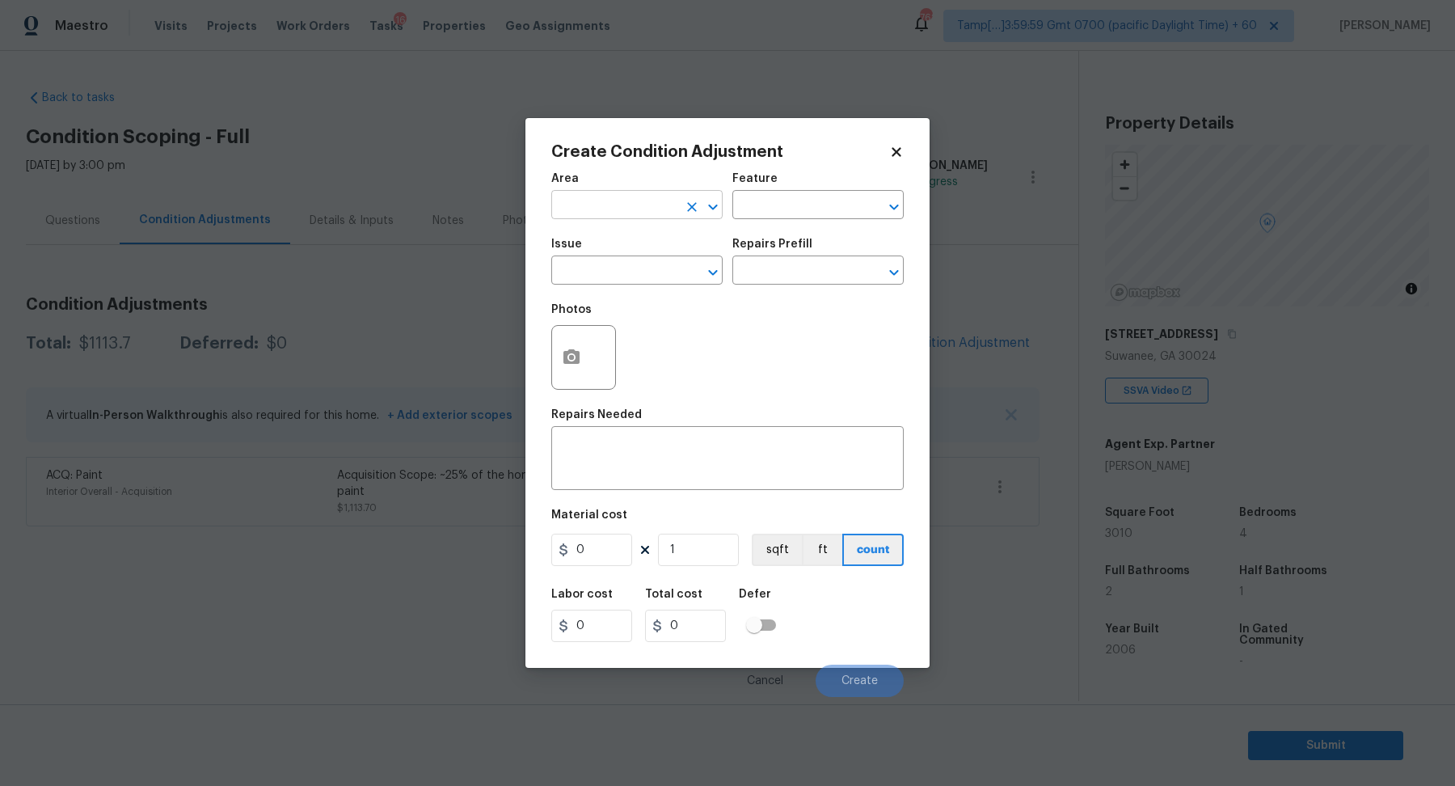
click at [605, 205] on input "text" at bounding box center [614, 206] width 126 height 25
click at [686, 280] on li "Interior Overall" at bounding box center [636, 268] width 171 height 27
type input "Interior Overall"
click at [643, 280] on input "text" at bounding box center [614, 271] width 126 height 25
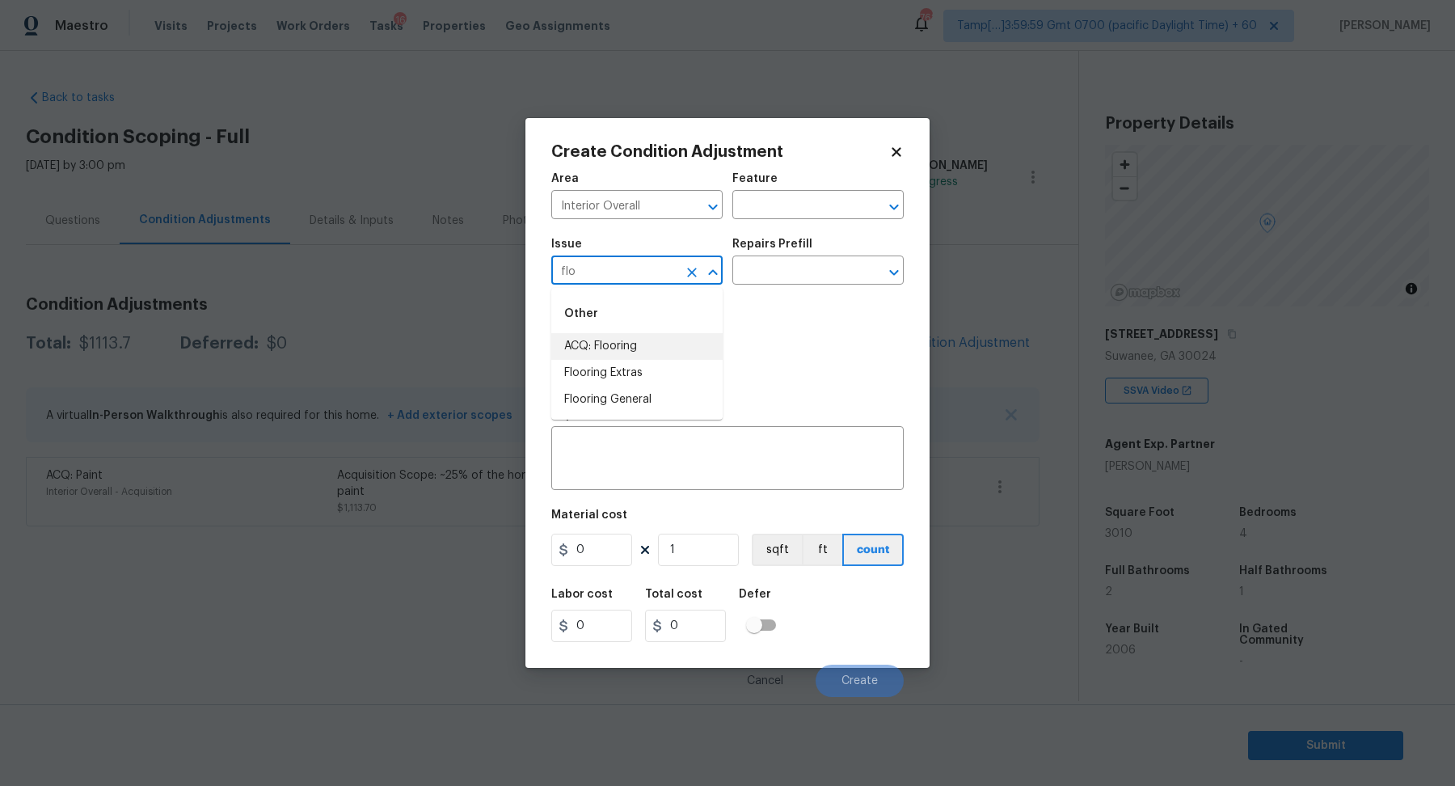
click at [626, 357] on li "ACQ: Flooring" at bounding box center [636, 346] width 171 height 27
type input "ACQ: Flooring"
click at [821, 281] on input "text" at bounding box center [795, 271] width 126 height 25
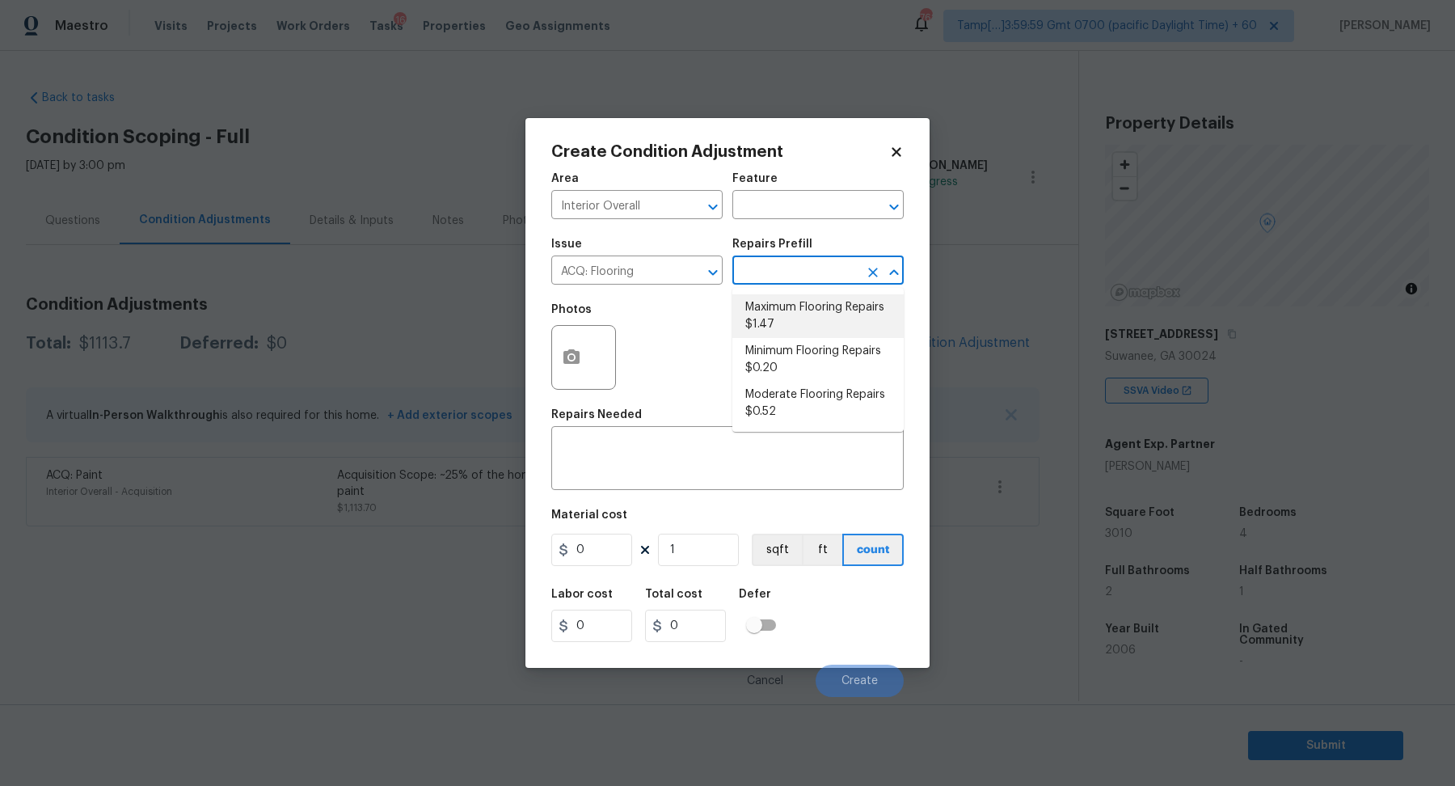
click at [812, 313] on li "Maximum Flooring Repairs $1.47" at bounding box center [817, 316] width 171 height 44
type input "Acquisition"
type textarea "Acquisition Scope: Maximum flooring repairs"
type input "1.47"
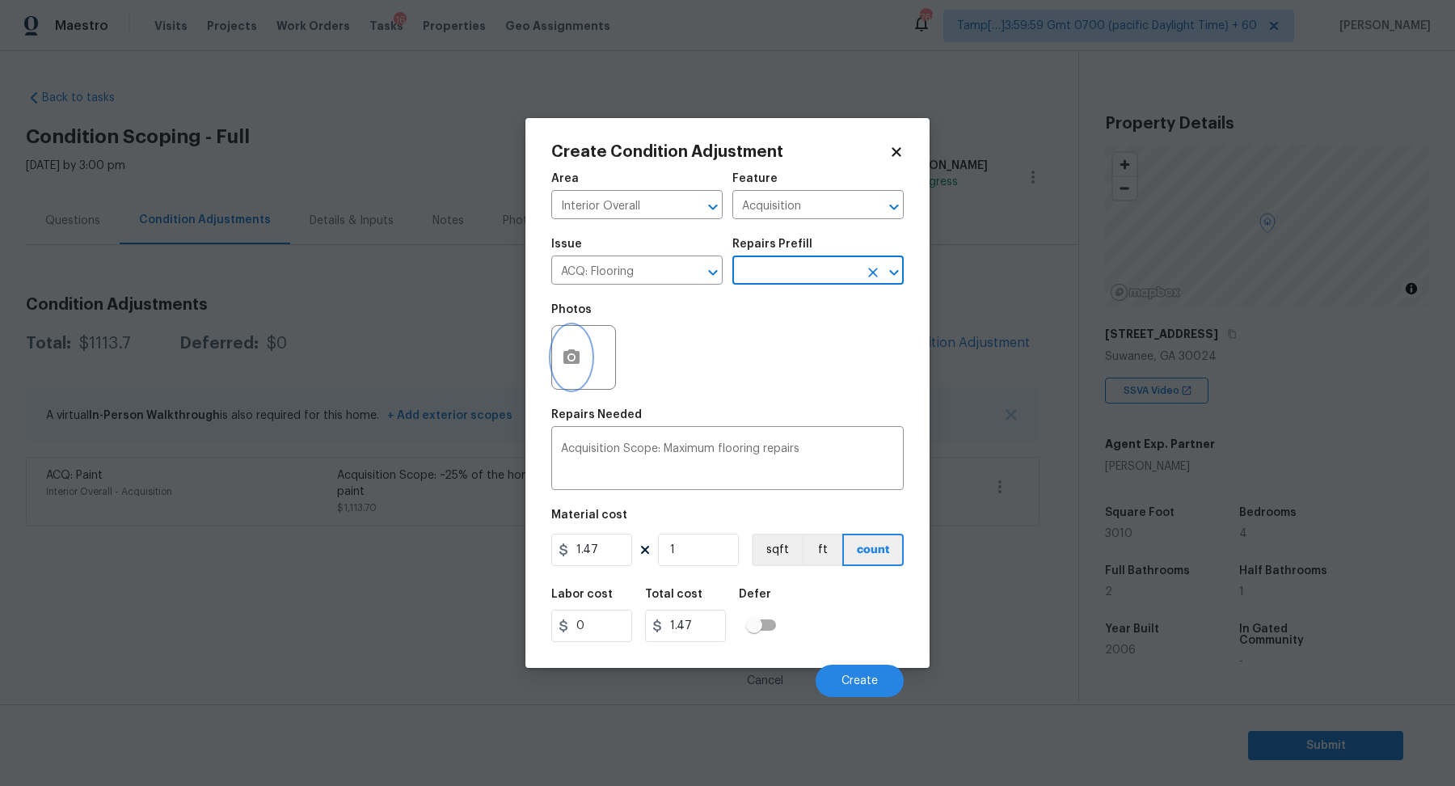
click at [568, 362] on icon "button" at bounding box center [571, 356] width 16 height 15
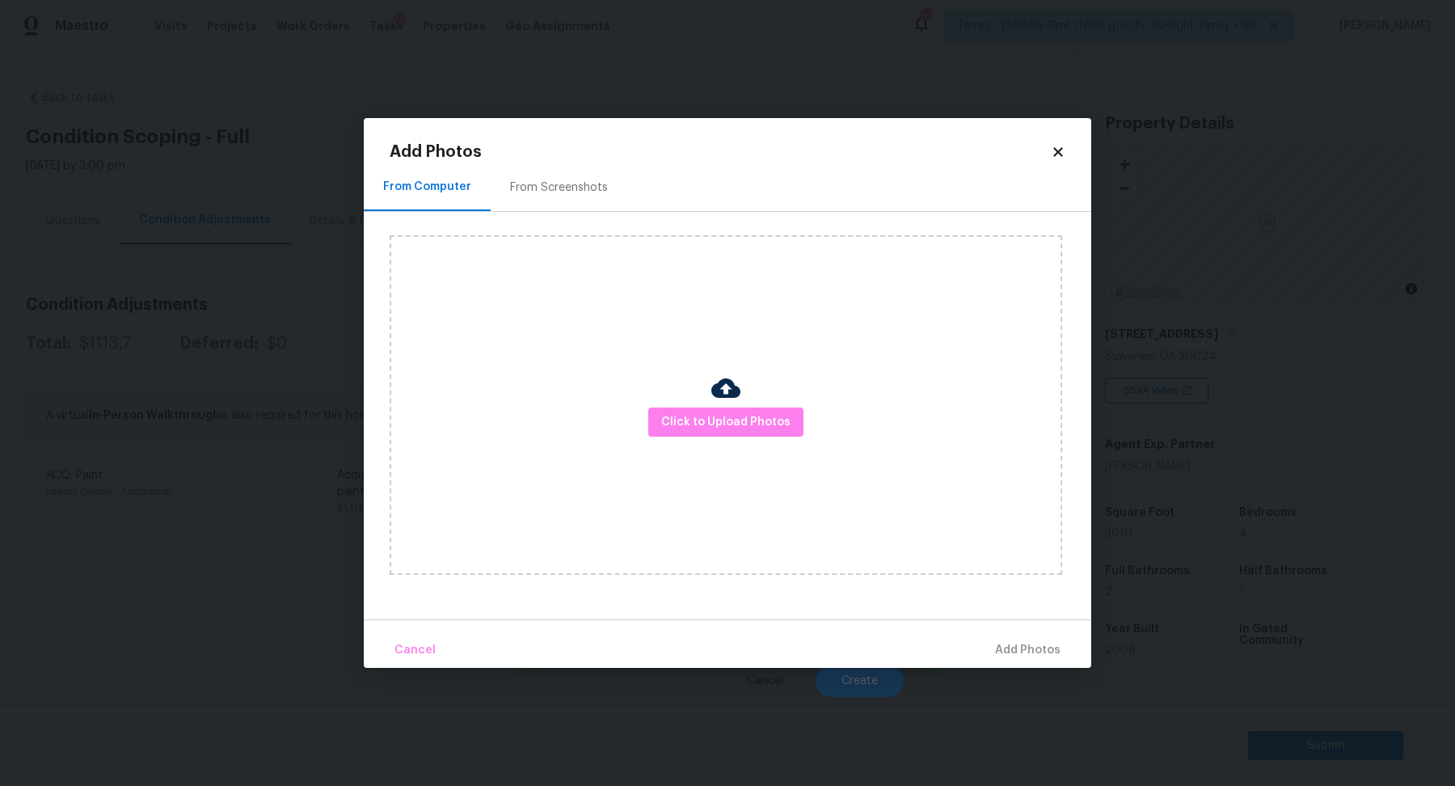
click at [567, 209] on div "From Screenshots" at bounding box center [559, 187] width 137 height 48
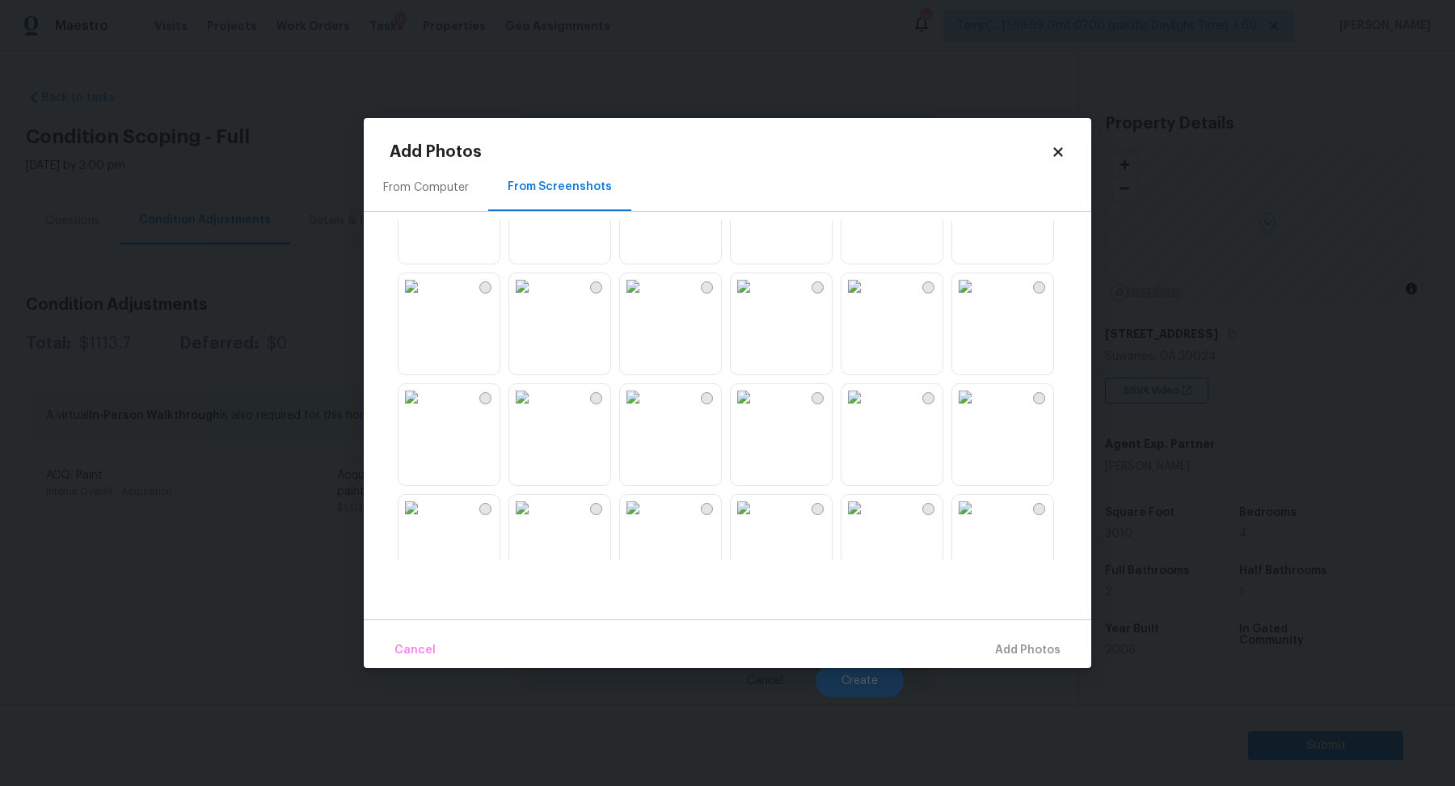
scroll to position [365, 0]
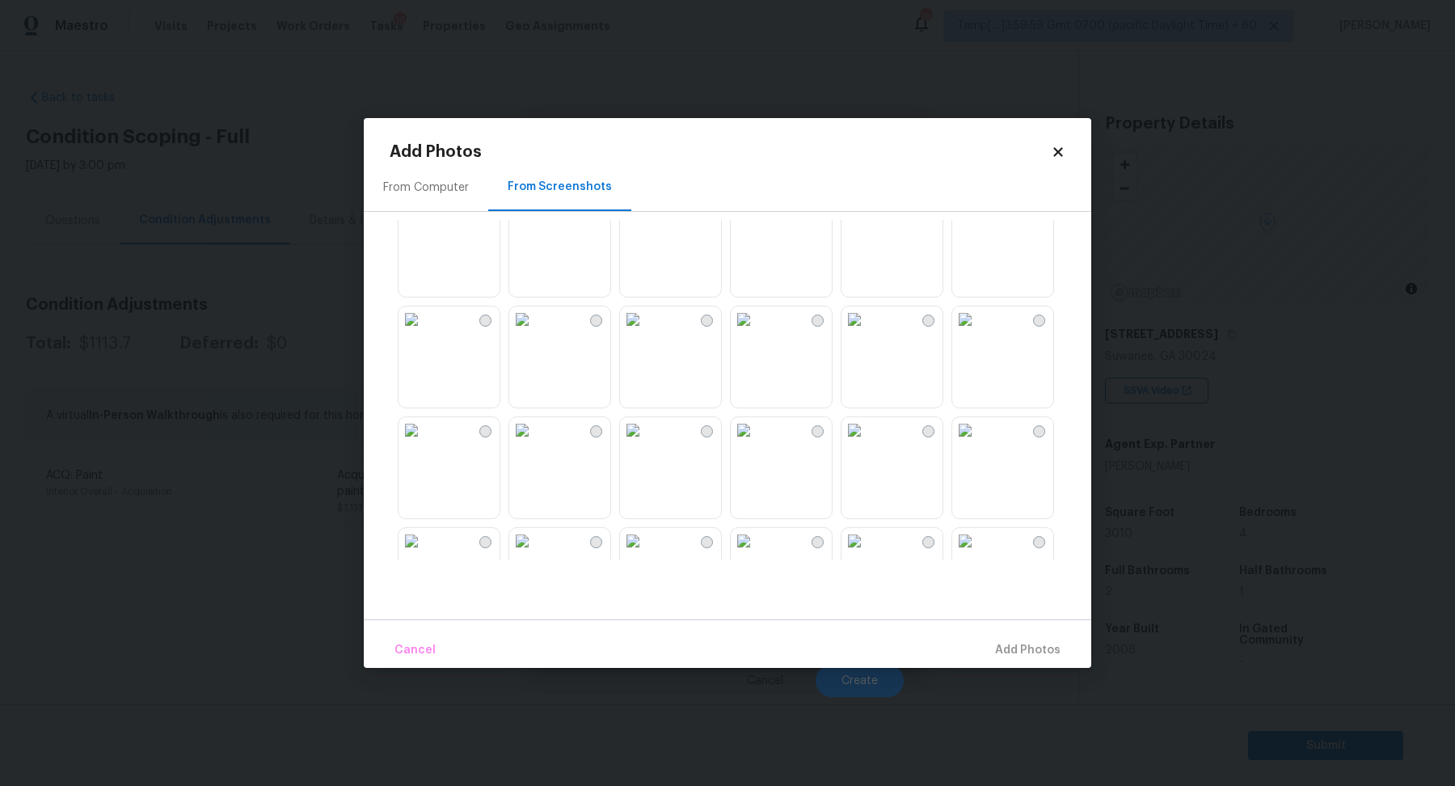
click at [867, 332] on img at bounding box center [855, 319] width 26 height 26
click at [866, 332] on img at bounding box center [855, 319] width 26 height 26
click at [978, 332] on img at bounding box center [965, 319] width 26 height 26
click at [535, 230] on img at bounding box center [522, 218] width 26 height 26
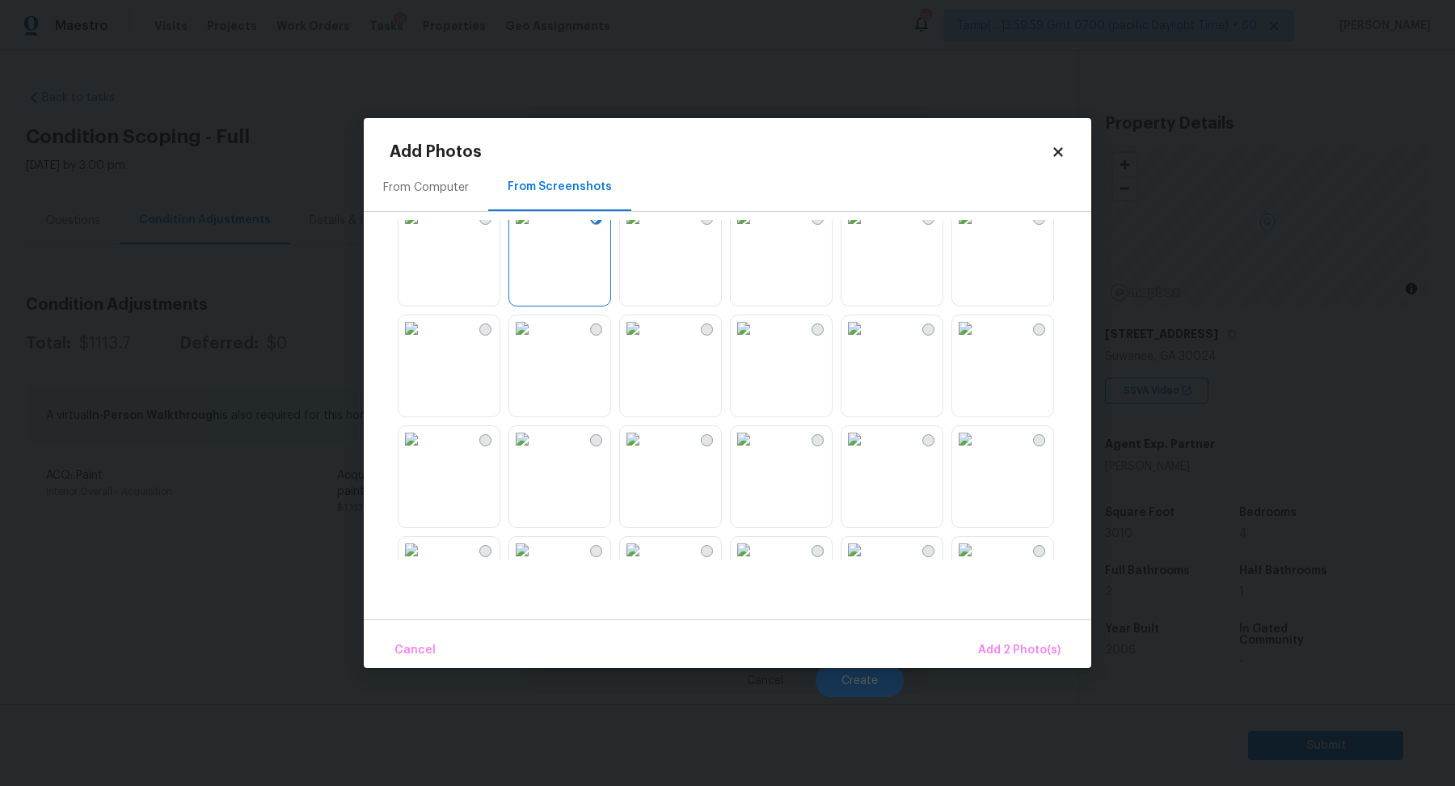
scroll to position [748, 0]
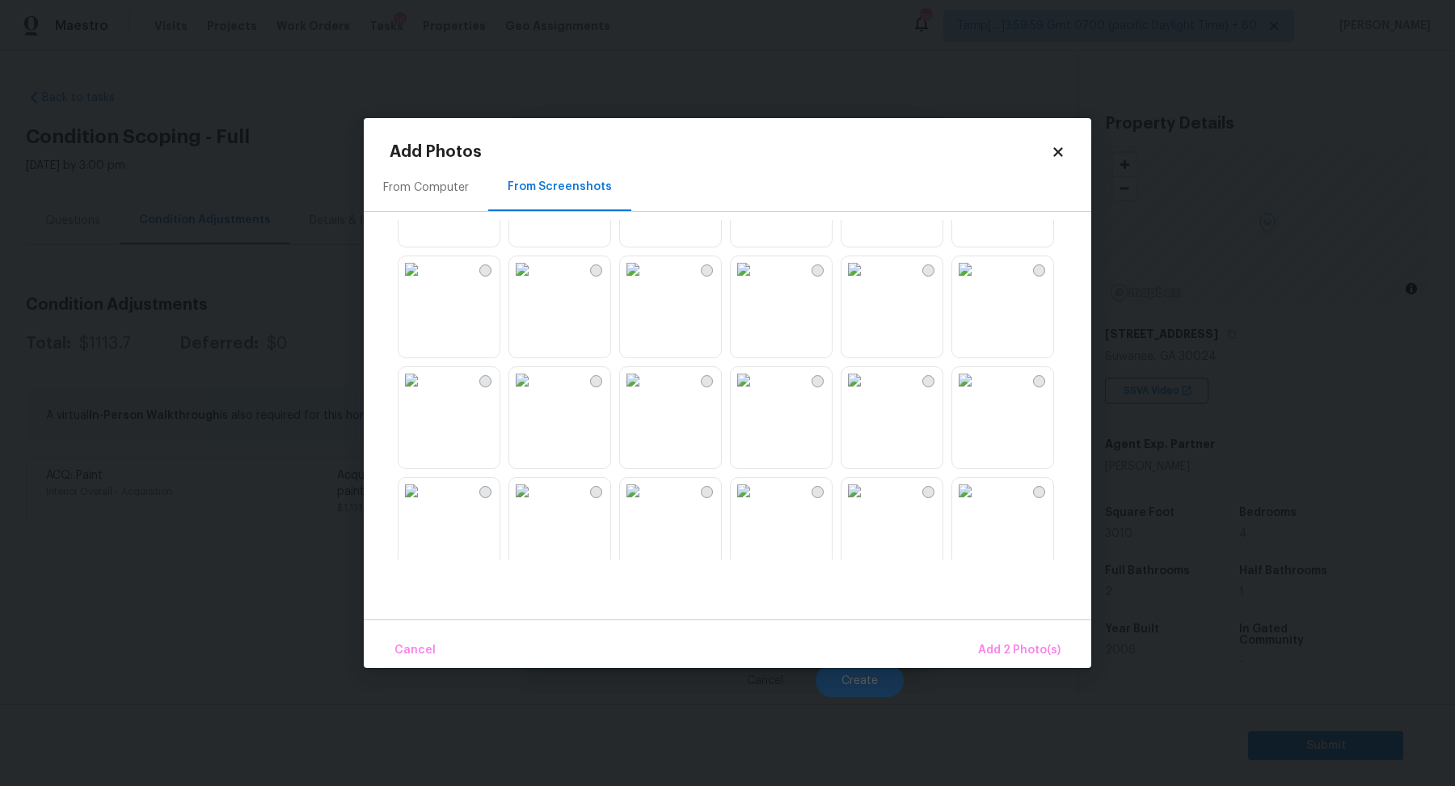
click at [867, 282] on img at bounding box center [855, 269] width 26 height 26
click at [424, 393] on img at bounding box center [412, 380] width 26 height 26
click at [978, 393] on img at bounding box center [965, 380] width 26 height 26
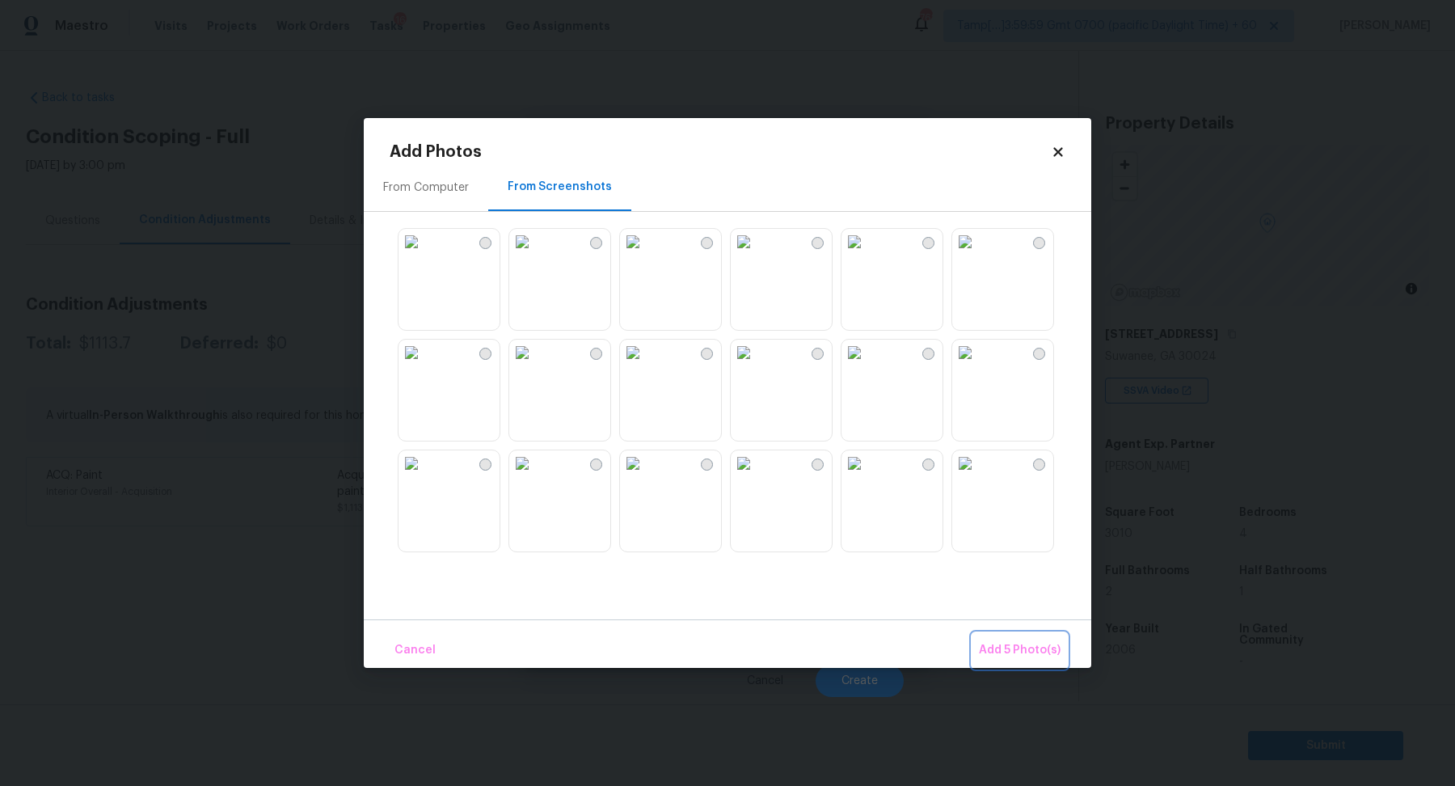
click at [1041, 658] on span "Add 5 Photo(s)" at bounding box center [1020, 650] width 82 height 20
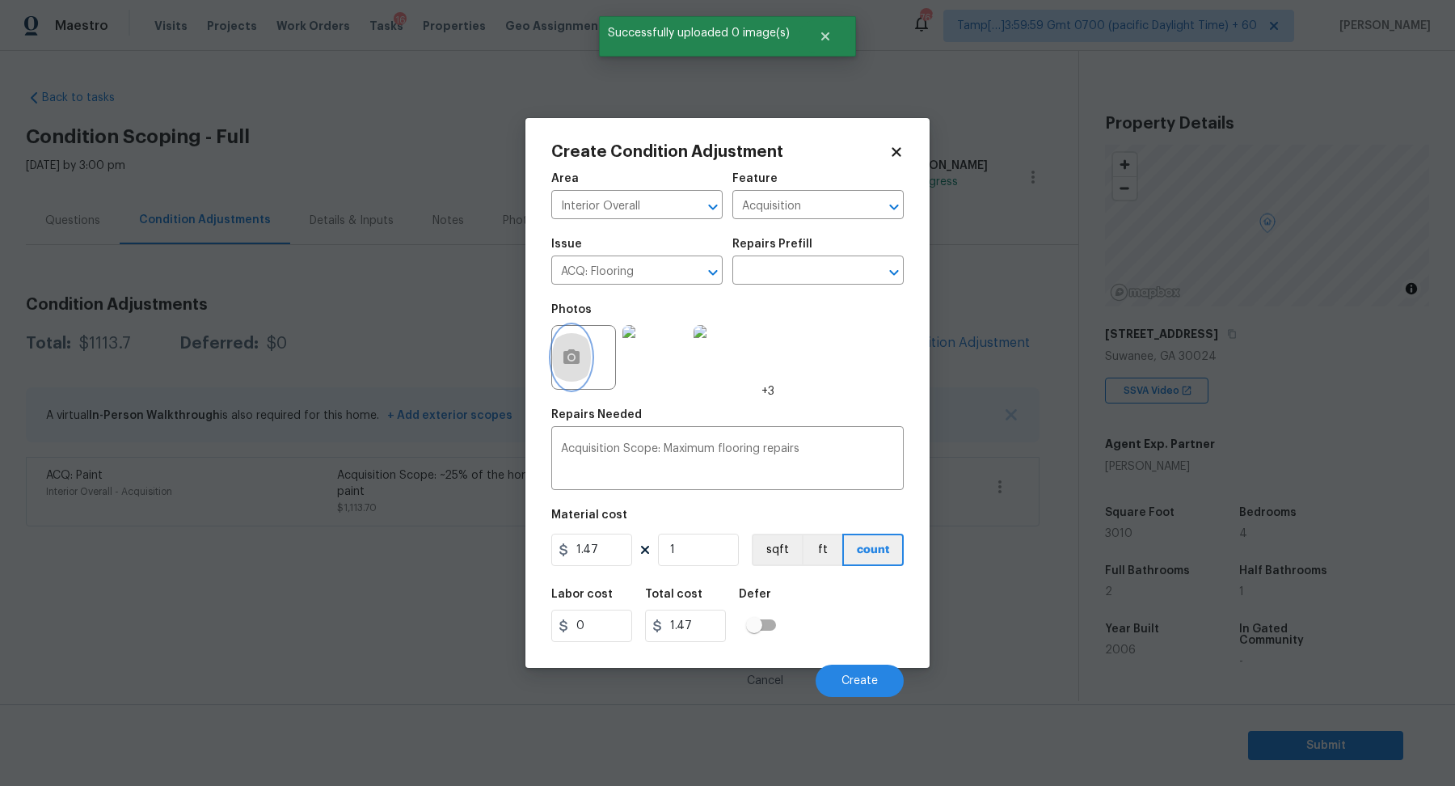
click at [572, 337] on button "button" at bounding box center [571, 357] width 39 height 63
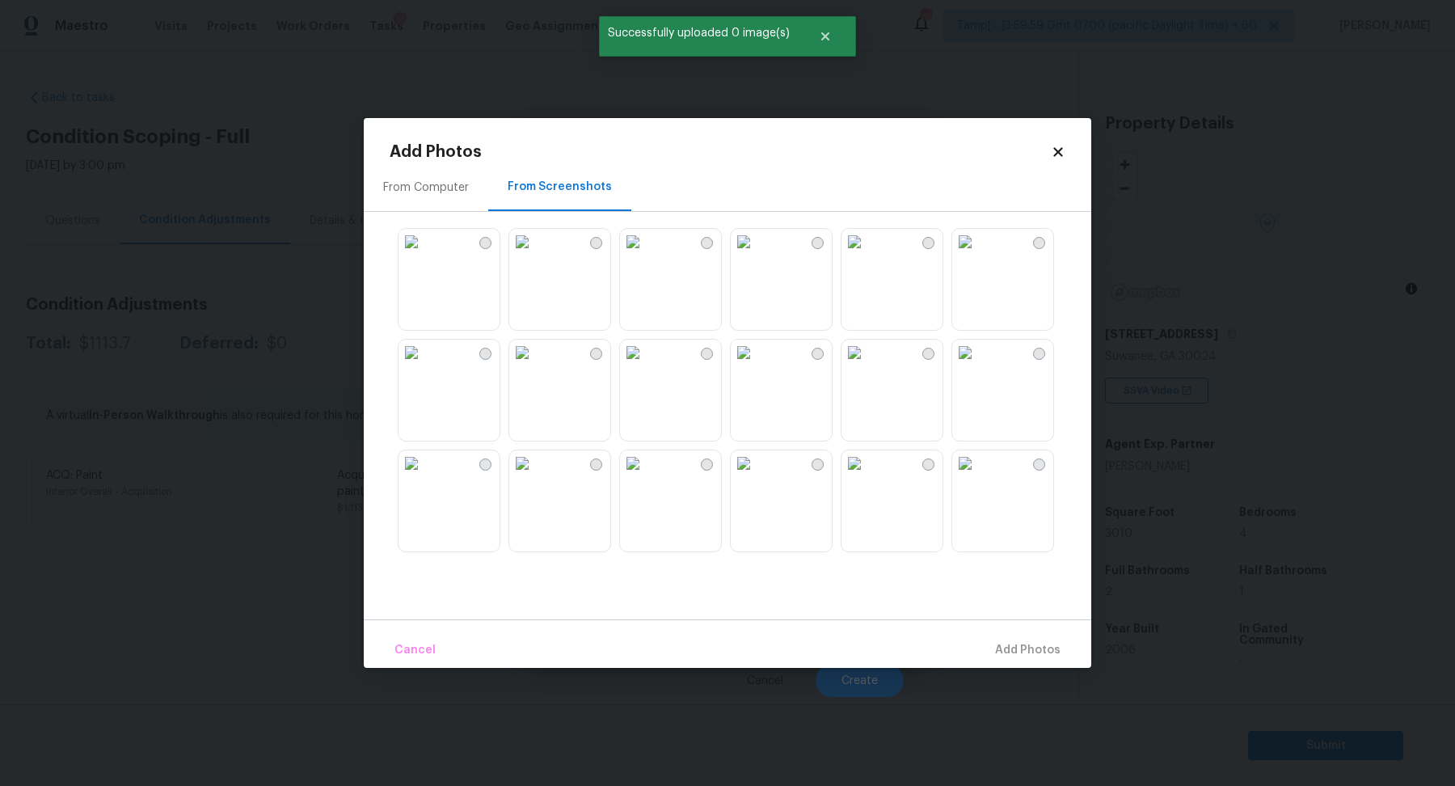
click at [449, 188] on div "From Computer" at bounding box center [426, 187] width 86 height 16
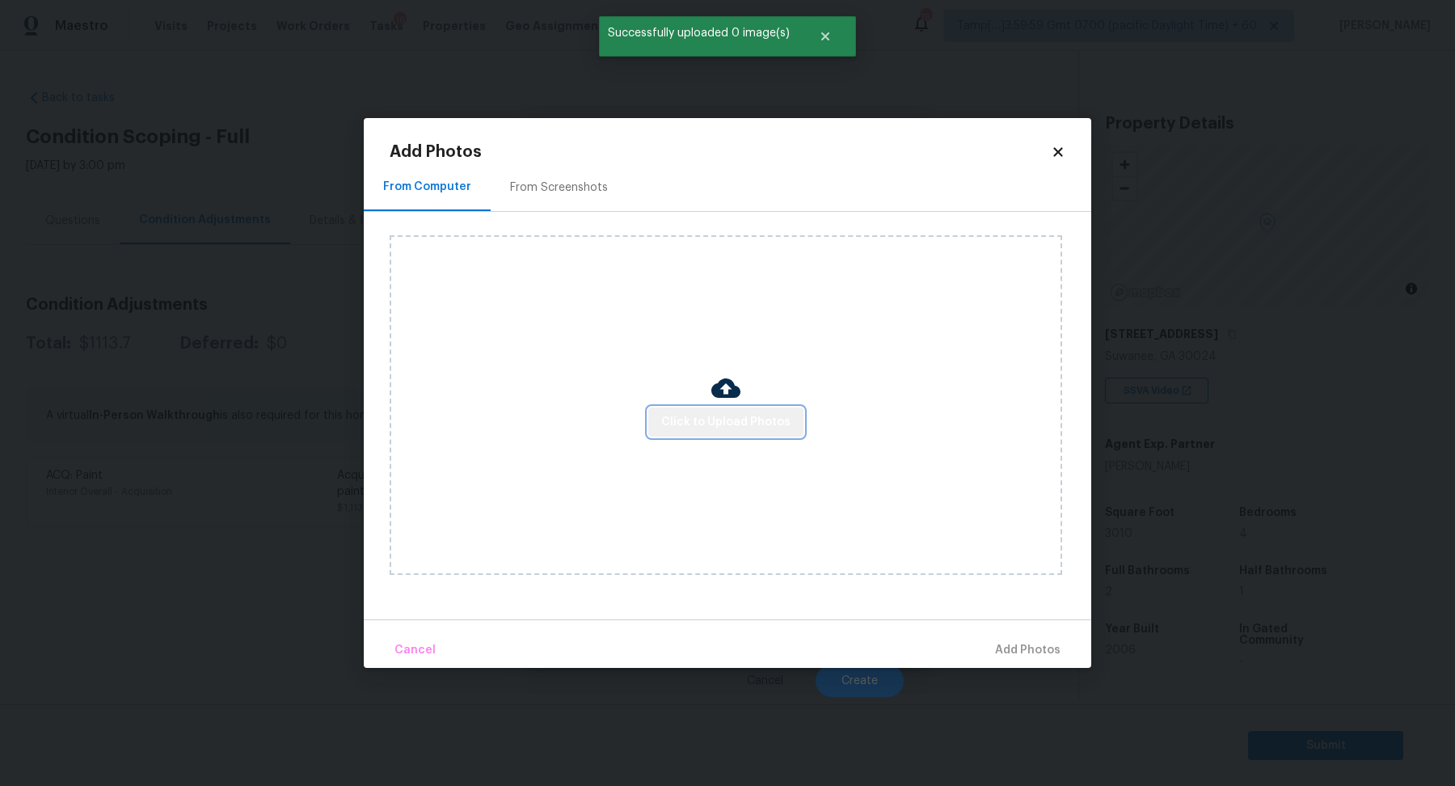
click at [758, 432] on button "Click to Upload Photos" at bounding box center [725, 422] width 155 height 30
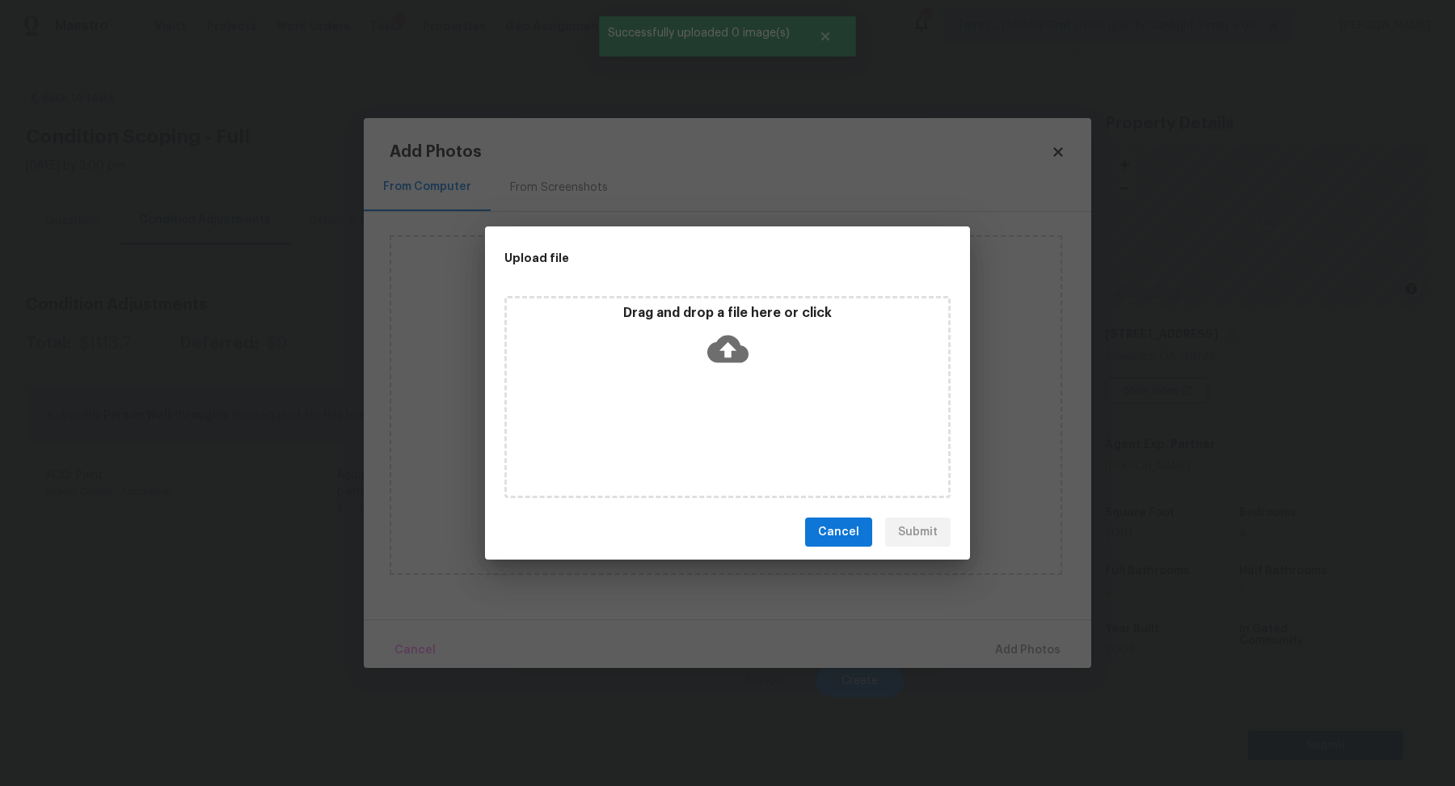
click at [732, 360] on icon at bounding box center [727, 348] width 41 height 27
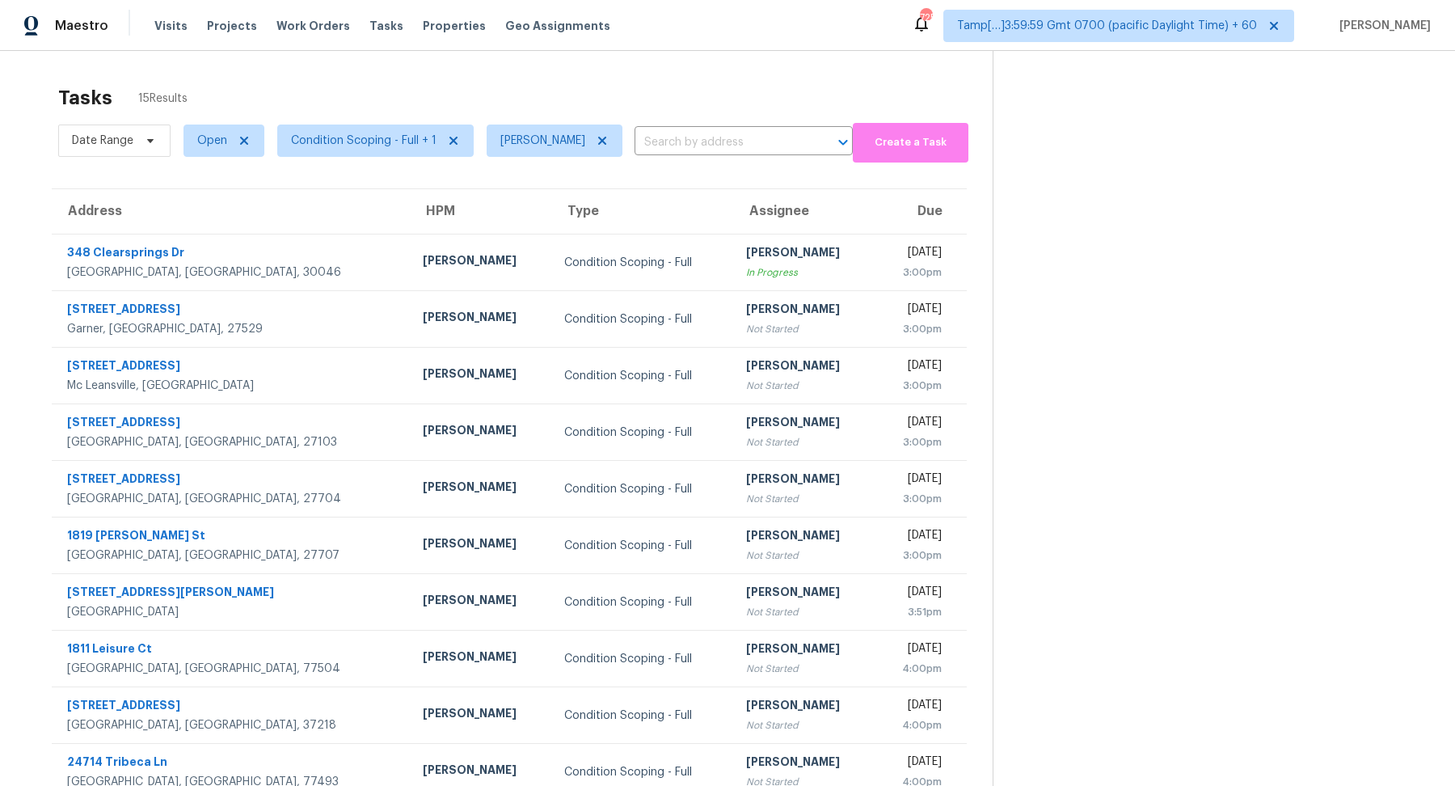
scroll to position [56, 0]
